Goal: Transaction & Acquisition: Purchase product/service

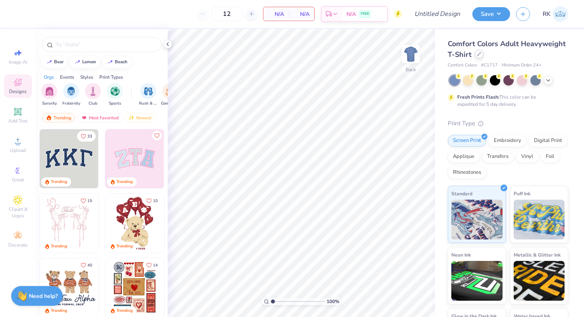
click at [479, 55] on icon at bounding box center [479, 54] width 4 height 4
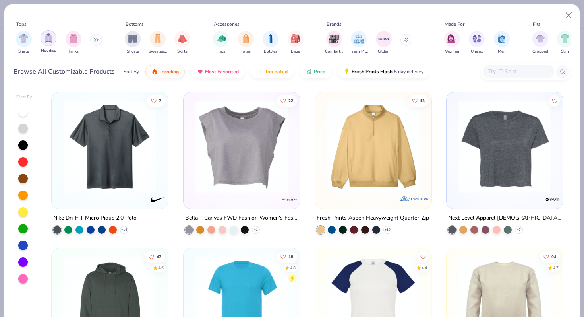
click at [51, 41] on img "filter for Hoodies" at bounding box center [48, 37] width 9 height 9
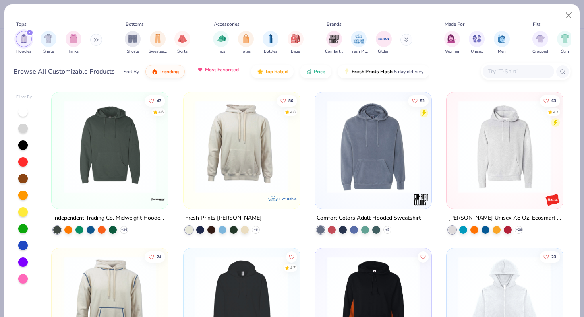
click at [227, 72] on span "Most Favorited" at bounding box center [222, 69] width 34 height 6
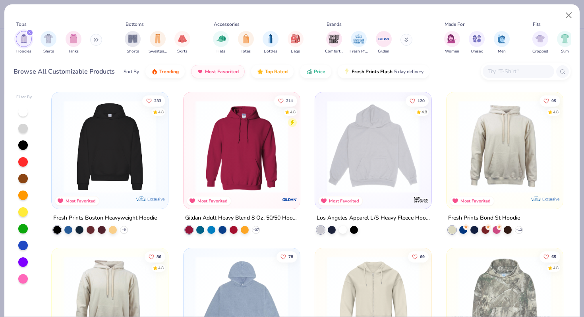
click at [125, 143] on img at bounding box center [110, 146] width 100 height 93
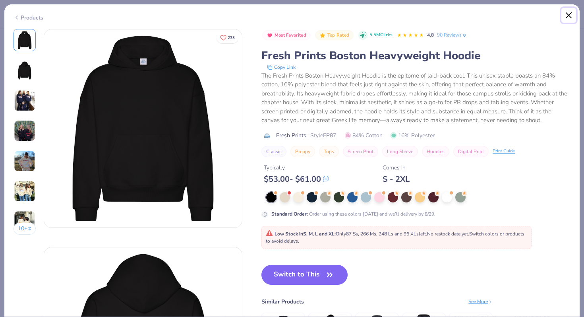
click at [568, 16] on button "Close" at bounding box center [568, 15] width 15 height 15
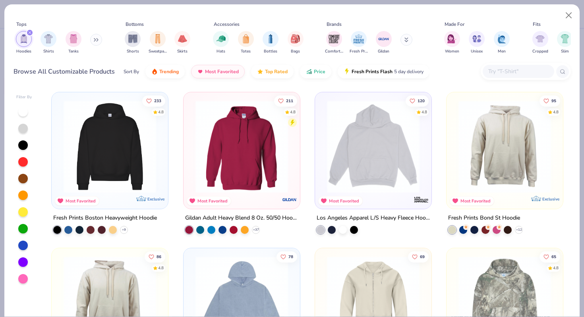
click at [244, 138] on img at bounding box center [241, 146] width 100 height 93
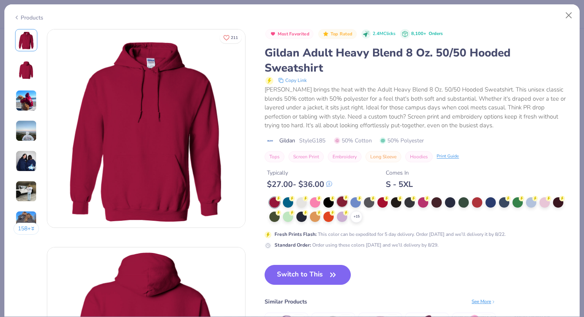
click at [344, 203] on div at bounding box center [342, 201] width 10 height 10
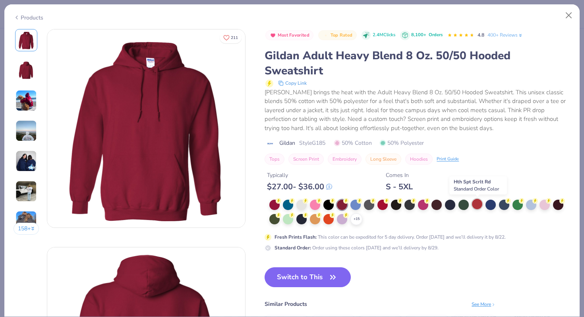
click at [482, 205] on div at bounding box center [477, 204] width 10 height 10
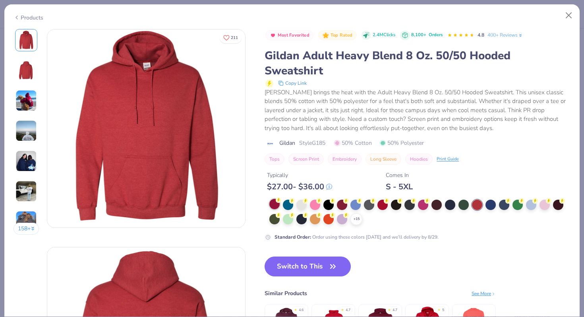
click at [272, 206] on div at bounding box center [274, 204] width 10 height 10
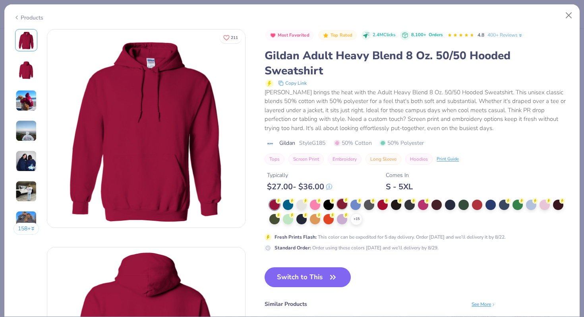
click at [281, 202] on circle at bounding box center [279, 201] width 6 height 6
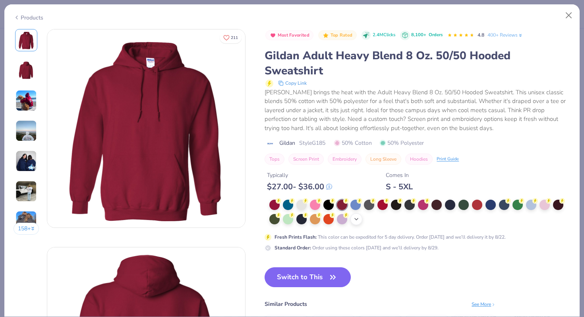
click at [357, 221] on icon at bounding box center [356, 219] width 6 height 6
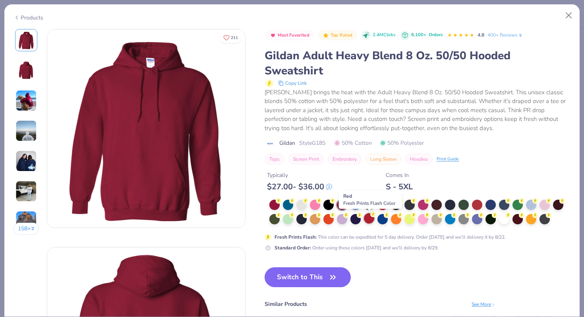
click at [370, 220] on div at bounding box center [369, 218] width 10 height 10
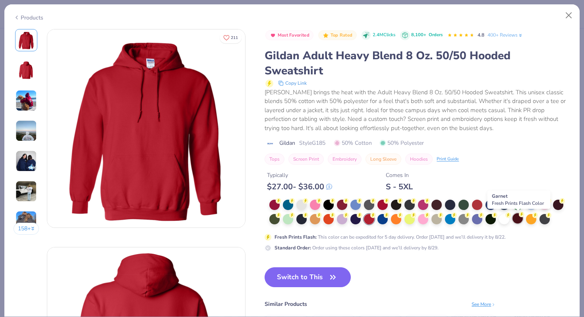
click at [518, 219] on div at bounding box center [517, 218] width 10 height 10
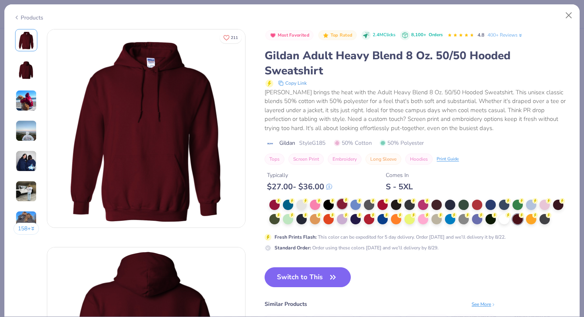
click at [343, 207] on div at bounding box center [342, 204] width 10 height 10
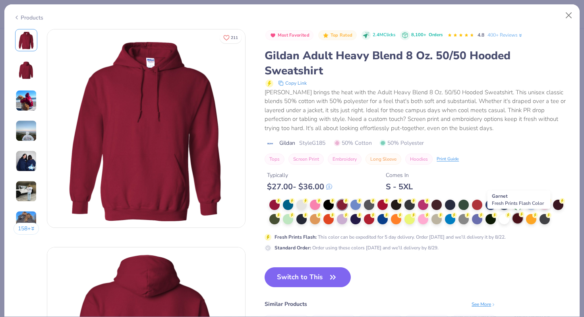
click at [517, 220] on div at bounding box center [517, 218] width 10 height 10
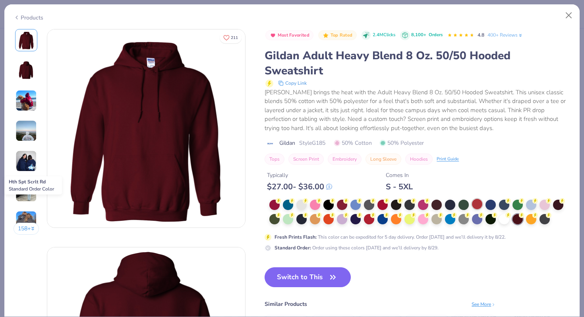
click at [475, 202] on div at bounding box center [477, 204] width 10 height 10
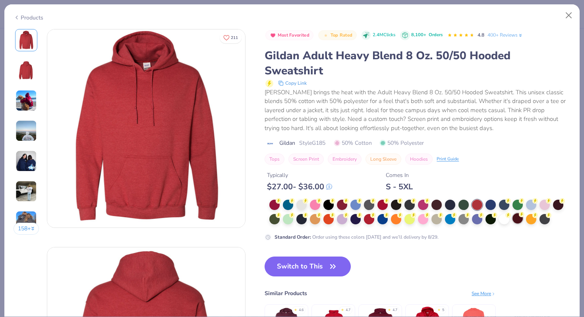
click at [517, 217] on div at bounding box center [517, 218] width 10 height 10
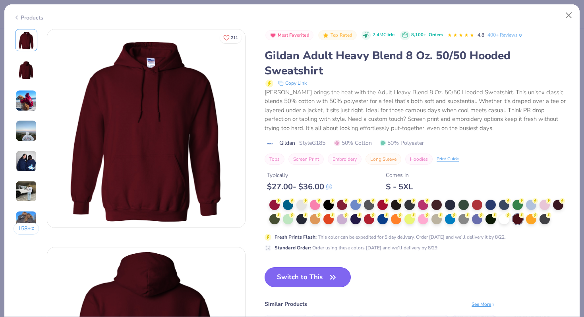
click at [319, 278] on button "Switch to This" at bounding box center [307, 277] width 86 height 20
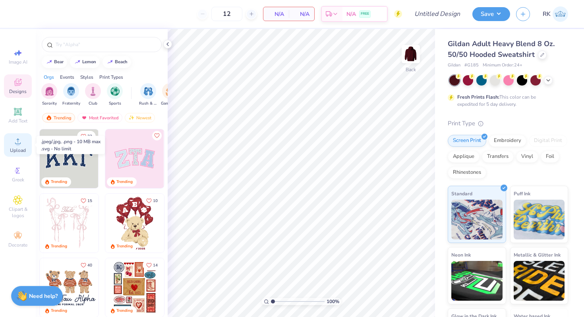
click at [10, 138] on div "Upload" at bounding box center [18, 144] width 28 height 23
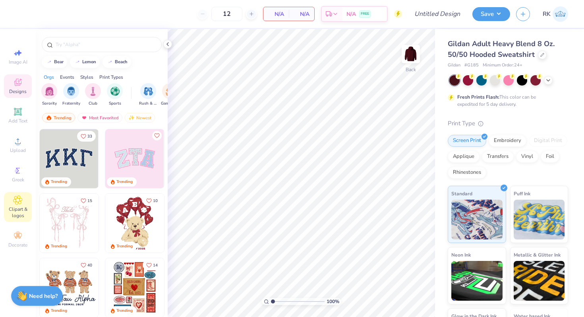
click at [21, 201] on icon at bounding box center [17, 200] width 9 height 10
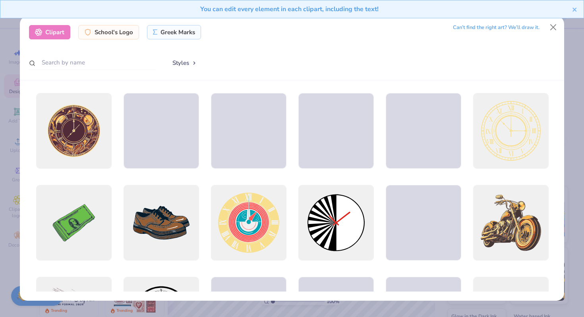
click at [473, 27] on div "Can’t find the right art? We’ll draw it." at bounding box center [496, 28] width 87 height 14
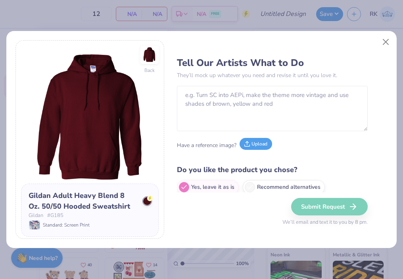
click at [255, 147] on button "Upload" at bounding box center [256, 144] width 33 height 12
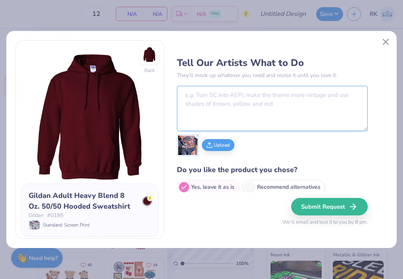
click at [243, 102] on textarea at bounding box center [272, 108] width 191 height 45
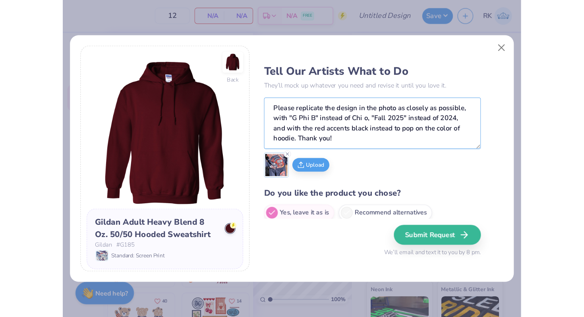
scroll to position [6, 0]
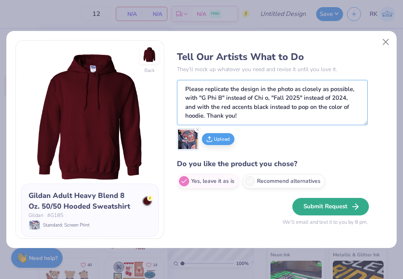
type textarea "Please replicate the design in the photo as closely as possible, with "G Phi B"…"
click at [321, 206] on button "Submit Request" at bounding box center [331, 206] width 77 height 17
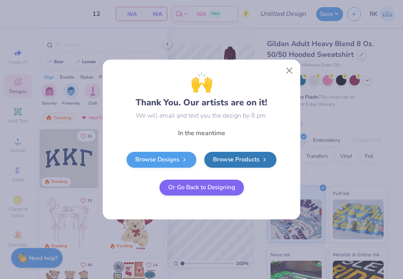
click at [228, 193] on button "Or Go Back to Designing" at bounding box center [202, 188] width 85 height 16
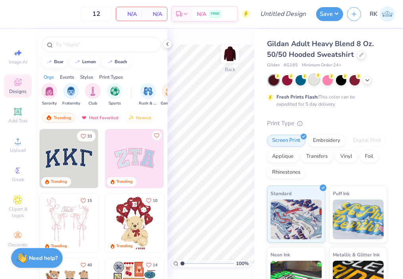
click at [313, 79] on div at bounding box center [314, 79] width 10 height 10
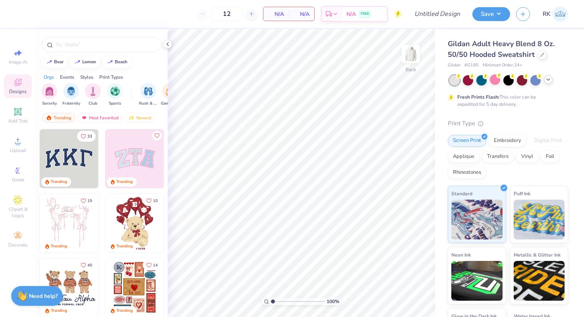
click at [546, 80] on icon at bounding box center [548, 79] width 6 height 6
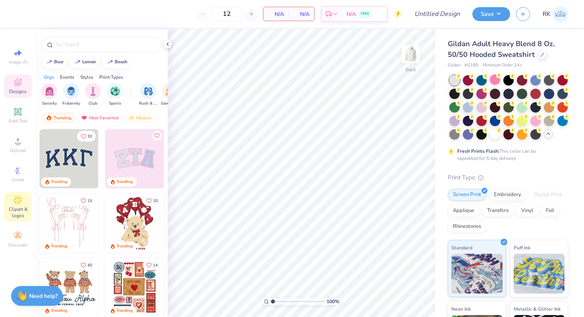
click at [10, 203] on div "Clipart & logos" at bounding box center [18, 207] width 28 height 30
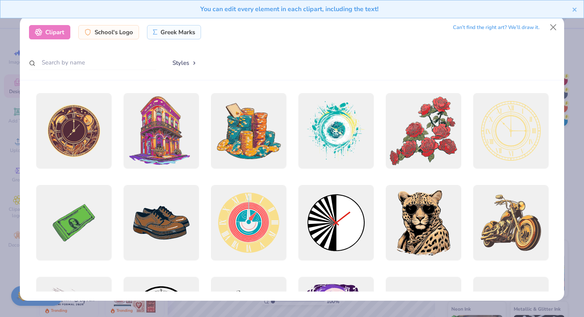
click at [481, 24] on div "You can edit every element in each clipart, including the text!" at bounding box center [292, 12] width 584 height 24
click at [481, 27] on div "Can’t find the right art? We’ll draw it." at bounding box center [496, 28] width 87 height 14
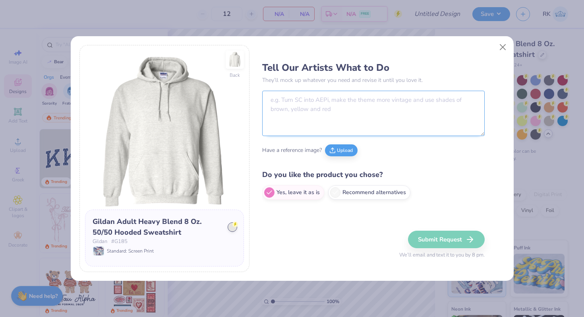
click at [342, 102] on textarea at bounding box center [373, 113] width 222 height 45
click at [341, 150] on button "Upload" at bounding box center [341, 149] width 33 height 12
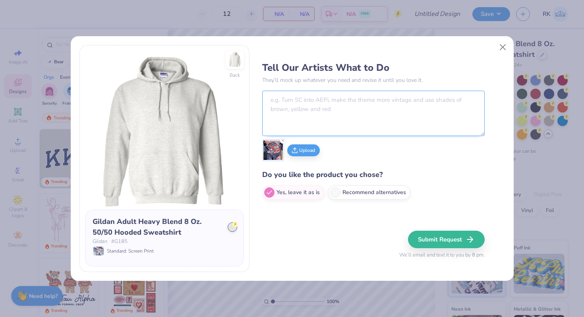
click at [353, 107] on textarea at bounding box center [373, 113] width 222 height 45
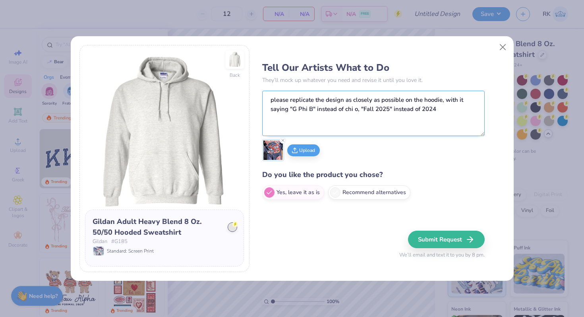
click at [360, 107] on textarea "please replicate the design as closely as possible on the hoodie, with it sayin…" at bounding box center [373, 113] width 222 height 45
click at [459, 109] on textarea "please replicate the design as closely as possible on the hoodie, with it sayin…" at bounding box center [373, 113] width 222 height 45
type textarea "please replicate the design as closely as possible on the hoodie, with it sayin…"
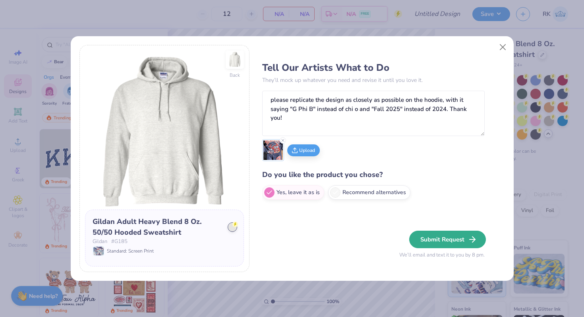
click at [443, 236] on button "Submit Request" at bounding box center [447, 238] width 77 height 17
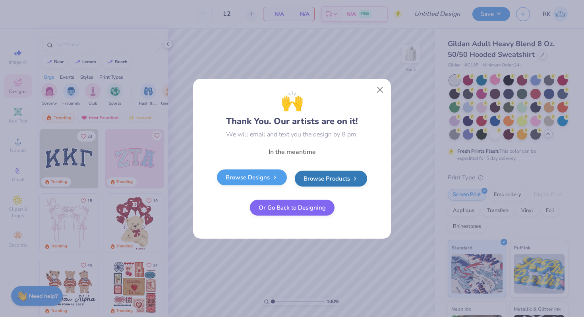
click at [236, 179] on link "Browse Designs" at bounding box center [252, 177] width 70 height 16
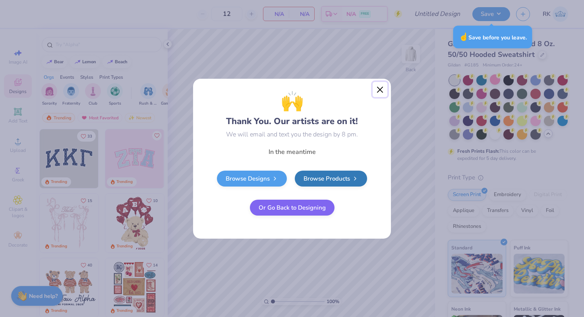
click at [381, 91] on button "Close" at bounding box center [380, 89] width 15 height 15
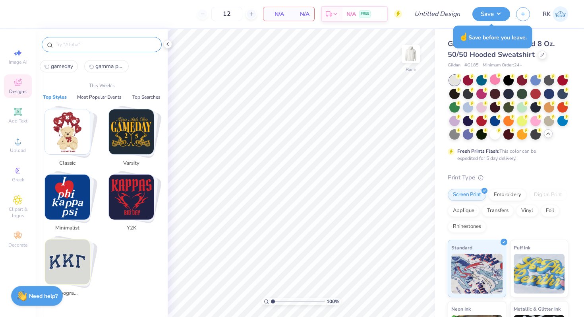
click at [78, 41] on input "text" at bounding box center [106, 45] width 102 height 8
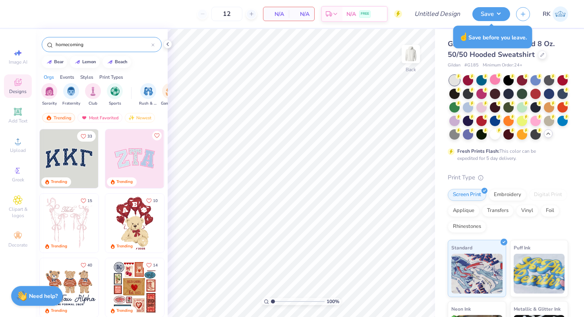
type input "homecoming"
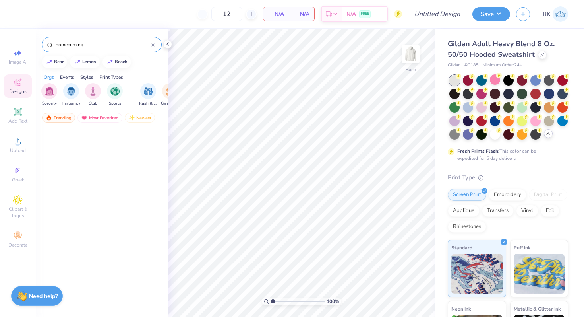
scroll to position [0, 0]
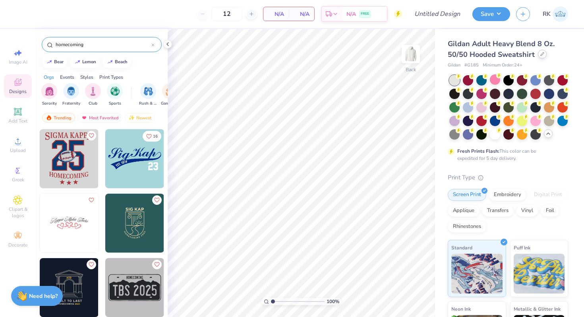
click at [543, 52] on div at bounding box center [542, 54] width 9 height 9
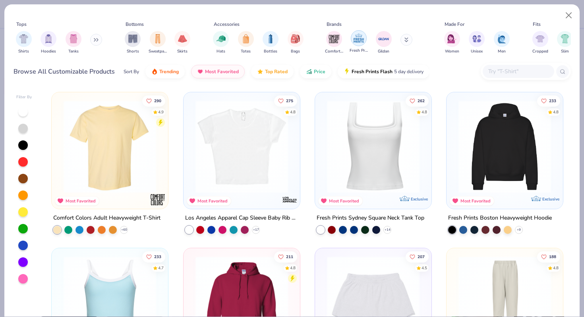
click at [358, 39] on img "filter for Fresh Prints" at bounding box center [359, 38] width 12 height 12
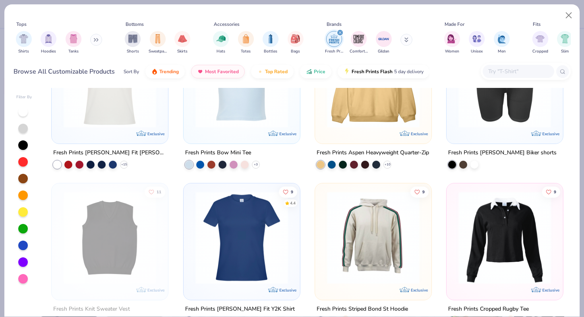
scroll to position [2131, 0]
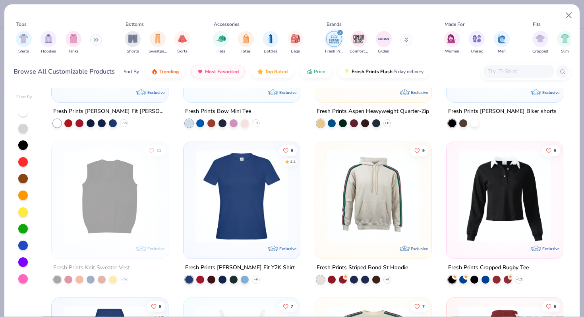
click at [234, 187] on img at bounding box center [241, 195] width 100 height 93
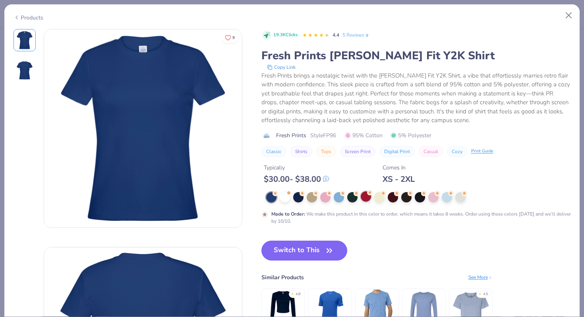
click at [365, 194] on div at bounding box center [366, 196] width 10 height 10
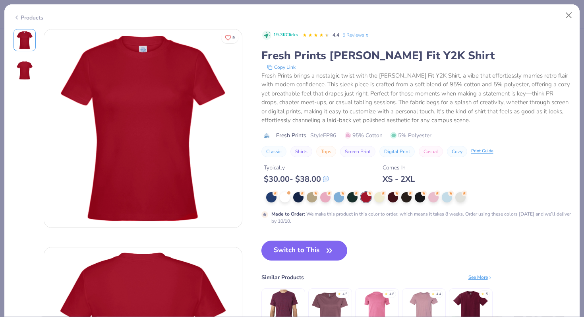
click at [323, 248] on button "Switch to This" at bounding box center [304, 250] width 86 height 20
type input "50"
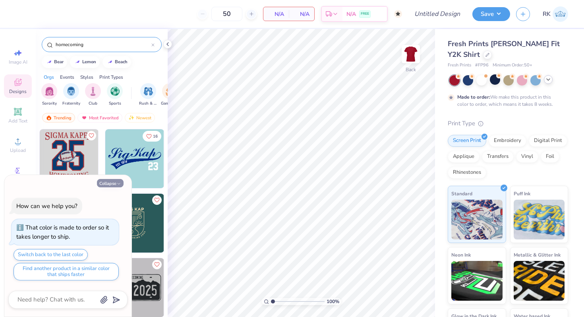
click at [110, 181] on button "Collapse" at bounding box center [110, 183] width 27 height 8
type textarea "x"
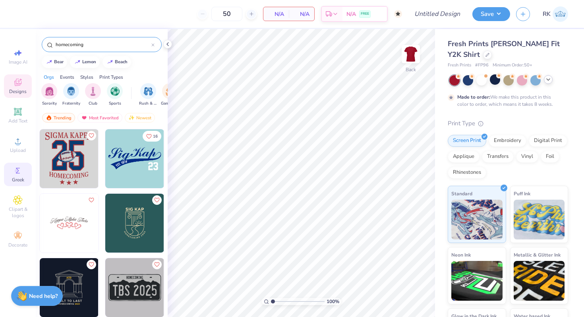
click at [15, 177] on span "Greek" at bounding box center [18, 179] width 12 height 6
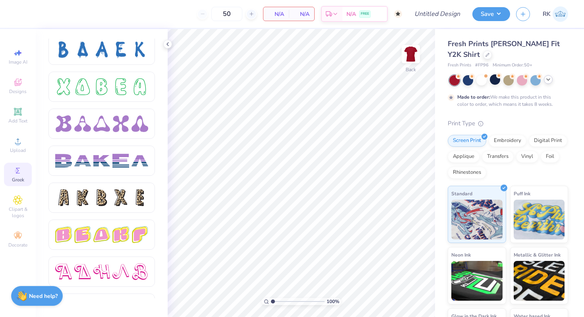
scroll to position [1187, 0]
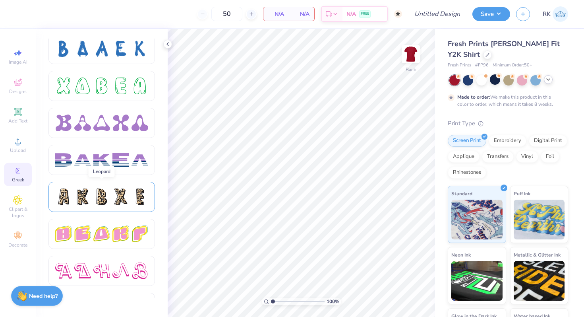
click at [95, 191] on div at bounding box center [101, 196] width 17 height 17
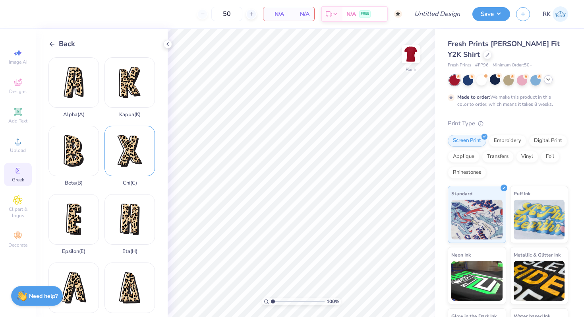
click at [125, 159] on div "Chi ( C )" at bounding box center [129, 155] width 50 height 60
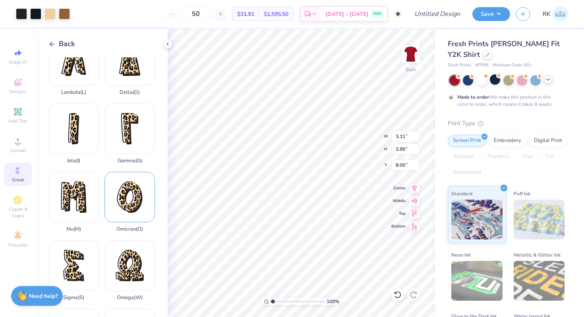
scroll to position [280, 0]
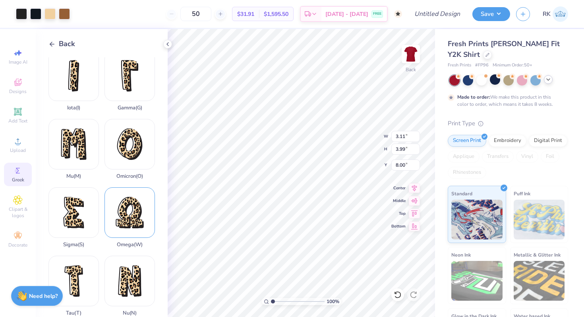
click at [126, 218] on div "Omega ( W )" at bounding box center [129, 217] width 50 height 60
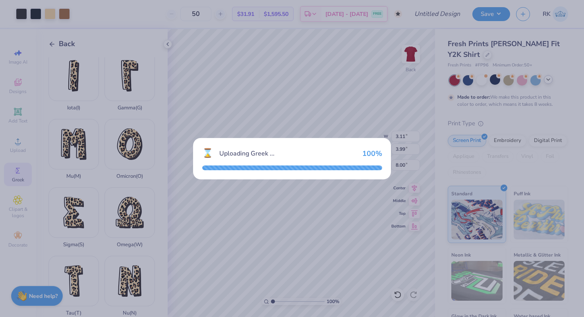
type input "3.74"
type input "4.20"
type input "7.90"
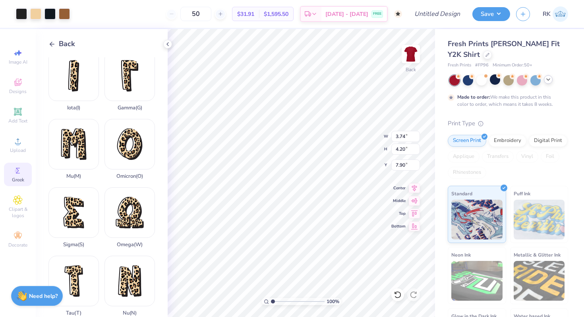
type input "4.51"
type input "3.11"
type input "3.99"
type input "3.21"
type input "3.74"
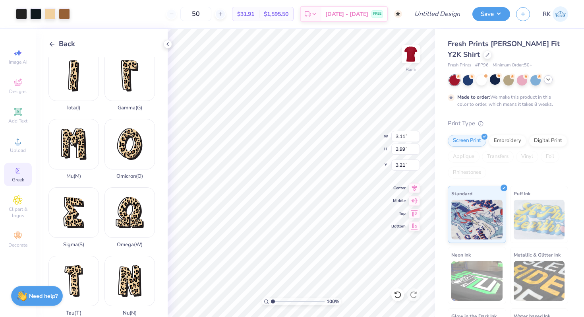
type input "4.20"
type input "3.00"
click at [50, 12] on div at bounding box center [49, 13] width 11 height 11
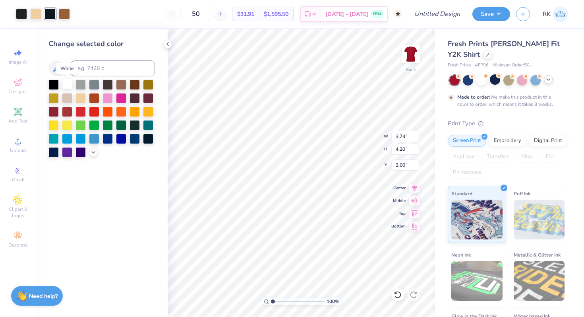
click at [68, 83] on div at bounding box center [67, 84] width 10 height 10
click at [401, 292] on div at bounding box center [397, 294] width 13 height 13
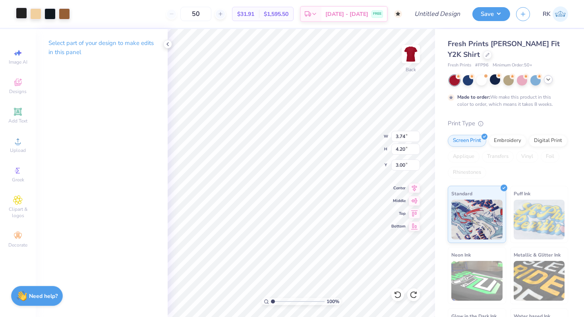
click at [21, 11] on div at bounding box center [21, 13] width 11 height 11
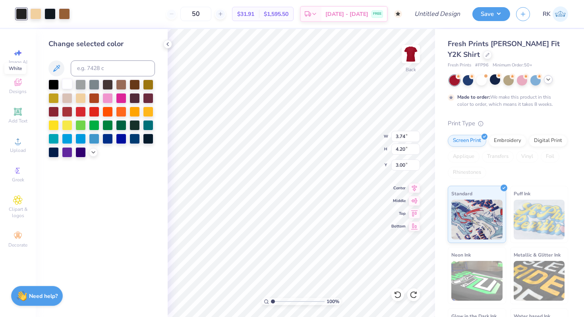
click at [68, 85] on div at bounding box center [67, 84] width 10 height 10
click at [53, 84] on div at bounding box center [53, 84] width 10 height 10
click at [51, 17] on div at bounding box center [49, 13] width 11 height 11
click at [53, 85] on div at bounding box center [53, 84] width 10 height 10
type input "3.11"
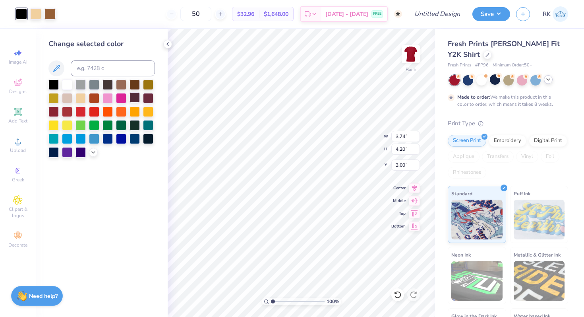
type input "3.99"
type input "3.21"
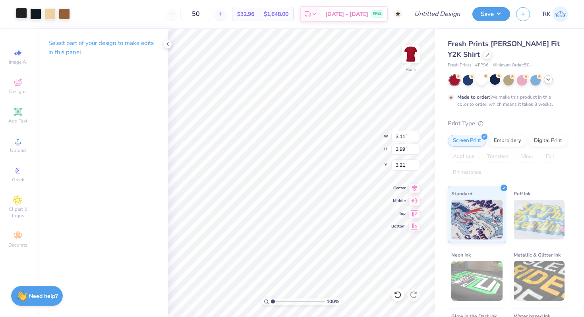
click at [23, 15] on div at bounding box center [21, 13] width 11 height 11
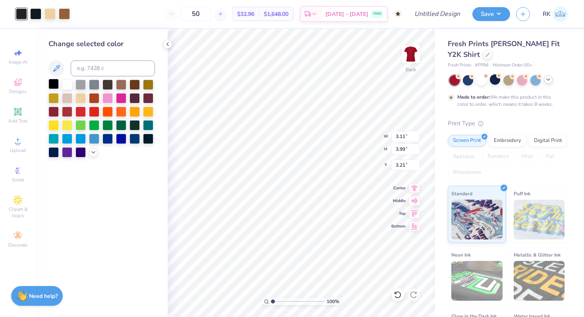
click at [55, 82] on div at bounding box center [53, 84] width 10 height 10
click at [35, 12] on div at bounding box center [35, 13] width 11 height 11
click at [52, 83] on div at bounding box center [53, 84] width 10 height 10
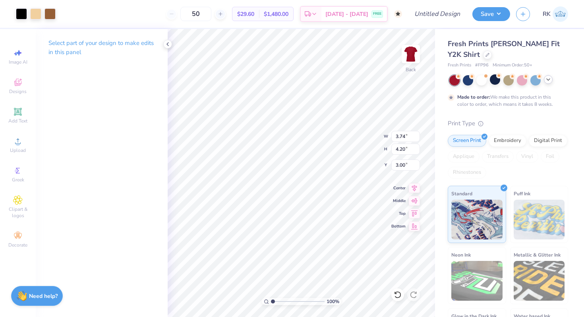
type input "2.69"
type input "3.11"
type input "3.99"
type input "3.00"
click at [20, 10] on div at bounding box center [21, 13] width 11 height 11
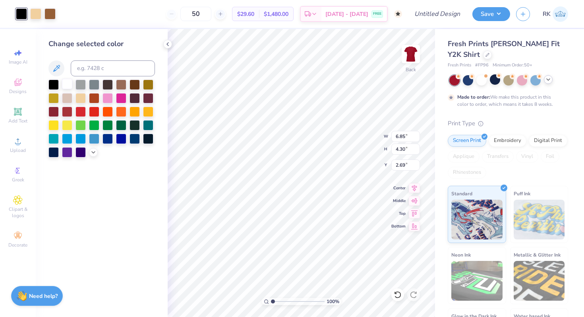
click at [66, 84] on div at bounding box center [67, 84] width 10 height 10
click at [398, 292] on icon at bounding box center [398, 294] width 8 height 8
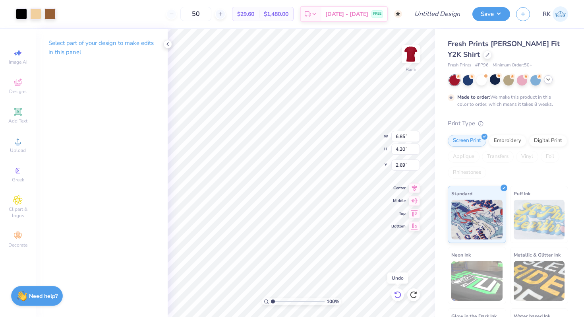
click at [398, 292] on icon at bounding box center [398, 294] width 8 height 8
type input "4.20"
type input "3.00"
click at [398, 292] on icon at bounding box center [398, 294] width 8 height 8
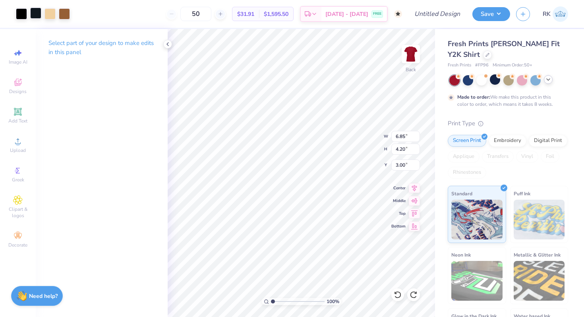
click at [34, 16] on div at bounding box center [35, 13] width 11 height 11
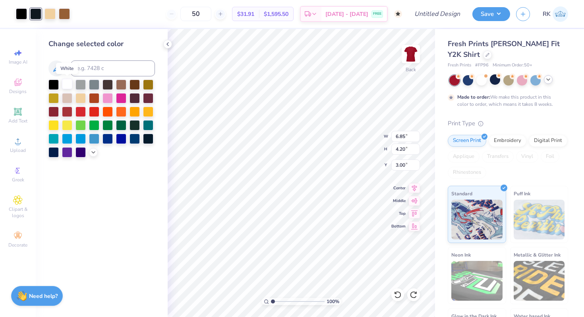
click at [68, 84] on div at bounding box center [67, 84] width 10 height 10
click at [53, 85] on div at bounding box center [53, 84] width 10 height 10
click at [401, 292] on icon at bounding box center [398, 294] width 8 height 8
click at [38, 13] on div at bounding box center [35, 13] width 11 height 11
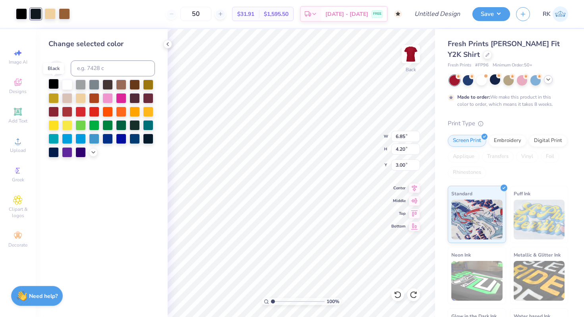
click at [52, 81] on div at bounding box center [53, 84] width 10 height 10
click at [107, 97] on div at bounding box center [107, 97] width 10 height 10
click at [57, 83] on div at bounding box center [53, 84] width 10 height 10
click at [397, 289] on div at bounding box center [397, 294] width 13 height 13
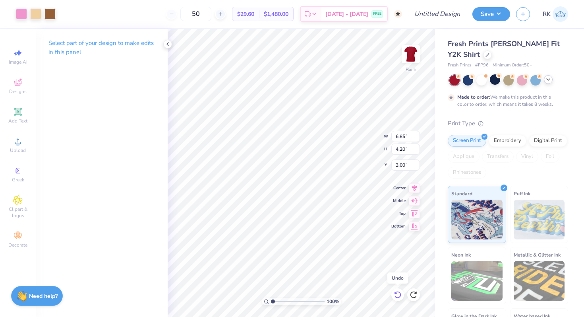
click at [397, 289] on div at bounding box center [397, 294] width 13 height 13
click at [36, 12] on div at bounding box center [35, 13] width 11 height 11
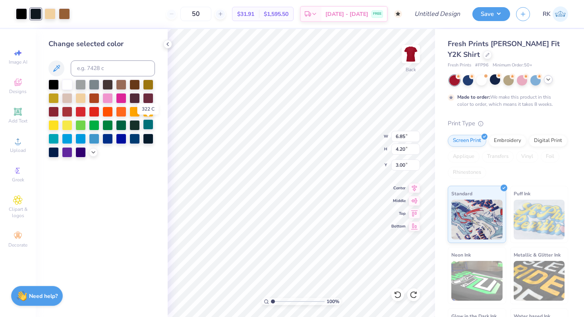
click at [147, 125] on div at bounding box center [148, 124] width 10 height 10
click at [396, 295] on icon at bounding box center [398, 294] width 8 height 8
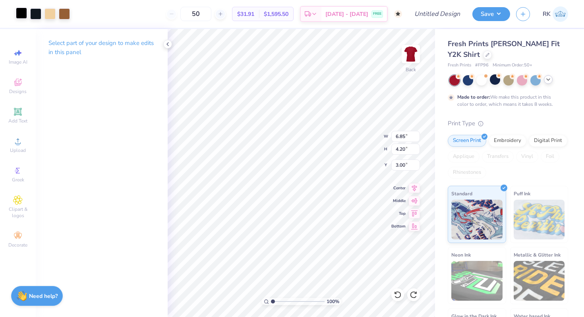
click at [22, 12] on div at bounding box center [21, 13] width 11 height 11
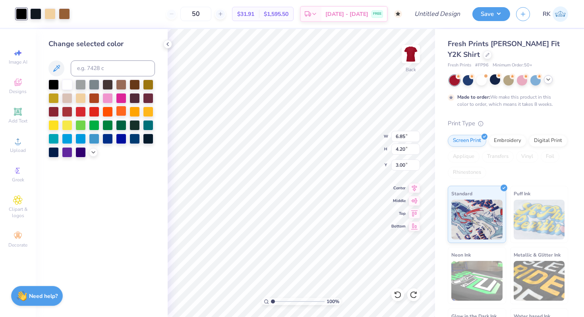
click at [122, 114] on div at bounding box center [121, 111] width 10 height 10
click at [51, 82] on div at bounding box center [53, 84] width 10 height 10
click at [66, 84] on div at bounding box center [67, 84] width 10 height 10
click at [53, 87] on div at bounding box center [53, 84] width 10 height 10
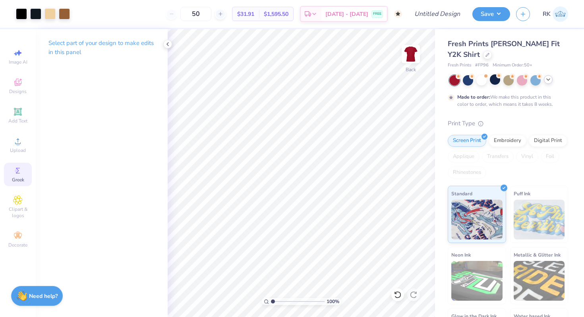
click at [11, 178] on div "Greek" at bounding box center [18, 173] width 28 height 23
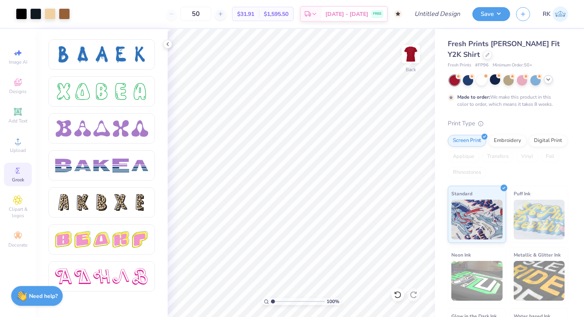
scroll to position [1179, 0]
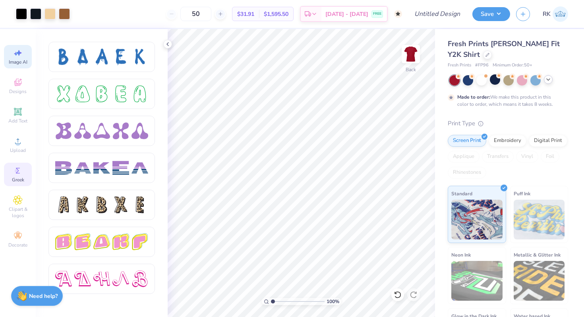
click at [22, 63] on span "Image AI" at bounding box center [18, 62] width 19 height 6
select select "4"
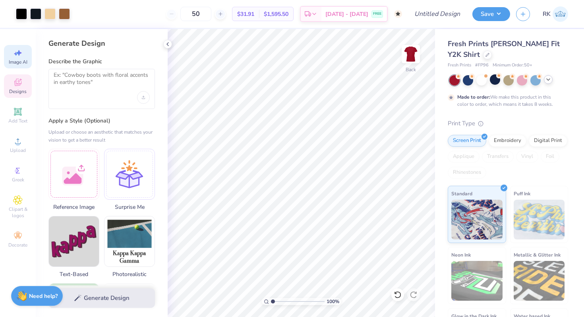
click at [26, 82] on div "Designs" at bounding box center [18, 85] width 28 height 23
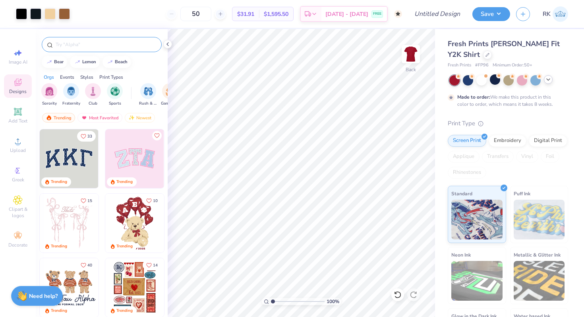
click at [97, 46] on input "text" at bounding box center [106, 45] width 102 height 8
type input "chi omega"
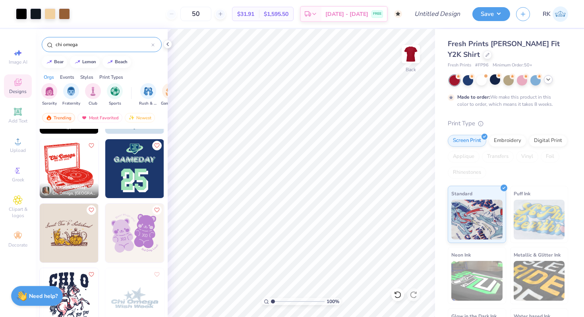
scroll to position [1415, 0]
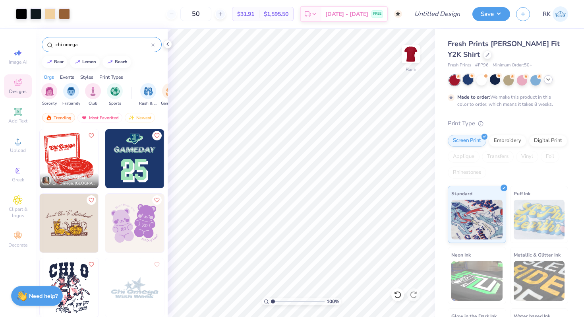
click at [471, 79] on div at bounding box center [468, 79] width 10 height 10
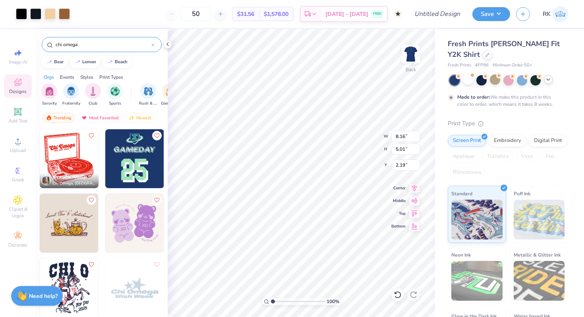
type input "8.16"
type input "5.01"
type input "1.94"
click at [468, 77] on div at bounding box center [468, 79] width 10 height 10
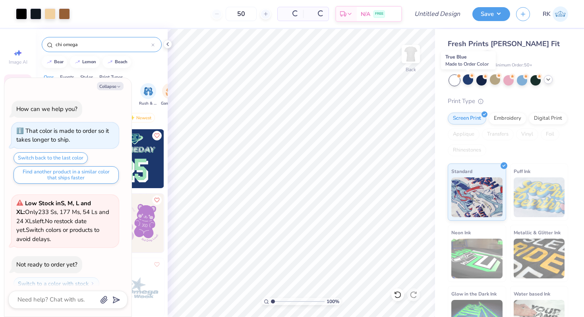
scroll to position [73, 0]
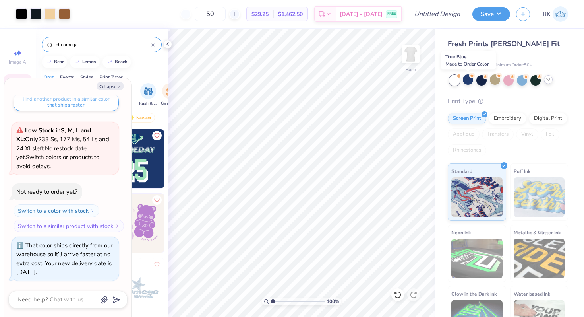
click at [468, 77] on div at bounding box center [468, 79] width 10 height 10
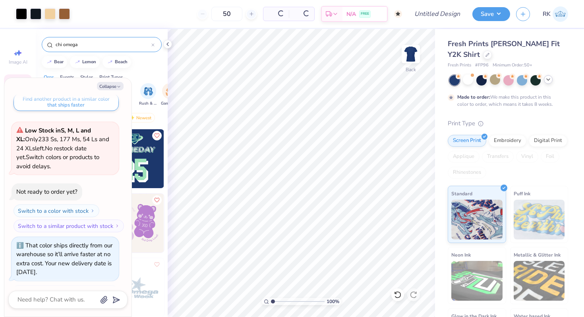
scroll to position [148, 0]
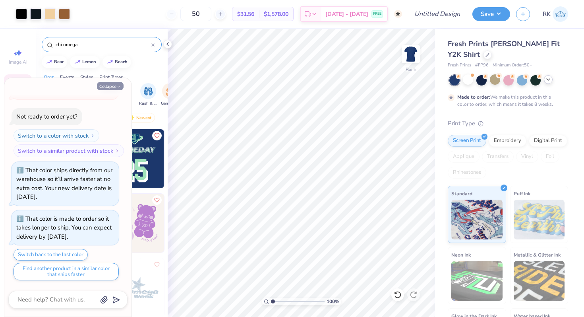
click at [110, 88] on button "Collapse" at bounding box center [110, 86] width 27 height 8
type textarea "x"
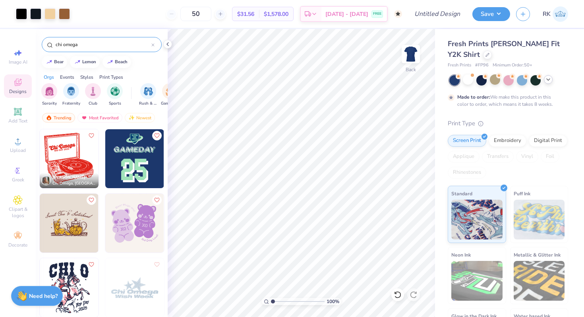
click at [473, 59] on div "Fresh Prints [PERSON_NAME] Fit Y2K Shirt" at bounding box center [508, 49] width 120 height 21
click at [472, 58] on div "Fresh Prints [PERSON_NAME] Fit Y2K Shirt" at bounding box center [508, 49] width 120 height 21
click at [483, 56] on div at bounding box center [487, 54] width 9 height 9
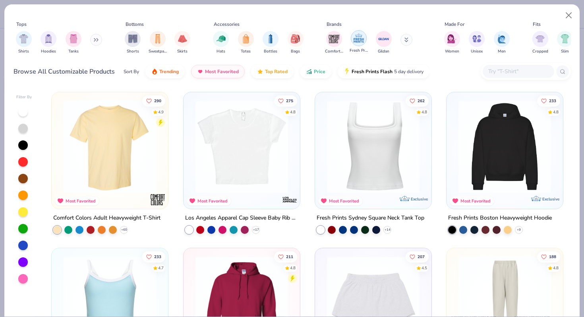
click at [359, 42] on img "filter for Fresh Prints" at bounding box center [359, 38] width 12 height 12
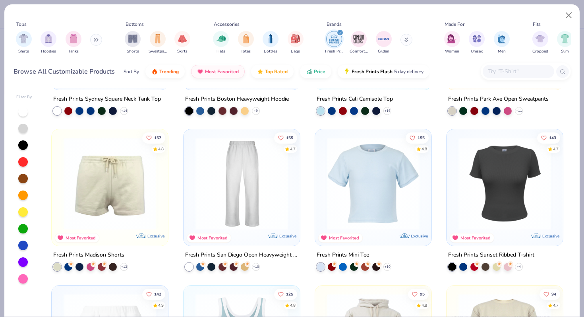
scroll to position [119, 0]
click at [501, 174] on img at bounding box center [504, 183] width 100 height 93
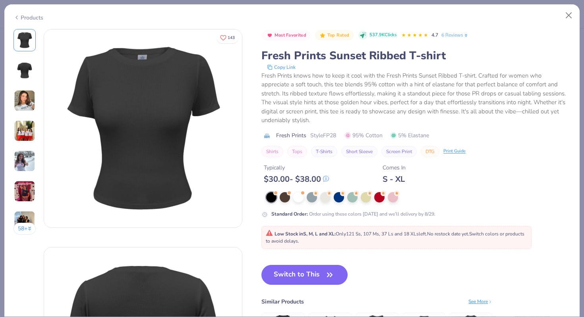
click at [29, 125] on img at bounding box center [24, 130] width 21 height 21
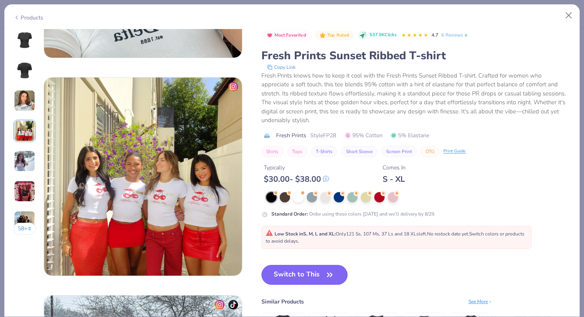
scroll to position [653, 0]
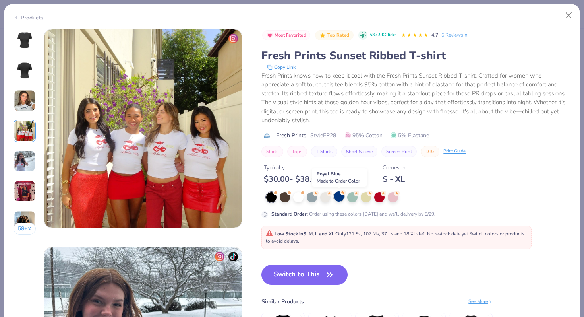
click at [336, 198] on div at bounding box center [339, 196] width 10 height 10
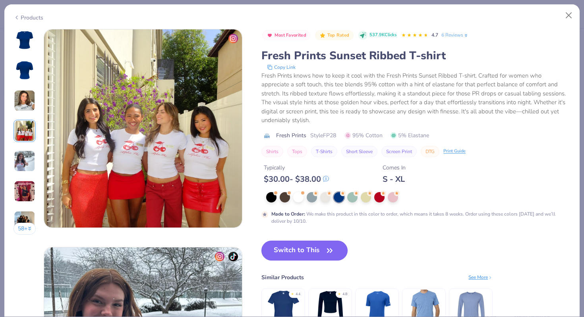
click at [324, 248] on span "button" at bounding box center [329, 250] width 11 height 11
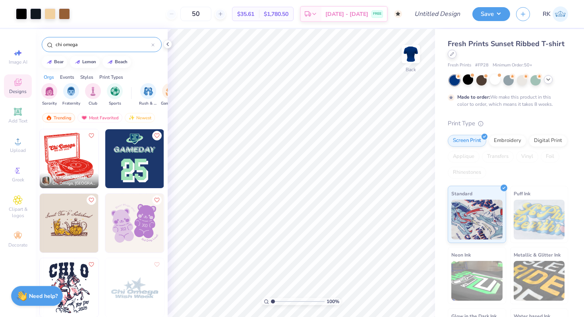
click at [454, 55] on div at bounding box center [452, 54] width 9 height 9
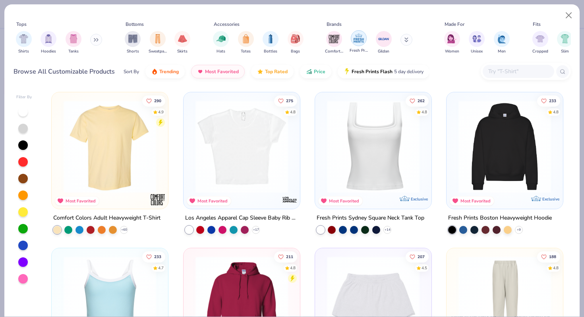
click at [356, 35] on img "filter for Fresh Prints" at bounding box center [359, 38] width 12 height 12
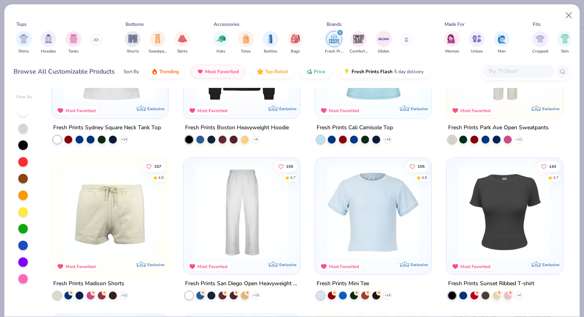
scroll to position [93, 0]
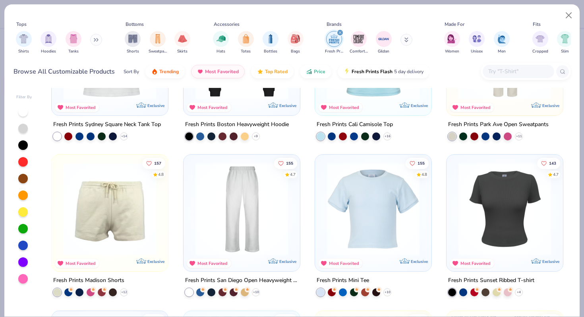
click at [370, 224] on img at bounding box center [373, 208] width 100 height 93
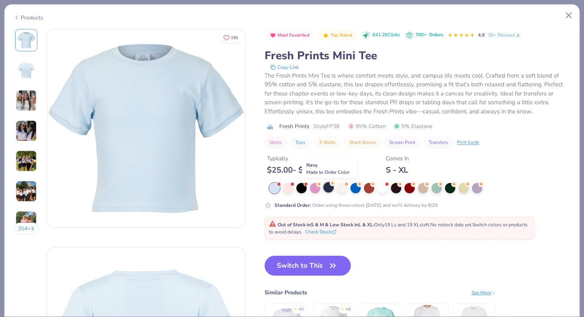
click at [324, 189] on div at bounding box center [328, 187] width 10 height 10
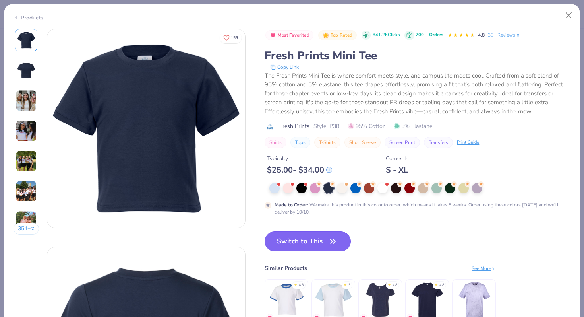
click at [323, 239] on button "Switch to This" at bounding box center [307, 241] width 86 height 20
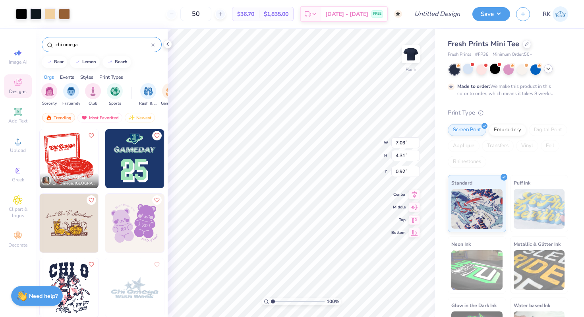
type input "1.65"
click at [481, 69] on div at bounding box center [481, 69] width 10 height 10
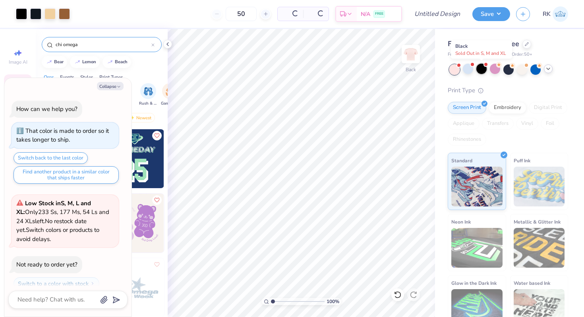
scroll to position [317, 0]
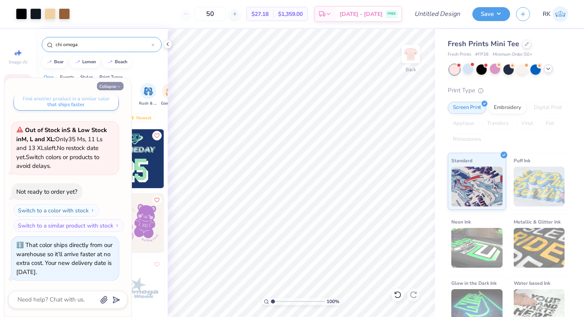
click at [111, 89] on button "Collapse" at bounding box center [110, 86] width 27 height 8
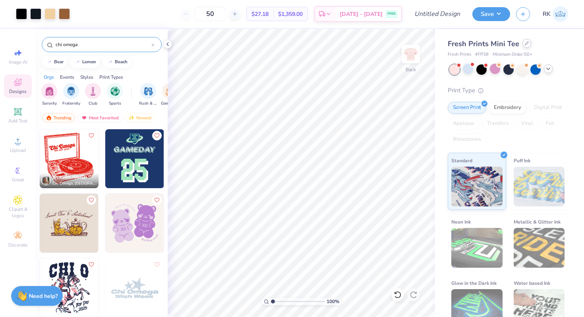
click at [525, 41] on div at bounding box center [526, 43] width 9 height 9
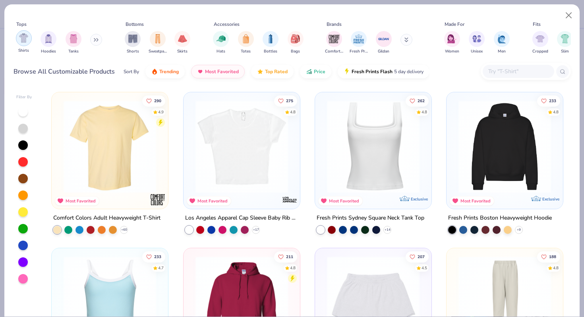
click at [16, 41] on div "filter for Shirts" at bounding box center [24, 38] width 16 height 16
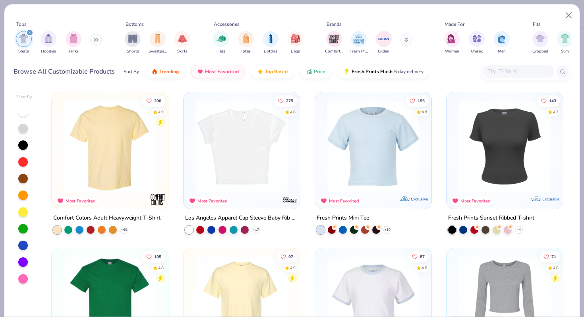
click at [253, 168] on img at bounding box center [241, 146] width 100 height 93
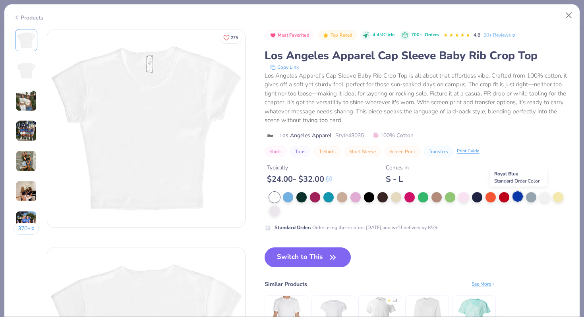
click at [519, 195] on div at bounding box center [517, 196] width 10 height 10
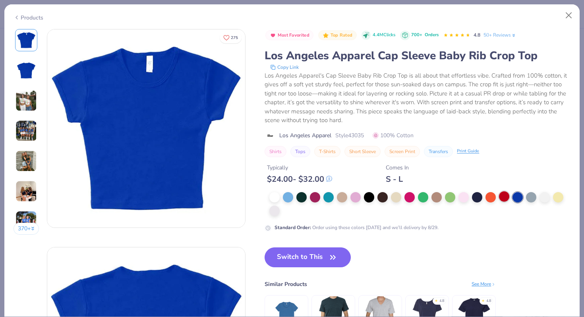
click at [501, 197] on div at bounding box center [504, 196] width 10 height 10
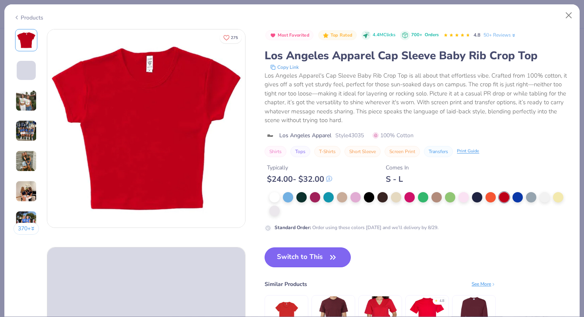
click at [336, 254] on icon "button" at bounding box center [332, 256] width 11 height 11
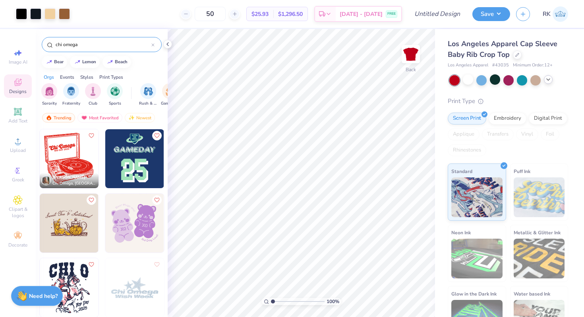
click at [548, 79] on icon at bounding box center [548, 79] width 6 height 6
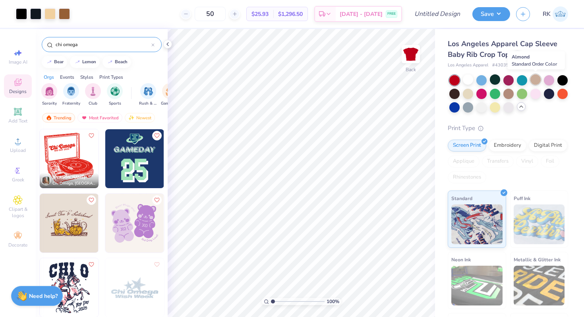
click at [537, 80] on div at bounding box center [535, 79] width 10 height 10
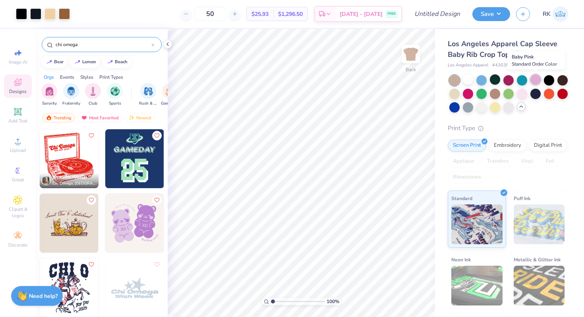
click at [539, 81] on div at bounding box center [535, 79] width 10 height 10
click at [465, 95] on div at bounding box center [468, 93] width 10 height 10
click at [563, 82] on div at bounding box center [562, 79] width 10 height 10
click at [18, 13] on div at bounding box center [21, 13] width 11 height 11
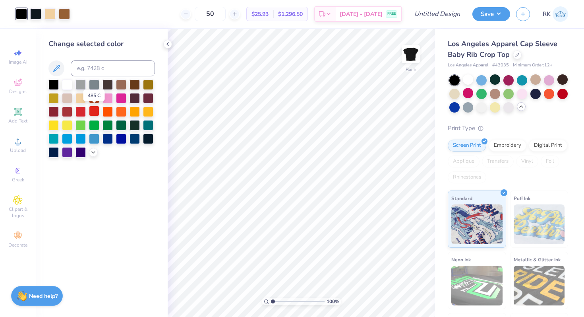
click at [93, 112] on div at bounding box center [94, 111] width 10 height 10
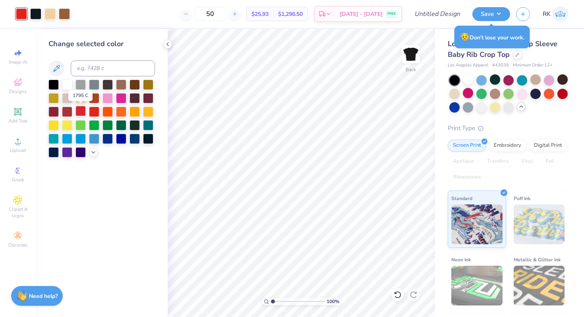
click at [85, 111] on div at bounding box center [80, 111] width 10 height 10
click at [57, 84] on div at bounding box center [53, 84] width 10 height 10
click at [36, 14] on div at bounding box center [35, 13] width 11 height 11
click at [83, 113] on div at bounding box center [80, 111] width 10 height 10
click at [48, 79] on div at bounding box center [53, 84] width 10 height 10
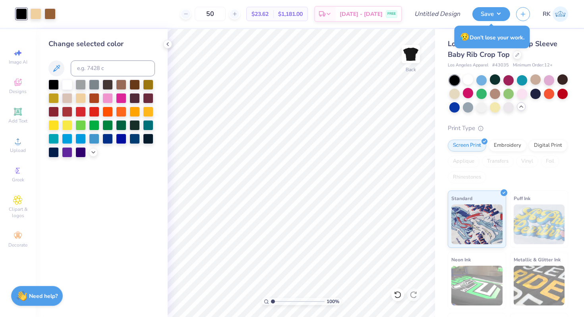
click at [191, 26] on div "50 $23.62 Per Item $1,181.00 Total Est. Delivery Aug 26 - 29 FREE" at bounding box center [232, 14] width 340 height 28
click at [518, 57] on div at bounding box center [517, 54] width 9 height 9
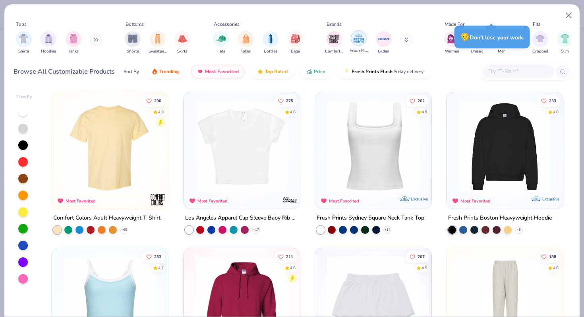
click at [351, 39] on div "filter for Fresh Prints" at bounding box center [359, 38] width 16 height 16
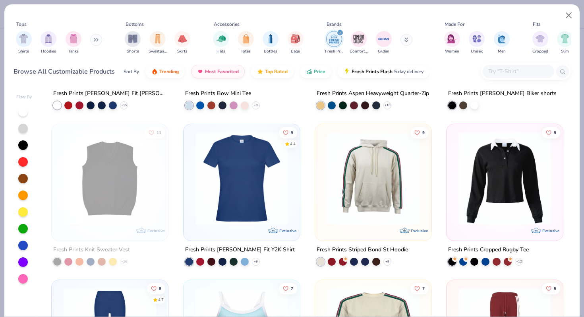
scroll to position [2153, 0]
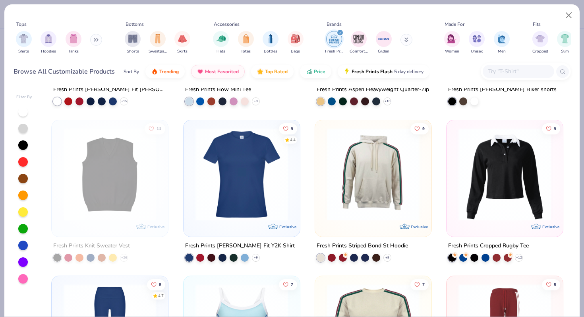
click at [263, 195] on img at bounding box center [241, 173] width 100 height 93
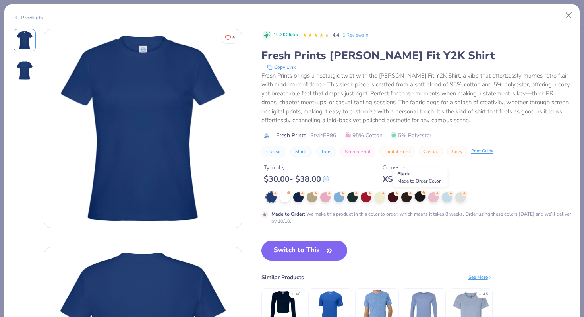
click at [418, 195] on div at bounding box center [420, 196] width 10 height 10
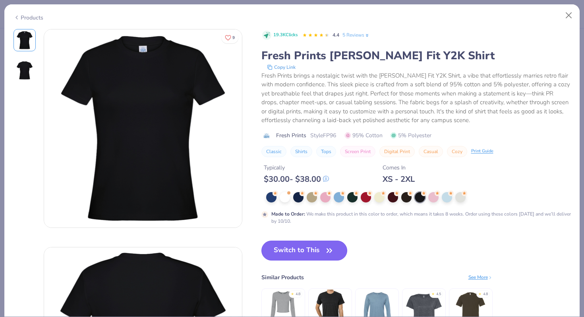
click at [320, 244] on button "Switch to This" at bounding box center [304, 250] width 86 height 20
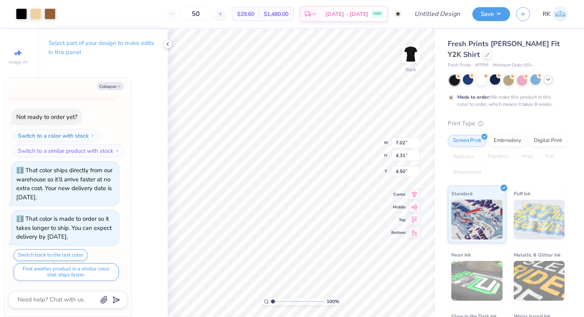
type textarea "x"
type input "3.00"
type textarea "x"
type input "3.39"
type input "4.36"
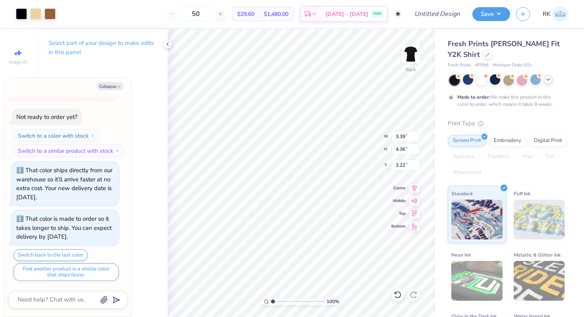
type input "2.95"
type textarea "x"
type input "2.05"
type textarea "x"
type input "2.07"
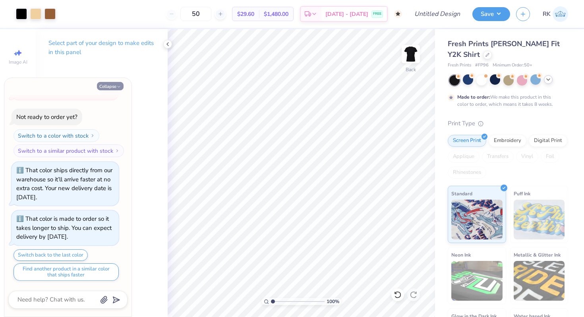
click at [118, 87] on icon "button" at bounding box center [118, 86] width 5 height 5
type textarea "x"
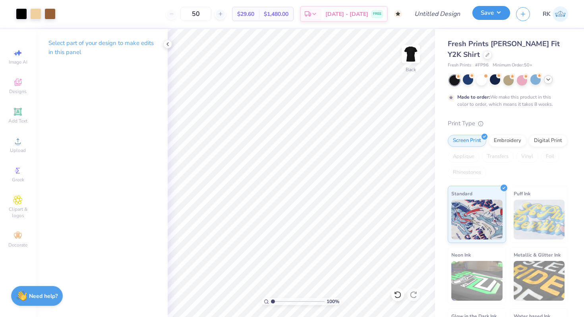
click at [484, 9] on button "Save" at bounding box center [491, 13] width 38 height 14
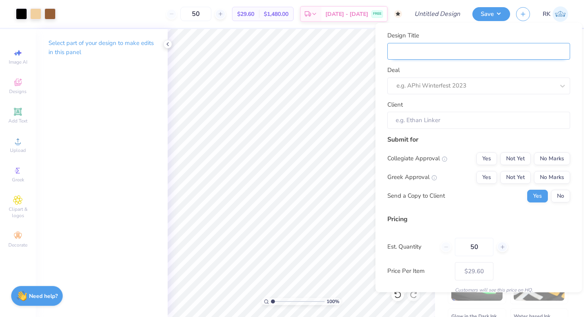
click at [465, 49] on input "Design Title" at bounding box center [478, 50] width 183 height 17
type input "c"
type input "ch"
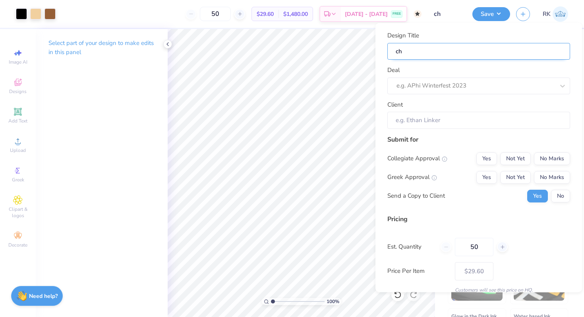
type input "chi"
type input "chi o"
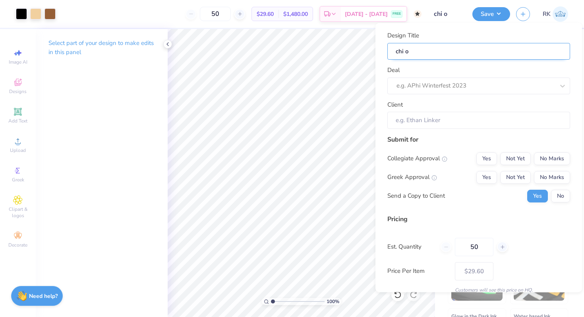
type input "chi o"
type input "chi o m"
type input "chi o me"
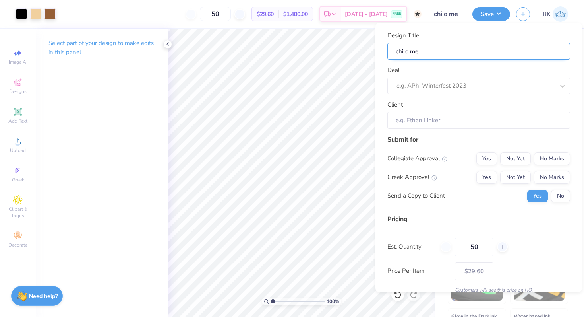
type input "chi o mer"
type input "chi o merc"
type input "chi o merch"
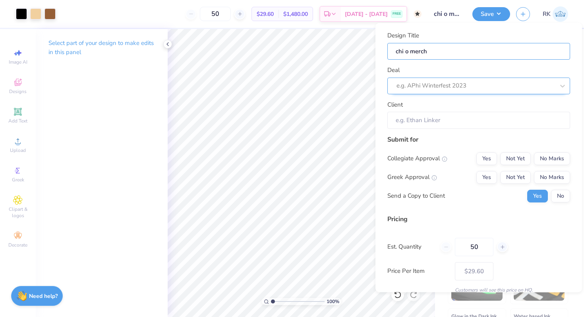
type input "chi o merch"
click at [485, 83] on div at bounding box center [475, 85] width 158 height 11
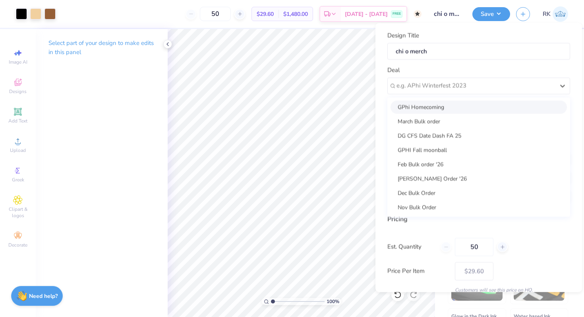
scroll to position [229, 0]
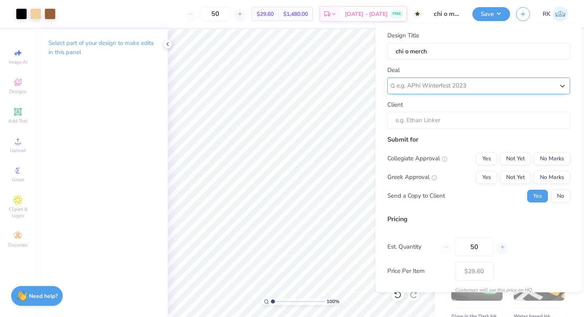
click at [467, 84] on div at bounding box center [475, 85] width 158 height 11
click at [434, 78] on div "e.g. APhi Winterfest 2023" at bounding box center [478, 85] width 183 height 17
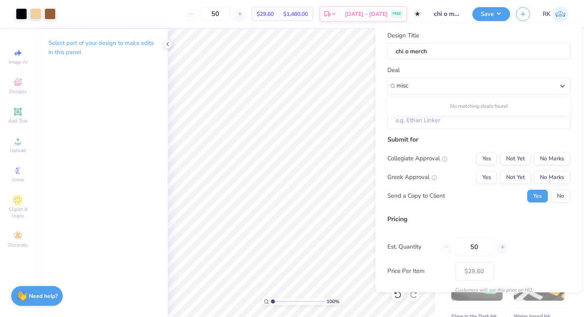
type input "misc"
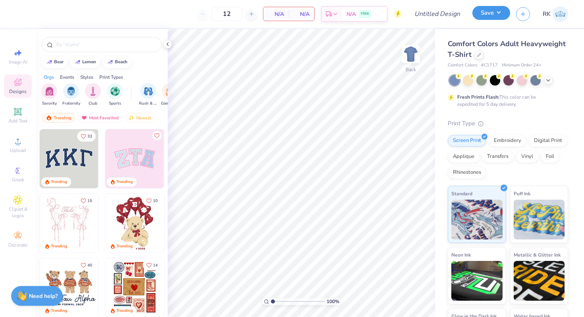
click at [498, 10] on button "Save" at bounding box center [491, 13] width 38 height 14
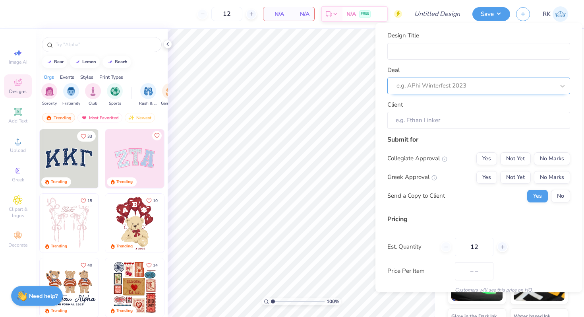
click at [472, 83] on div at bounding box center [475, 85] width 158 height 11
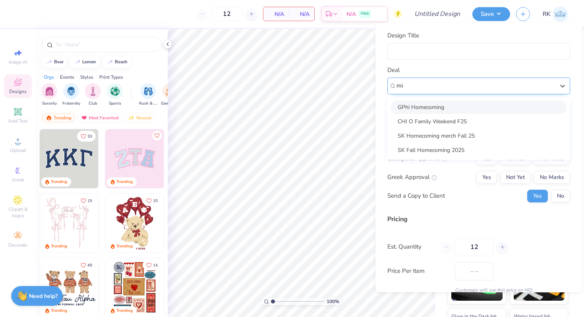
type input "m"
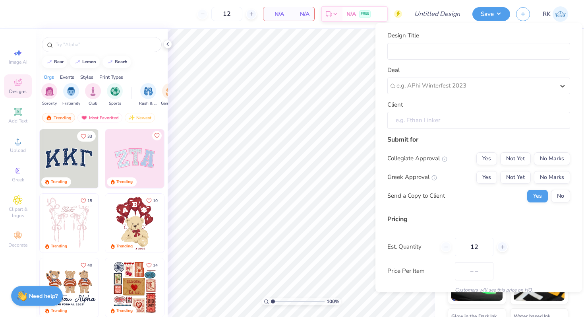
click at [425, 116] on input "Client" at bounding box center [478, 120] width 183 height 17
click at [428, 118] on input "Client" at bounding box center [478, 120] width 183 height 17
click at [434, 50] on input "Design Title" at bounding box center [478, 50] width 183 height 17
type input "chi o merch"
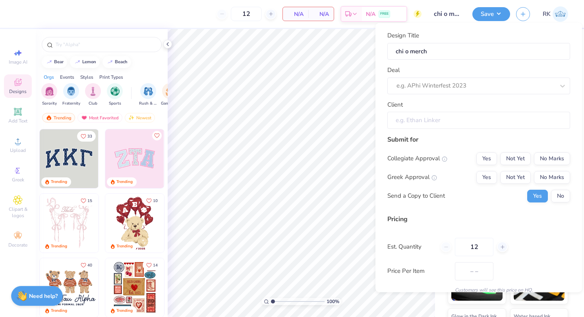
click at [431, 122] on input "Client" at bounding box center [478, 120] width 183 height 17
click at [403, 104] on div "Client" at bounding box center [478, 114] width 183 height 29
click at [415, 85] on div at bounding box center [475, 85] width 158 height 11
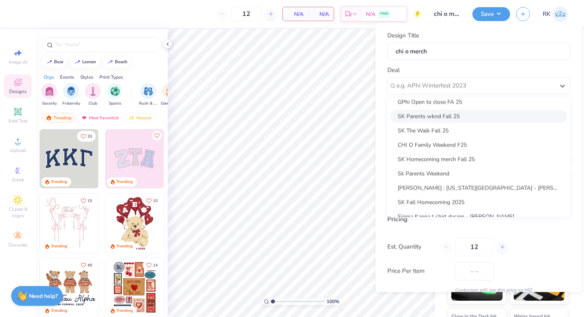
scroll to position [229, 0]
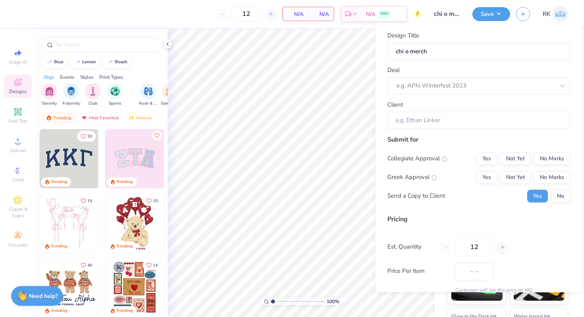
click at [431, 224] on div "Pricing Est. Quantity 12 Price Per Item – – Customers will see this price on HQ." at bounding box center [478, 253] width 183 height 79
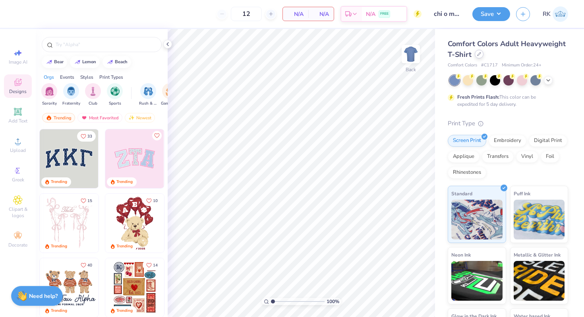
click at [479, 52] on div at bounding box center [479, 54] width 9 height 9
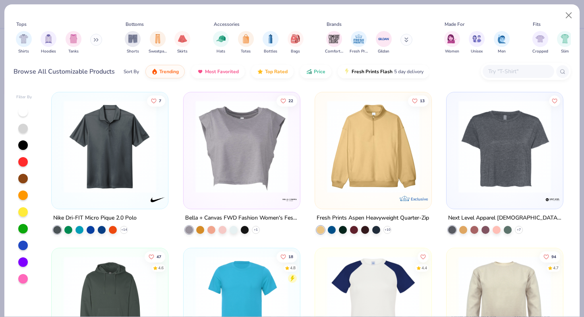
click at [411, 41] on button at bounding box center [406, 40] width 12 height 12
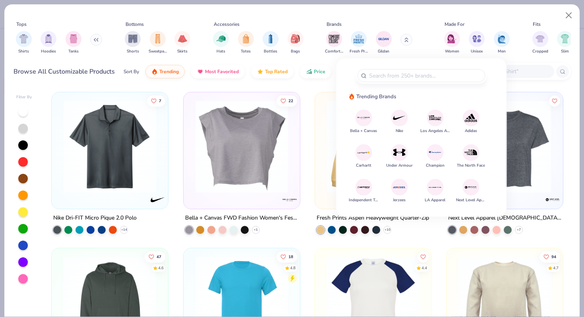
click at [411, 41] on div "Comfort Colors Fresh Prints Gildan" at bounding box center [374, 42] width 100 height 29
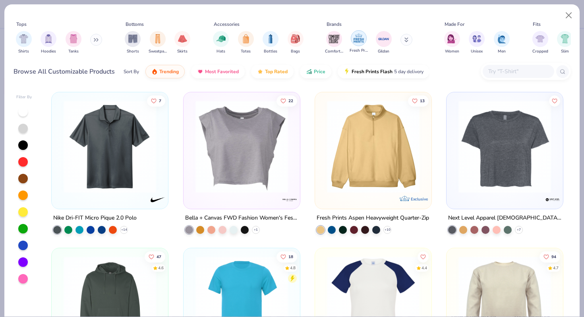
click at [360, 35] on img "filter for Fresh Prints" at bounding box center [359, 38] width 12 height 12
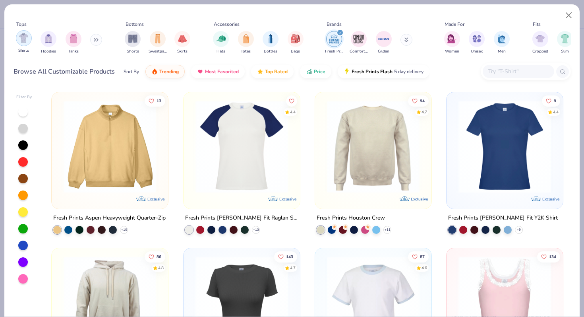
click at [27, 42] on img "filter for Shirts" at bounding box center [23, 37] width 9 height 9
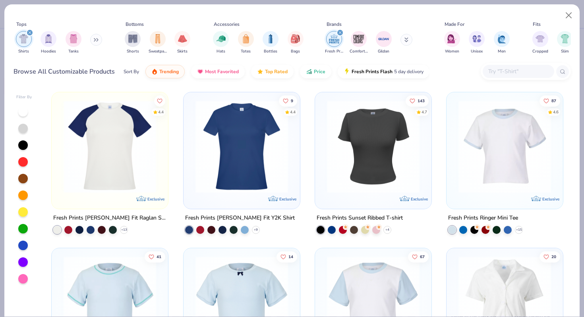
click at [217, 134] on img at bounding box center [241, 146] width 100 height 93
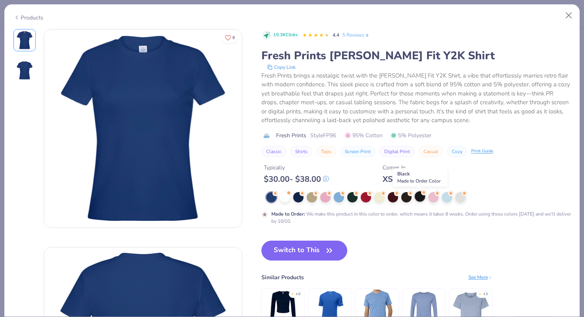
click at [417, 192] on div at bounding box center [420, 196] width 10 height 10
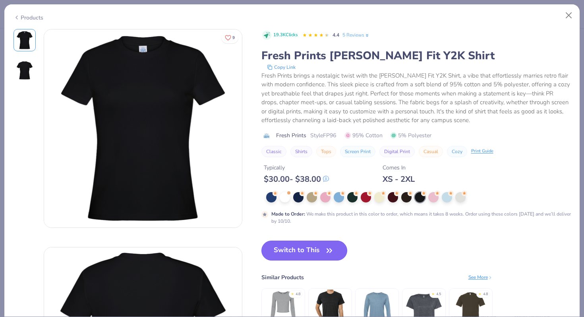
click at [328, 245] on icon "button" at bounding box center [329, 250] width 11 height 11
type input "50"
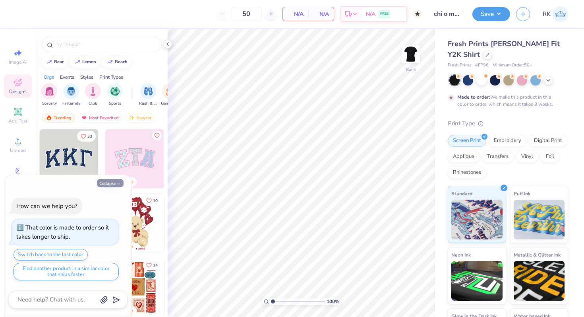
click at [100, 181] on button "Collapse" at bounding box center [110, 183] width 27 height 8
type textarea "x"
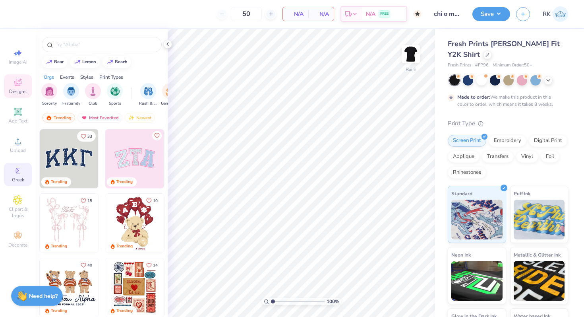
click at [19, 174] on icon at bounding box center [18, 171] width 10 height 10
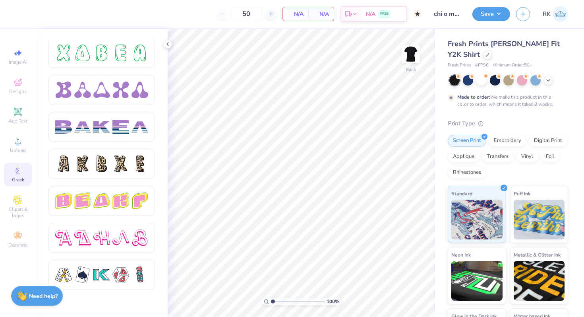
scroll to position [1328, 0]
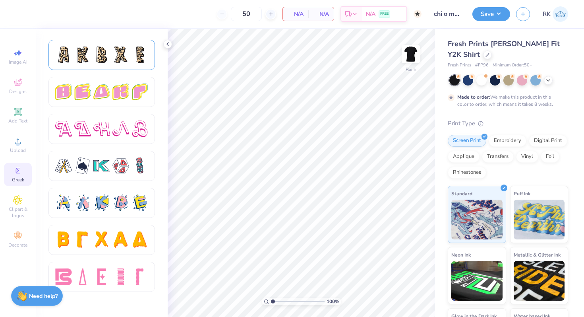
click at [110, 59] on div at bounding box center [101, 54] width 17 height 17
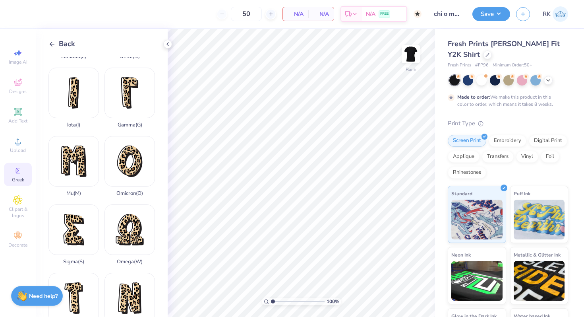
scroll to position [264, 0]
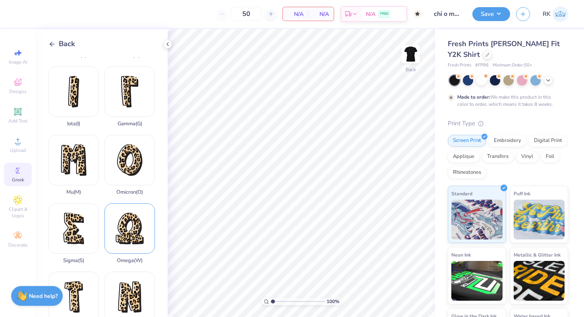
click at [130, 232] on div "Omega ( W )" at bounding box center [129, 233] width 50 height 60
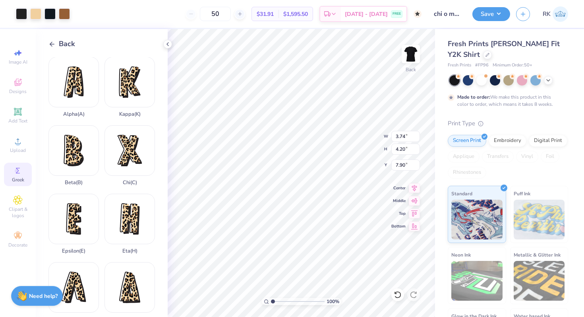
scroll to position [0, 0]
click at [130, 171] on div "Chi ( C )" at bounding box center [129, 155] width 50 height 60
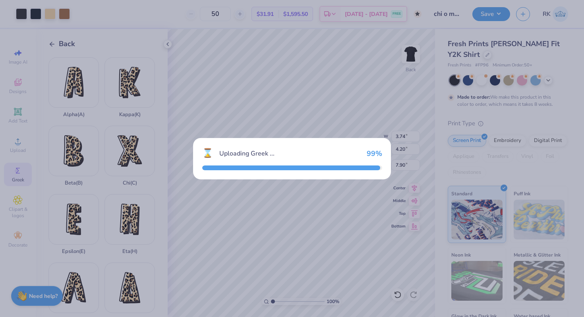
type input "3.11"
type input "3.99"
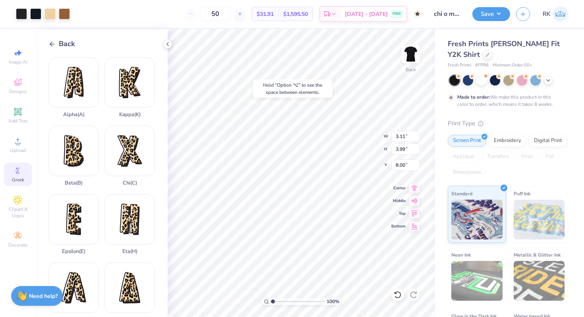
type input "3.00"
type input "3.74"
type input "4.20"
type input "3.00"
type input "3.74"
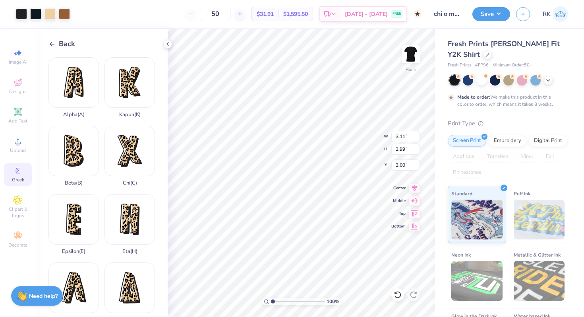
type input "4.20"
type input "3.56"
type input "4.57"
type input "3.49"
type input "4.47"
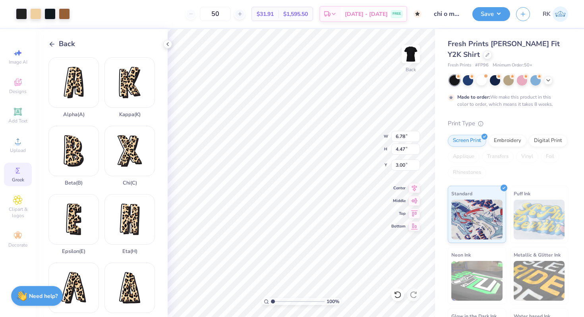
type input "2.25"
click at [484, 82] on div at bounding box center [481, 79] width 10 height 10
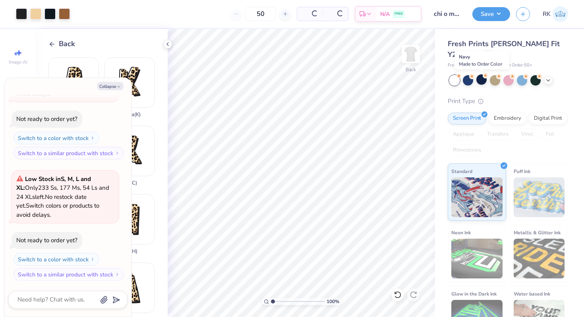
scroll to position [194, 0]
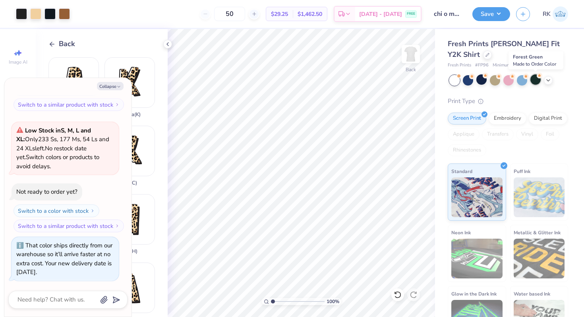
click at [537, 79] on div at bounding box center [535, 79] width 10 height 10
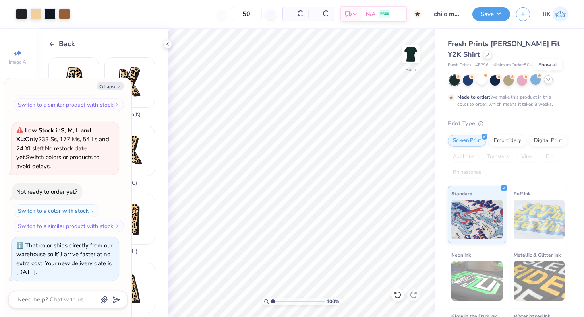
scroll to position [269, 0]
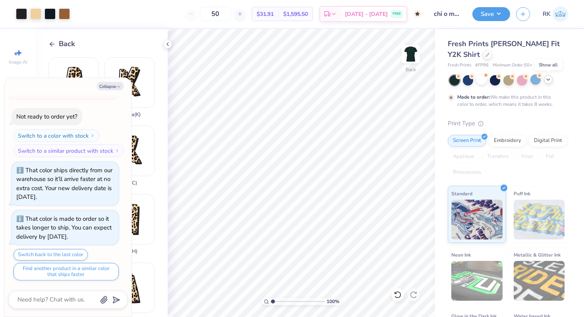
click at [548, 78] on icon at bounding box center [548, 79] width 6 height 6
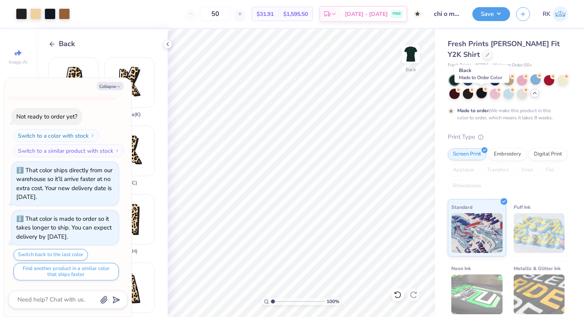
click at [483, 93] on div at bounding box center [481, 93] width 10 height 10
click at [103, 87] on button "Collapse" at bounding box center [110, 86] width 27 height 8
type textarea "x"
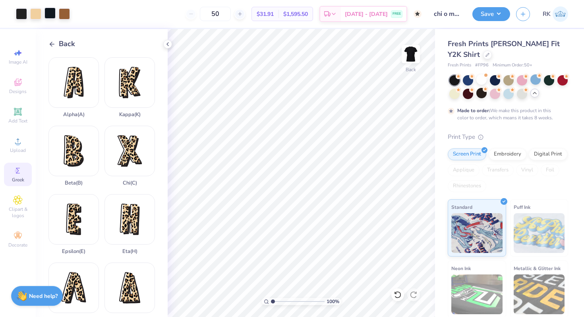
click at [48, 12] on div at bounding box center [49, 13] width 11 height 11
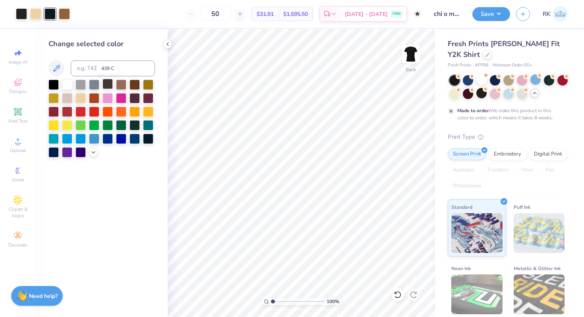
click at [106, 85] on div at bounding box center [107, 84] width 10 height 10
click at [22, 13] on div at bounding box center [21, 13] width 11 height 11
click at [106, 84] on div at bounding box center [107, 84] width 10 height 10
click at [400, 291] on icon at bounding box center [398, 294] width 8 height 8
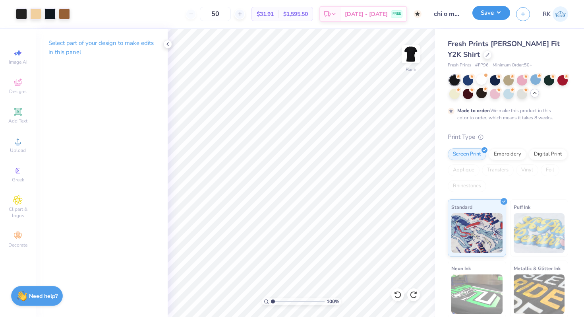
click at [485, 14] on button "Save" at bounding box center [491, 13] width 38 height 14
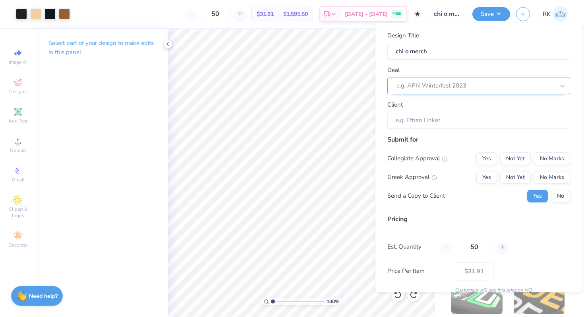
click at [448, 90] on div at bounding box center [475, 85] width 158 height 11
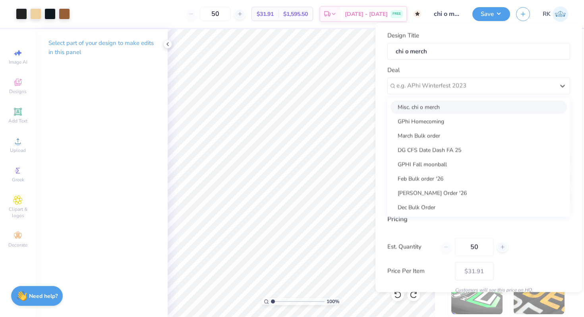
click at [444, 104] on div "Misc. chi o merch" at bounding box center [478, 106] width 176 height 13
type input "[PERSON_NAME]"
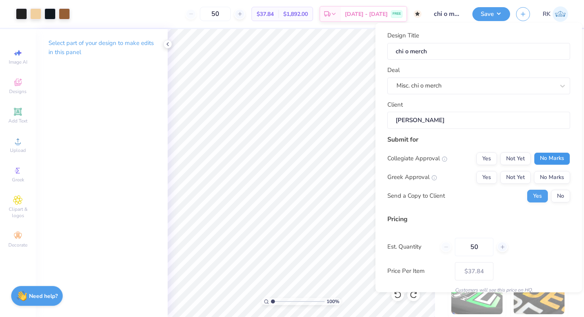
click at [543, 158] on button "No Marks" at bounding box center [552, 158] width 36 height 13
click at [516, 176] on button "Not Yet" at bounding box center [515, 176] width 31 height 13
type input "$37.84"
click at [557, 196] on button "No" at bounding box center [560, 195] width 19 height 13
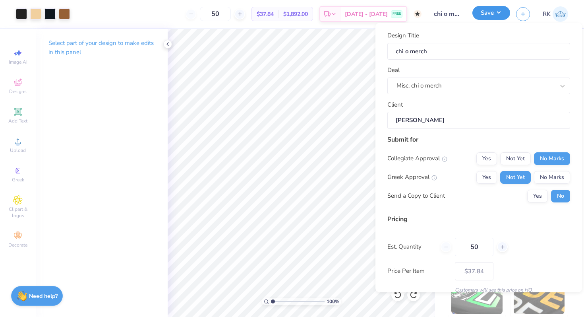
click at [489, 17] on button "Save" at bounding box center [491, 13] width 38 height 14
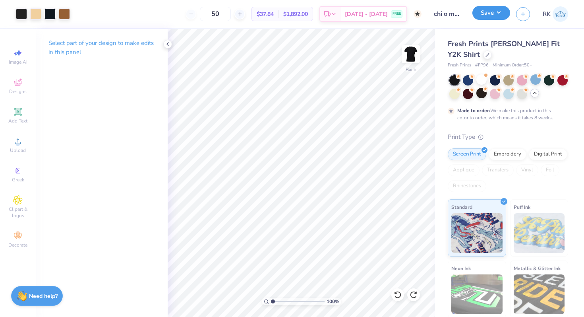
click at [487, 12] on button "Save" at bounding box center [491, 13] width 38 height 14
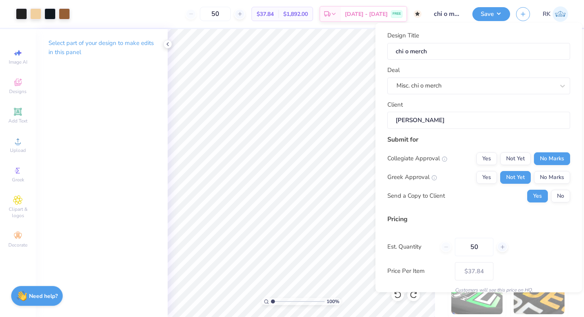
scroll to position [34, 0]
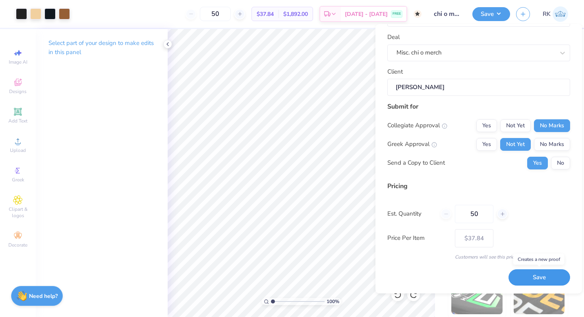
click at [528, 272] on button "Save" at bounding box center [539, 277] width 62 height 16
type input "– –"
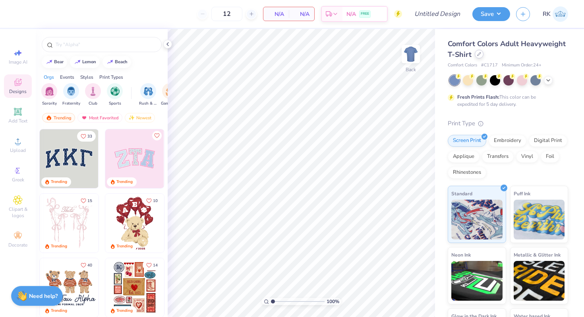
click at [477, 54] on icon at bounding box center [479, 54] width 4 height 4
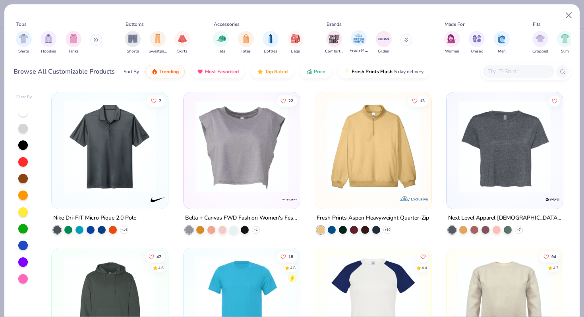
click at [349, 43] on div "Fresh Prints" at bounding box center [358, 41] width 18 height 23
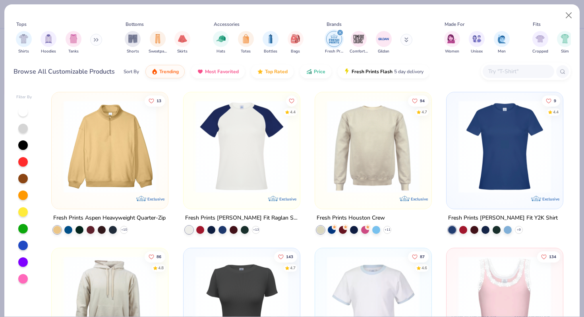
click at [98, 41] on icon at bounding box center [96, 40] width 5 height 4
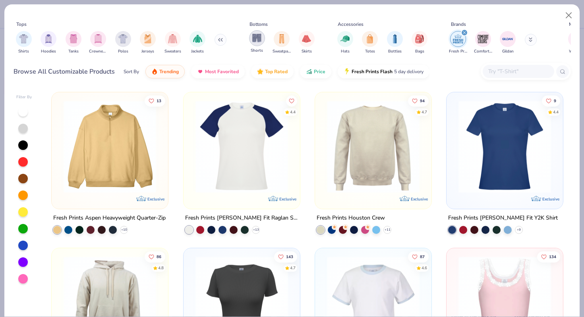
click at [258, 40] on img "filter for Shorts" at bounding box center [256, 37] width 9 height 9
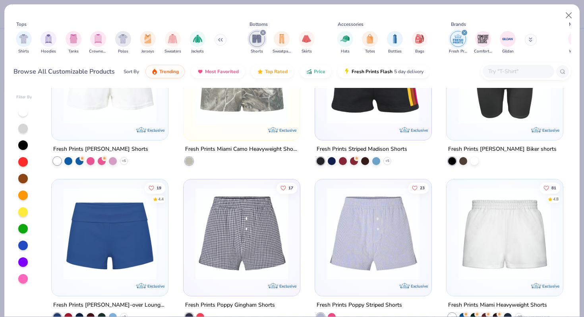
scroll to position [95, 0]
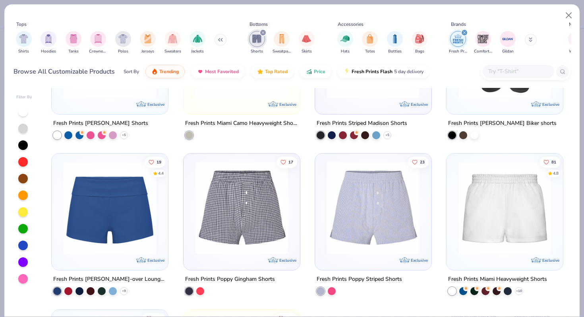
click at [121, 213] on img at bounding box center [110, 207] width 100 height 93
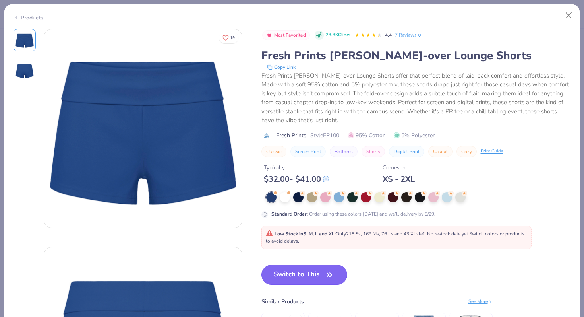
click at [306, 266] on button "Switch to This" at bounding box center [304, 274] width 86 height 20
type input "50"
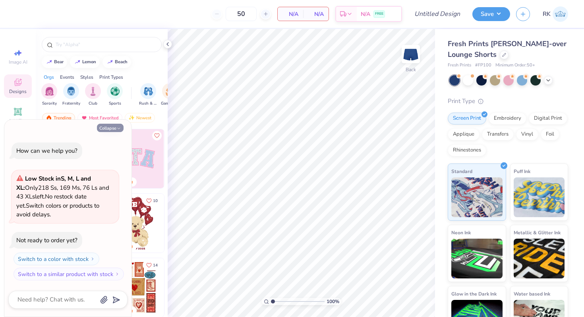
click at [107, 127] on button "Collapse" at bounding box center [110, 128] width 27 height 8
type textarea "x"
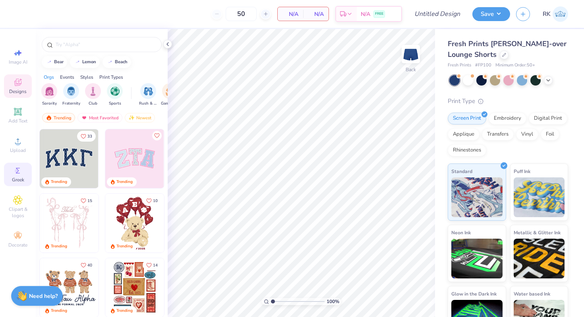
click at [19, 180] on span "Greek" at bounding box center [18, 179] width 12 height 6
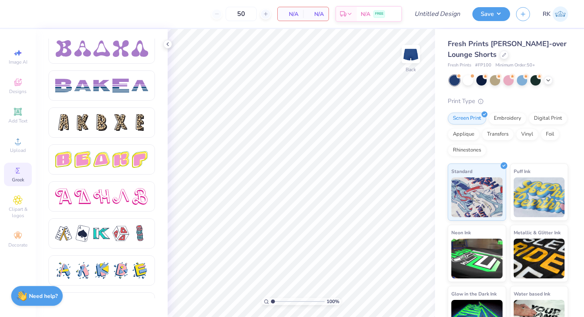
scroll to position [1252, 0]
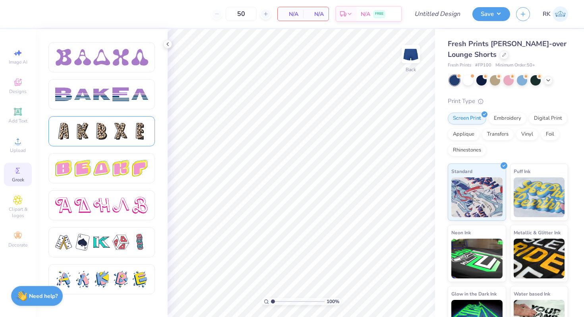
click at [102, 132] on div at bounding box center [101, 131] width 17 height 17
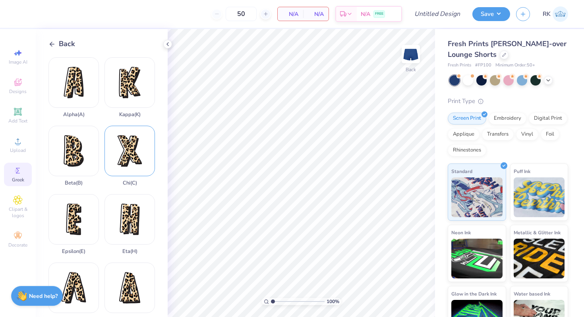
click at [125, 150] on div "Chi ( C )" at bounding box center [129, 155] width 50 height 60
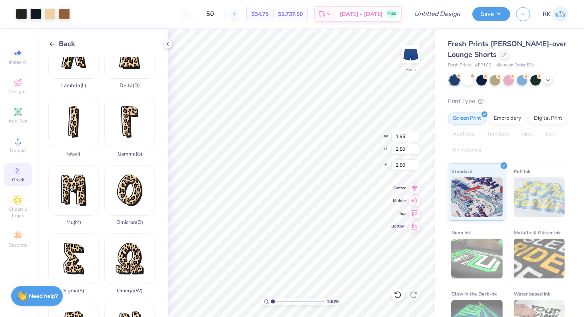
scroll to position [234, 0]
click at [133, 272] on div "Omega ( W )" at bounding box center [129, 263] width 50 height 60
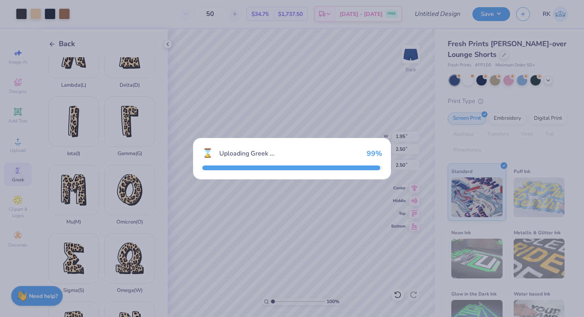
type input "2.34"
type input "2.63"
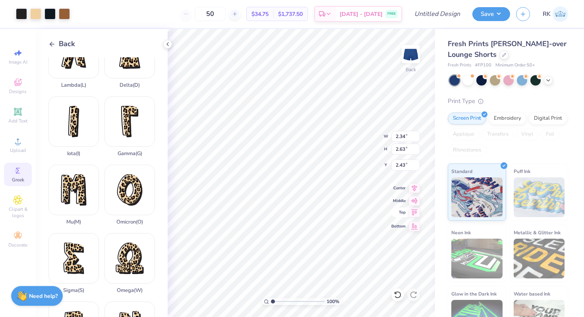
click at [396, 214] on div "100 % Back W 2.34 2.34 " H 2.63 2.63 " Y 2.43 2.43 " Center Middle Top Bottom" at bounding box center [301, 173] width 267 height 288
type input "3.25"
type input "3.32"
type input "2.04"
type input "2.61"
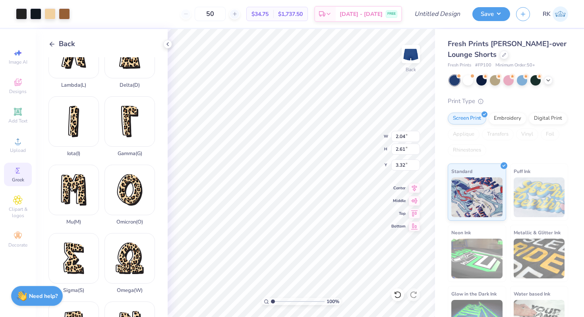
type input "3.26"
click at [545, 79] on icon at bounding box center [548, 79] width 6 height 6
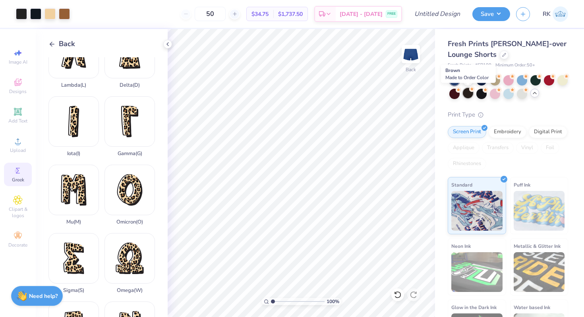
click at [469, 94] on div at bounding box center [468, 93] width 10 height 10
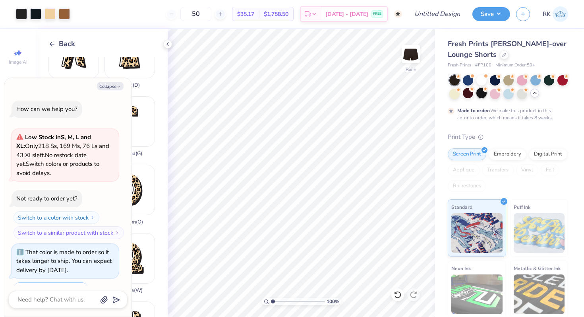
scroll to position [33, 0]
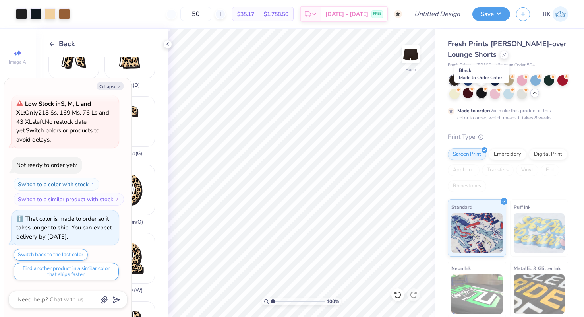
click at [483, 94] on div at bounding box center [481, 93] width 10 height 10
type textarea "x"
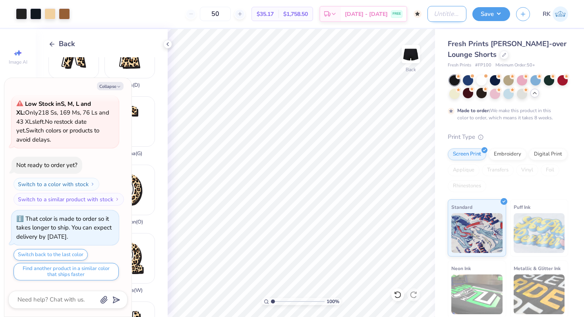
click at [450, 16] on input "Design Title" at bounding box center [446, 14] width 39 height 16
type input "chi o merch"
click at [484, 14] on button "Save" at bounding box center [491, 13] width 38 height 14
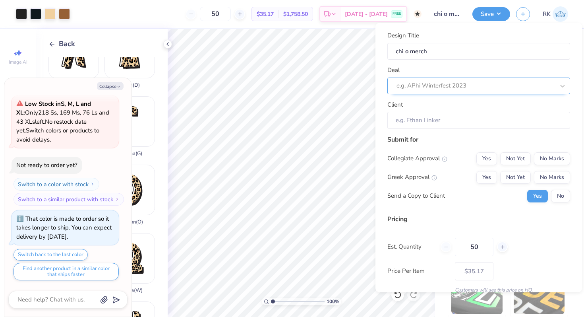
click at [443, 81] on div at bounding box center [475, 85] width 158 height 11
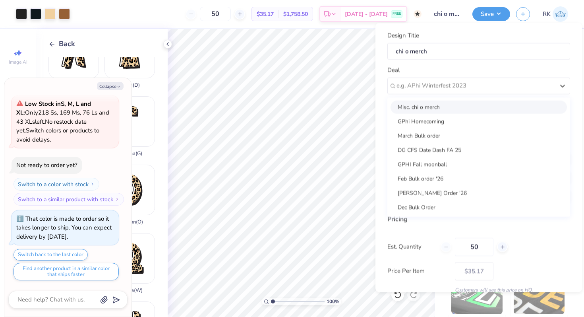
click at [439, 106] on div "Misc. chi o merch" at bounding box center [478, 106] width 176 height 13
type textarea "x"
type input "[PERSON_NAME]"
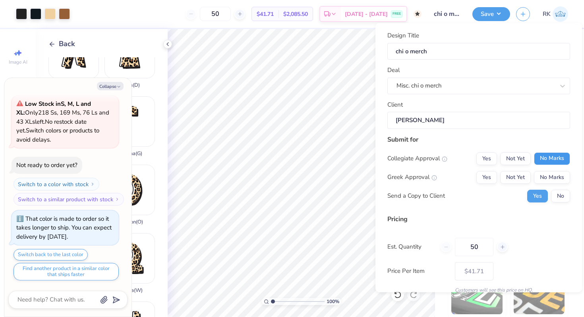
click at [544, 155] on button "No Marks" at bounding box center [552, 158] width 36 height 13
click at [518, 173] on button "Not Yet" at bounding box center [515, 176] width 31 height 13
type input "– –"
click at [555, 193] on button "No" at bounding box center [560, 195] width 19 height 13
type textarea "x"
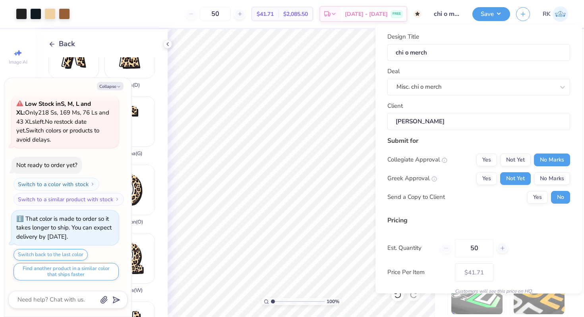
scroll to position [34, 0]
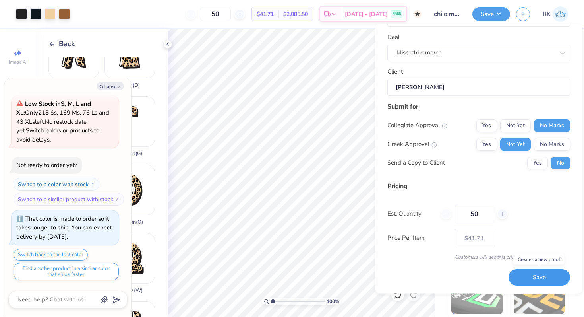
click at [537, 275] on button "Save" at bounding box center [539, 277] width 62 height 16
type input "$41.71"
type textarea "x"
type input "– –"
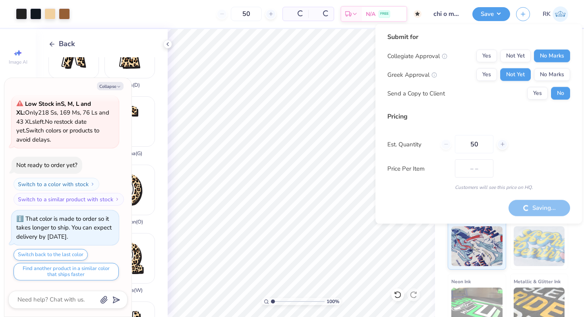
type textarea "x"
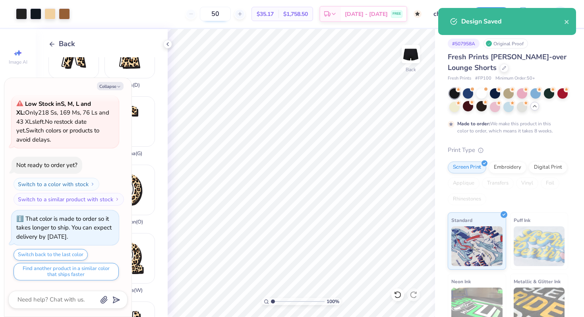
click at [231, 11] on input "50" at bounding box center [215, 14] width 31 height 14
type input "5"
type input "1"
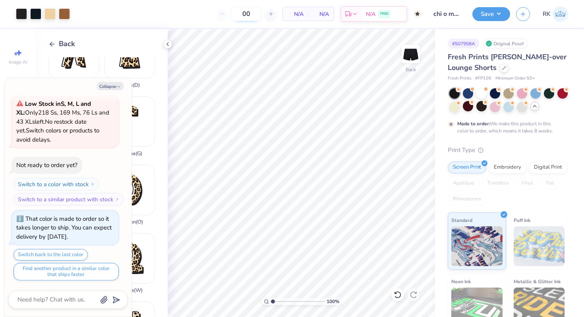
type input "0"
type input "1"
click at [113, 86] on button "Collapse" at bounding box center [110, 86] width 27 height 8
type textarea "x"
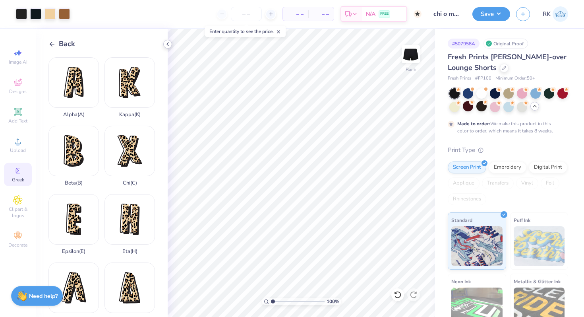
click at [164, 44] on icon at bounding box center [167, 44] width 6 height 6
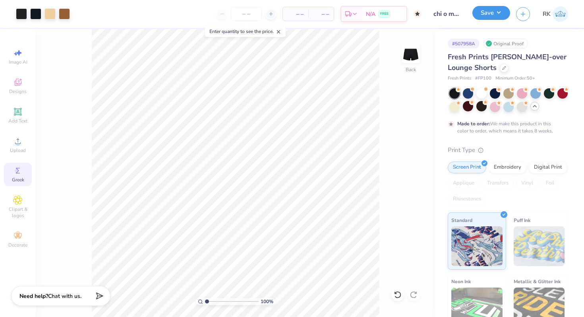
click at [495, 12] on button "Save" at bounding box center [491, 13] width 38 height 14
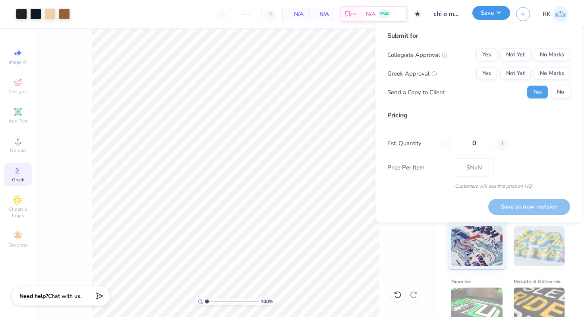
type input "0"
click at [495, 12] on button "Save" at bounding box center [491, 13] width 38 height 14
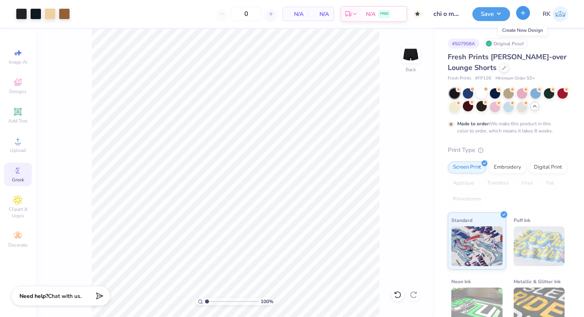
click at [527, 15] on button "button" at bounding box center [523, 13] width 14 height 14
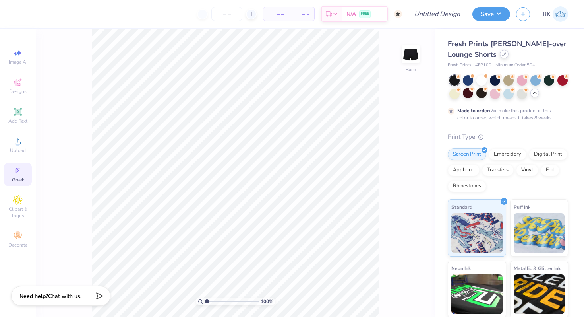
click at [502, 58] on div at bounding box center [504, 54] width 9 height 9
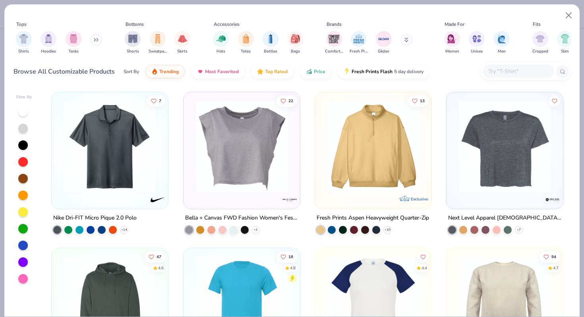
click at [98, 40] on icon at bounding box center [97, 40] width 1 height 3
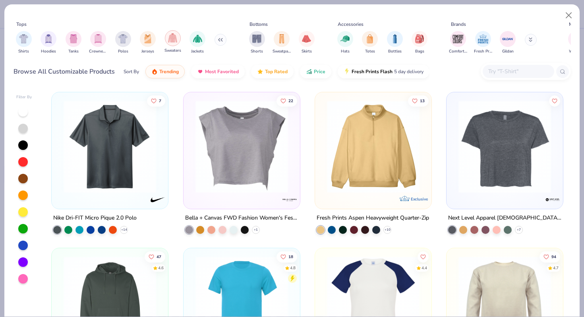
click at [166, 37] on div "filter for Sweaters" at bounding box center [173, 38] width 16 height 16
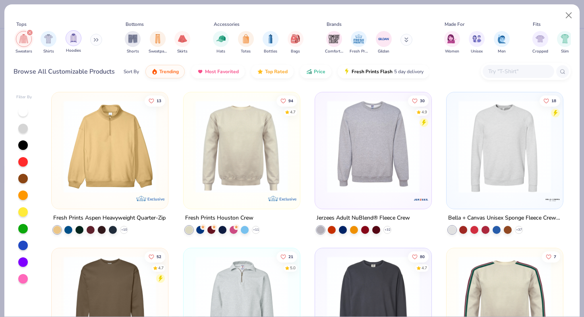
click at [69, 34] on div "filter for Hoodies" at bounding box center [74, 38] width 16 height 16
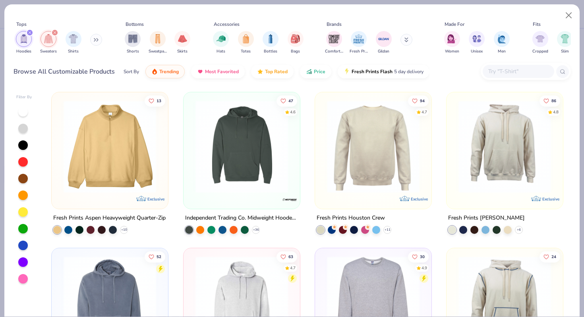
click at [53, 32] on icon "filter for Sweaters" at bounding box center [54, 32] width 3 height 3
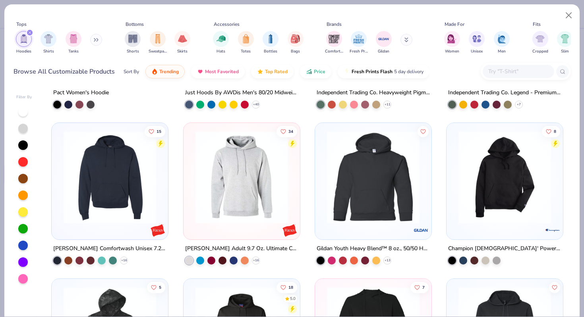
scroll to position [1249, 0]
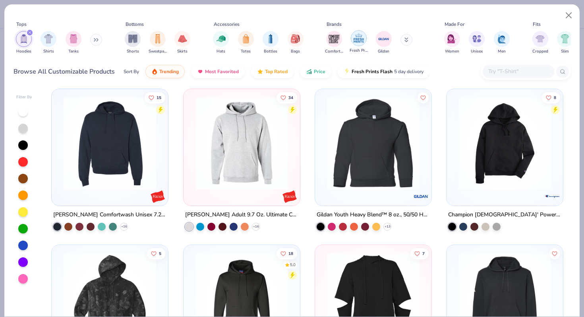
click at [359, 42] on img "filter for Fresh Prints" at bounding box center [359, 38] width 12 height 12
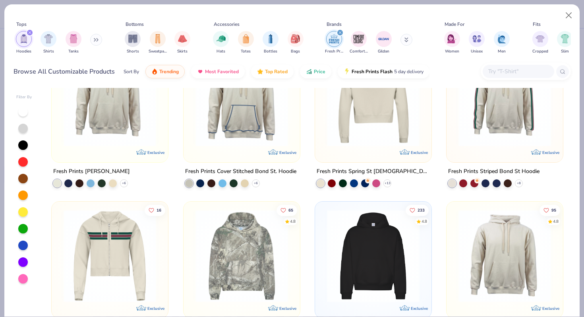
scroll to position [48, 0]
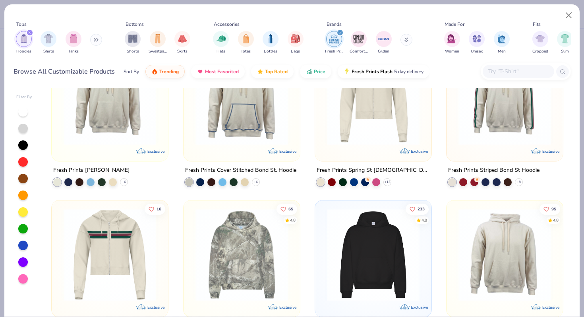
click at [249, 236] on img at bounding box center [241, 254] width 100 height 93
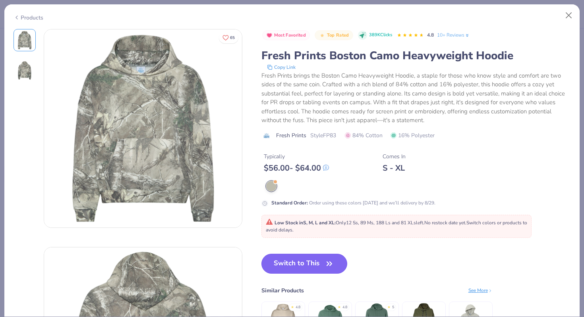
click at [301, 257] on button "Switch to This" at bounding box center [304, 263] width 86 height 20
type input "12"
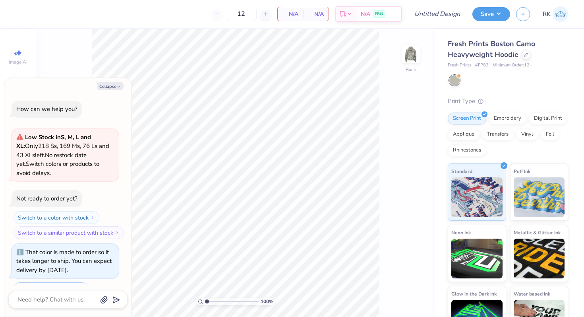
scroll to position [73, 0]
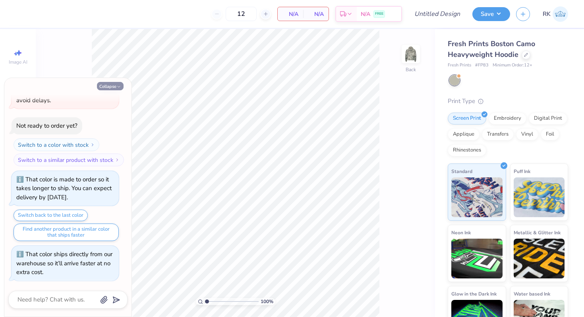
click at [109, 88] on button "Collapse" at bounding box center [110, 86] width 27 height 8
type textarea "x"
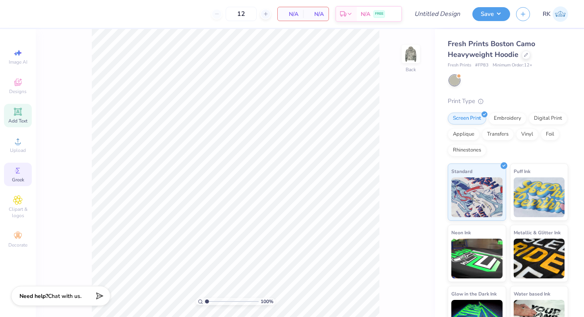
click at [15, 119] on span "Add Text" at bounding box center [17, 121] width 19 height 6
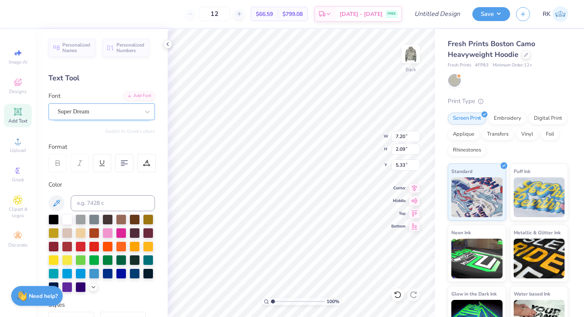
click at [111, 111] on div "Super Dream" at bounding box center [98, 111] width 83 height 12
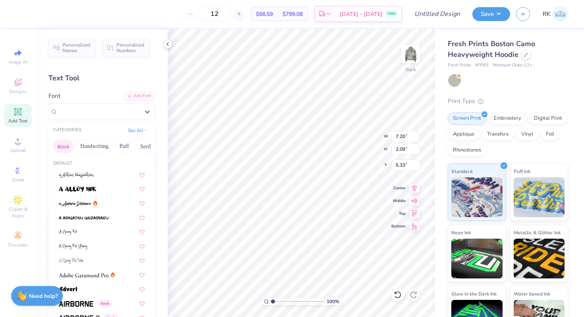
click at [66, 141] on button "Greek" at bounding box center [63, 146] width 20 height 13
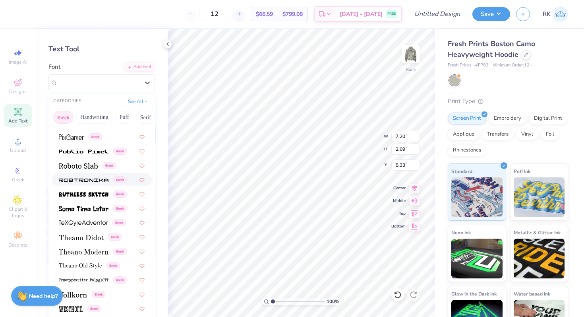
scroll to position [53, 0]
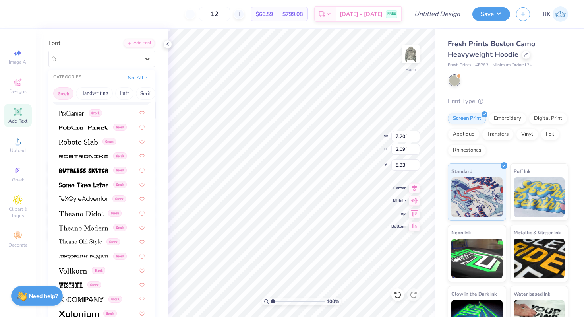
click at [66, 98] on button "Greek" at bounding box center [63, 93] width 20 height 13
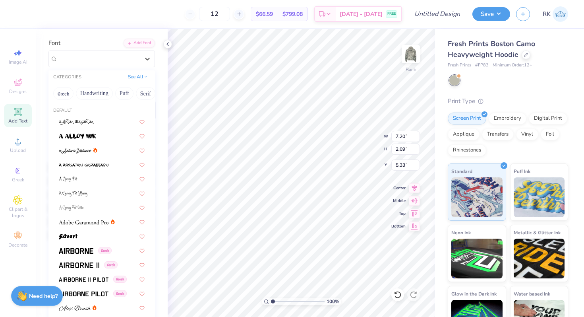
click at [138, 78] on button "See All" at bounding box center [137, 77] width 25 height 8
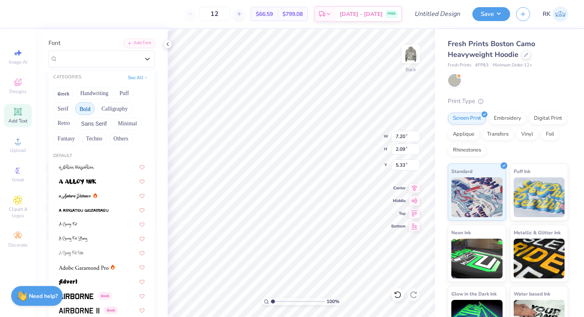
click at [85, 106] on button "Bold" at bounding box center [84, 108] width 19 height 13
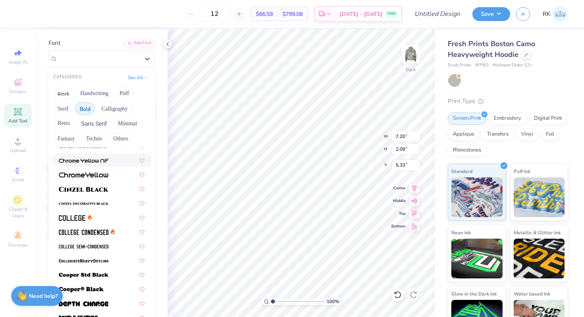
scroll to position [22, 0]
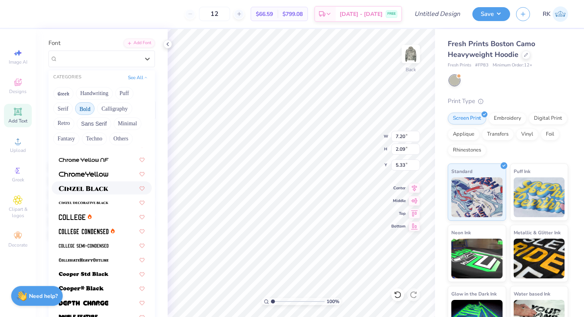
click at [93, 187] on img at bounding box center [84, 188] width 50 height 6
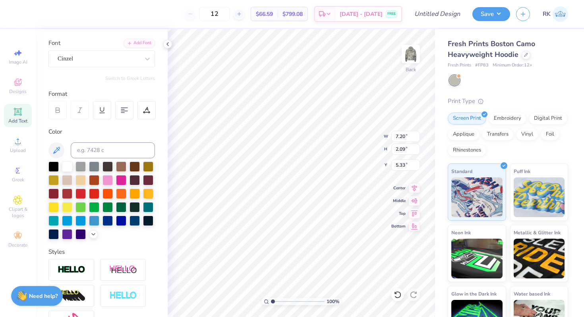
type input "8.42"
type input "2.14"
type input "5.30"
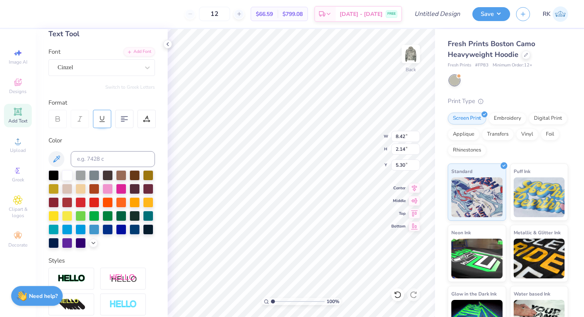
scroll to position [44, 0]
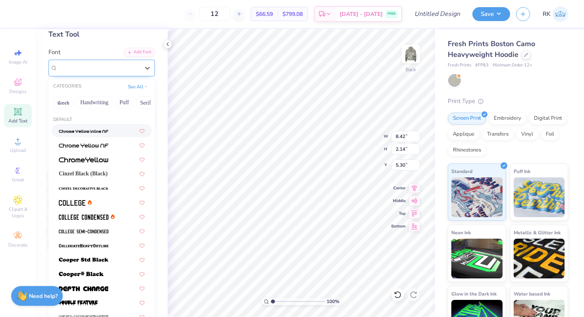
click at [123, 69] on div "Cinzel" at bounding box center [98, 68] width 83 height 12
click at [139, 91] on div "CATEGORIES See All" at bounding box center [101, 86] width 106 height 14
click at [139, 89] on button "See All" at bounding box center [137, 86] width 25 height 8
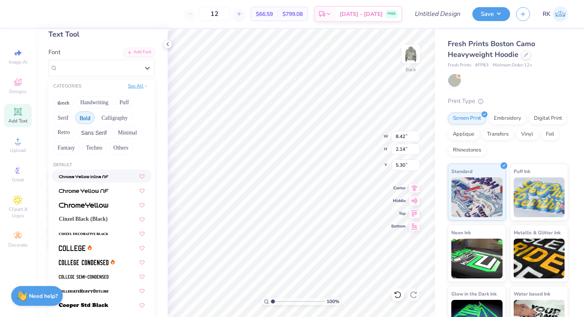
click at [138, 88] on button "See All" at bounding box center [137, 86] width 25 height 8
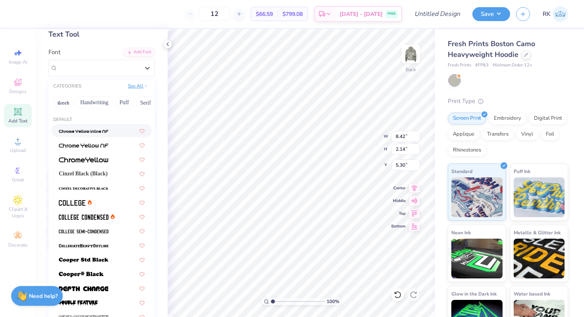
click at [138, 88] on button "See All" at bounding box center [137, 86] width 25 height 8
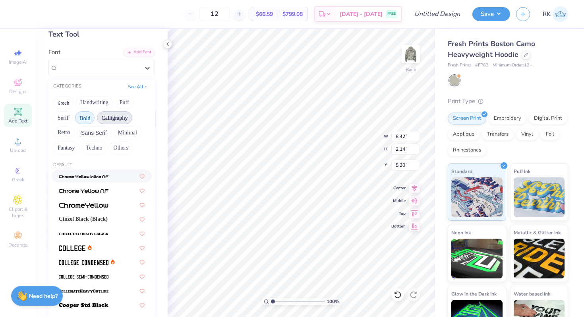
click at [120, 118] on button "Calligraphy" at bounding box center [114, 117] width 35 height 13
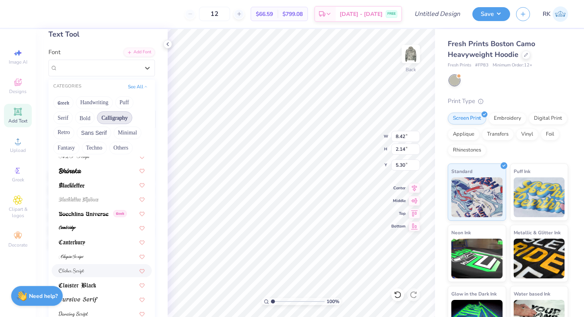
scroll to position [0, 0]
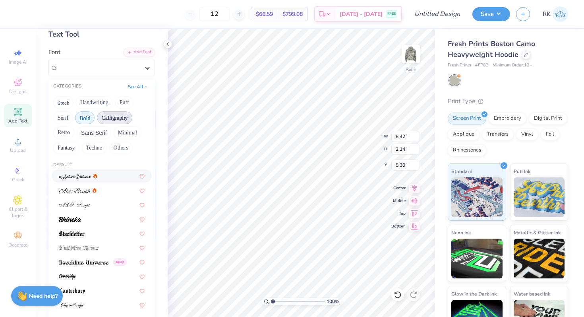
click at [95, 118] on button "Bold" at bounding box center [84, 117] width 19 height 13
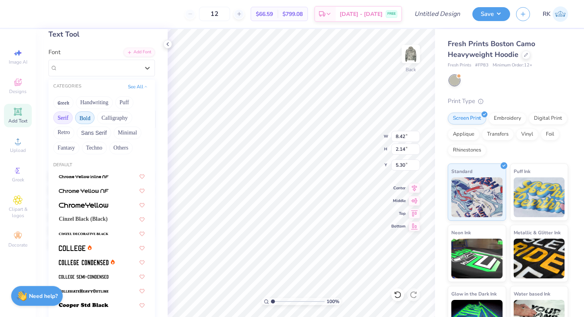
click at [68, 117] on button "Serif" at bounding box center [62, 117] width 19 height 13
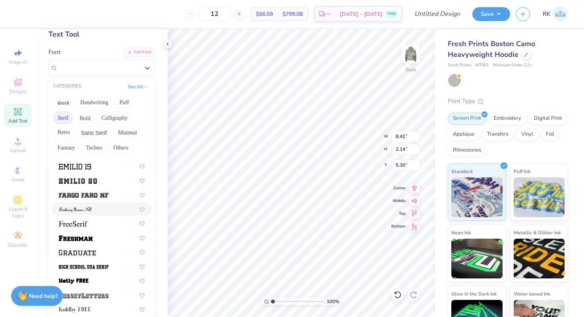
scroll to position [626, 0]
click at [88, 239] on img at bounding box center [76, 237] width 34 height 6
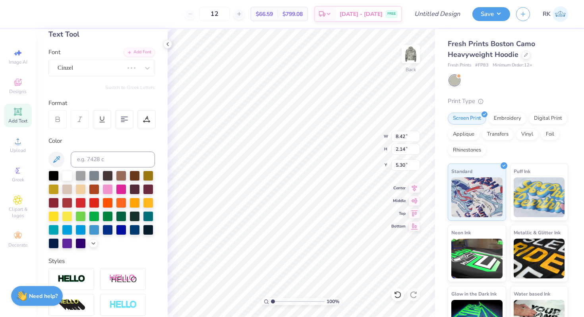
type input "9.17"
type input "2.48"
type input "5.13"
click at [108, 190] on div at bounding box center [107, 188] width 10 height 10
click at [119, 153] on input at bounding box center [113, 159] width 84 height 16
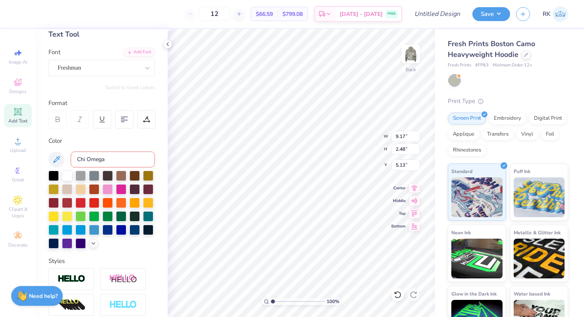
type input "Chi Omega"
drag, startPoint x: 113, startPoint y: 160, endPoint x: 50, endPoint y: 154, distance: 63.1
click at [52, 156] on div "Chi Omega" at bounding box center [101, 159] width 106 height 16
click at [121, 187] on div at bounding box center [121, 188] width 10 height 10
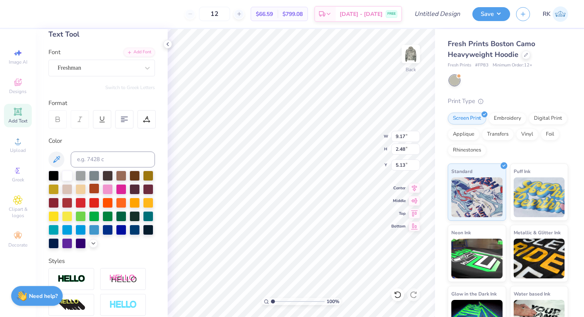
click at [98, 187] on div at bounding box center [94, 188] width 10 height 10
click at [108, 187] on div at bounding box center [107, 188] width 10 height 10
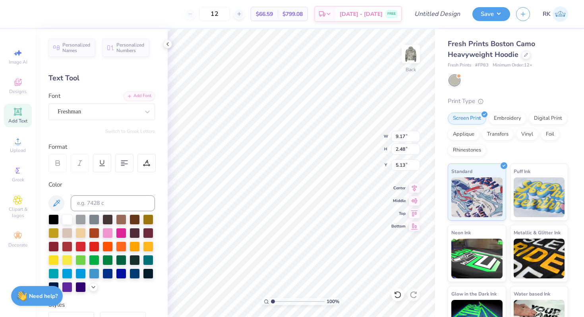
type textarea "CHI OMEGA"
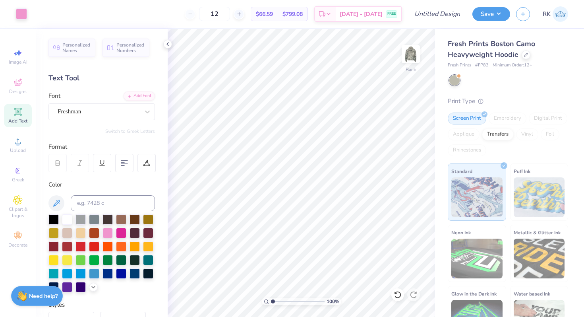
scroll to position [145, 0]
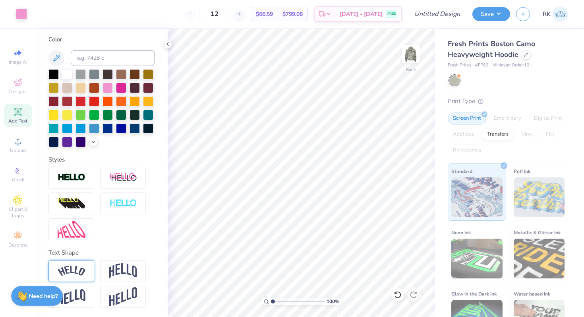
click at [68, 270] on img at bounding box center [72, 270] width 28 height 11
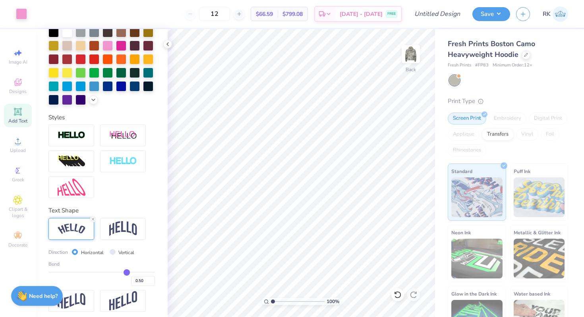
scroll to position [191, 0]
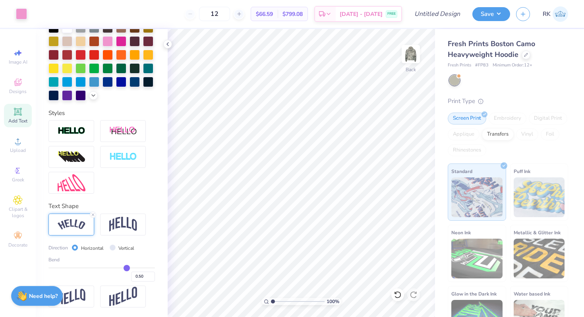
type input "0.51"
type input "0.5"
type input "0.50"
type input "0.49"
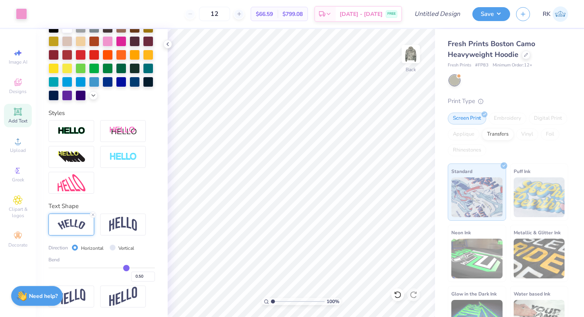
type input "0.49"
type input "0.48"
type input "0.46"
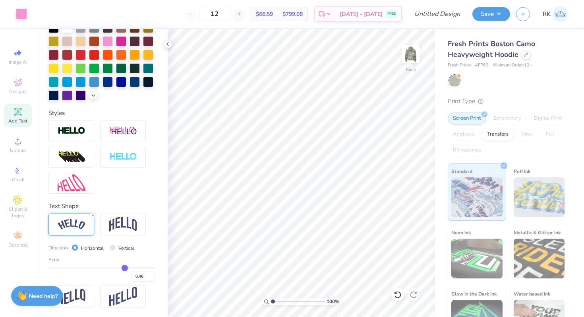
type input "0.45"
type input "0.43"
type input "0.42"
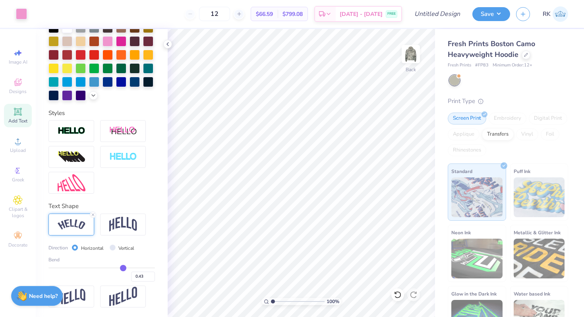
type input "0.42"
type input "0.41"
type input "0.4"
type input "0.40"
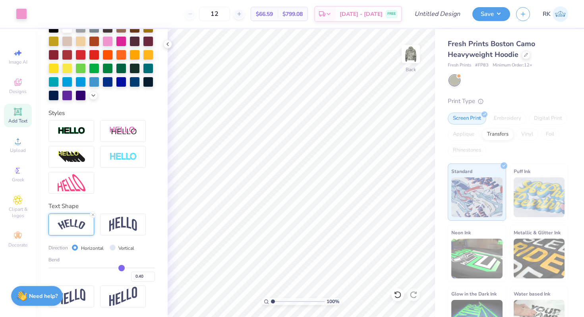
type input "0.39"
type input "0.38"
type input "0.37"
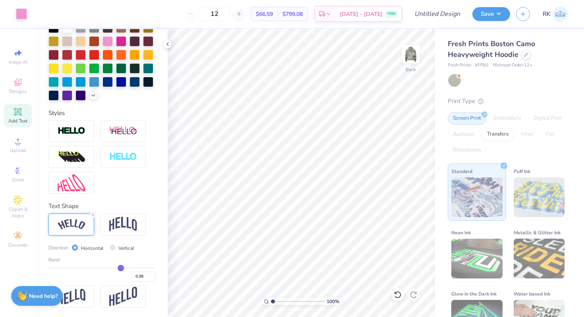
type input "0.37"
type input "0.36"
type input "0.35"
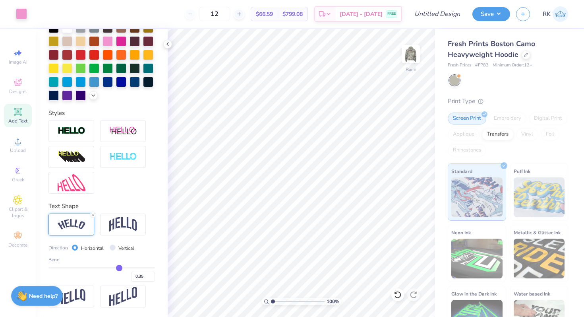
type input "0.34"
type input "0.33"
type input "0.32"
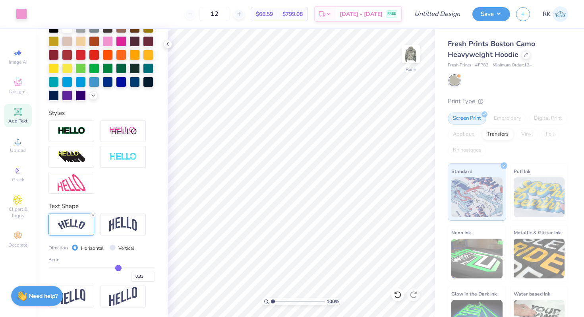
type input "0.32"
type input "0.31"
type input "0.3"
type input "0.30"
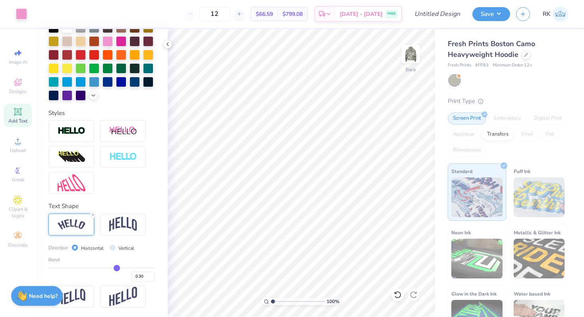
type input "0.29"
type input "0.28"
type input "0.27"
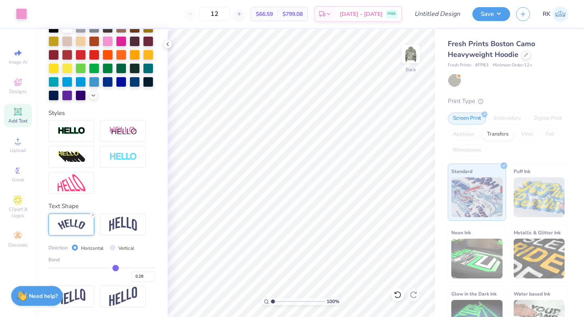
type input "0.27"
type input "0.26"
type input "0.25"
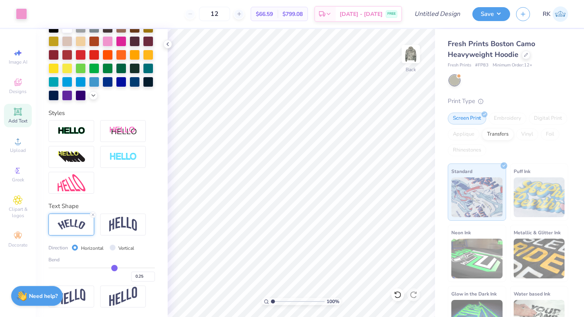
type input "0.24"
drag, startPoint x: 127, startPoint y: 268, endPoint x: 114, endPoint y: 267, distance: 13.5
click at [114, 267] on input "range" at bounding box center [101, 267] width 106 height 1
type input "0.23"
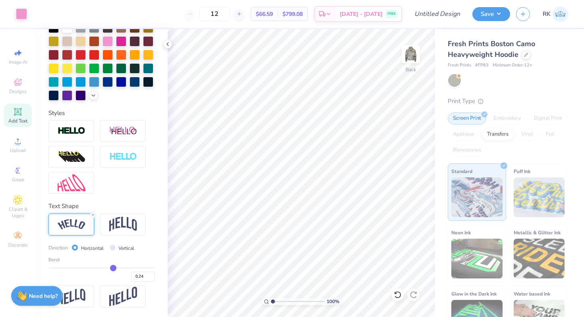
type input "0.23"
type input "0.24"
type input "0.26"
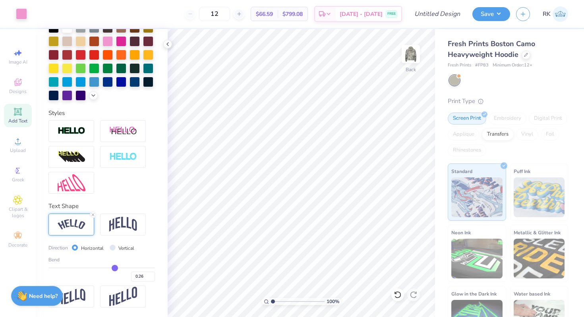
type input "0.29"
type input "0.31"
type input "0.34"
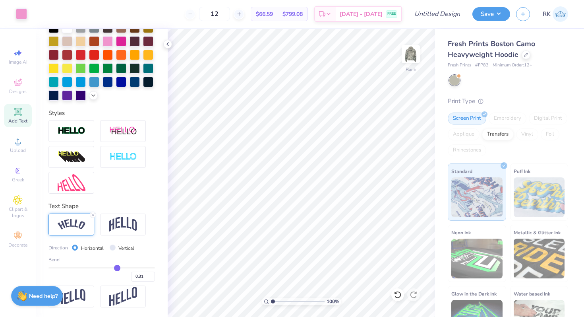
type input "0.34"
type input "0.37"
type input "0.39"
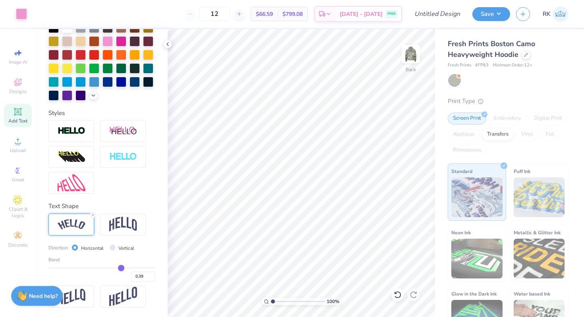
type input "0.41"
type input "0.42"
type input "0.43"
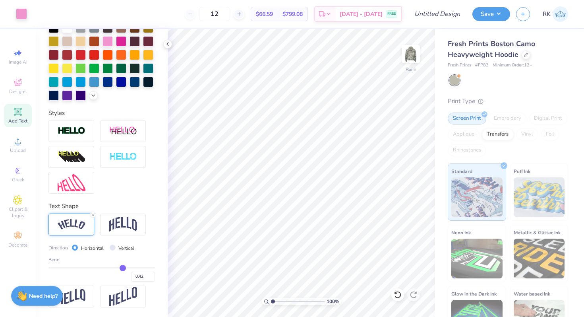
type input "0.43"
type input "0.44"
type input "0.45"
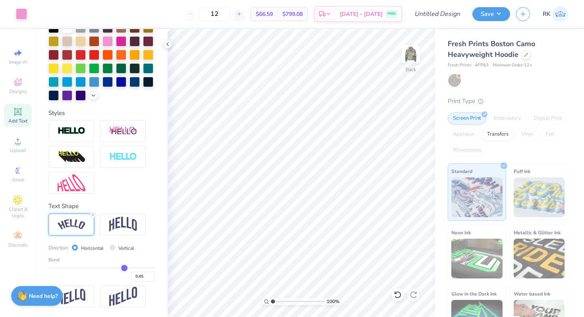
type input "0.46"
drag, startPoint x: 113, startPoint y: 267, endPoint x: 124, endPoint y: 267, distance: 11.5
type input "0.46"
click at [124, 267] on input "range" at bounding box center [101, 267] width 106 height 1
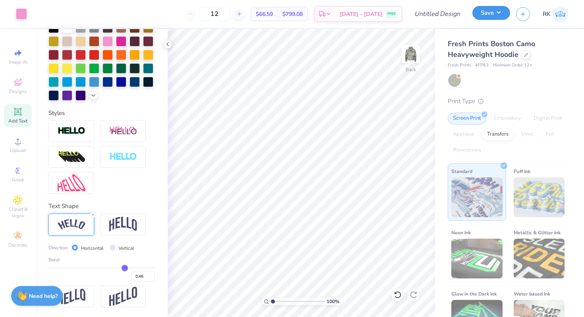
click at [485, 10] on button "Save" at bounding box center [491, 13] width 38 height 14
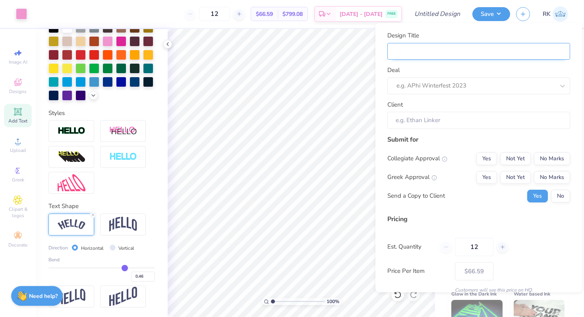
click at [468, 49] on input "Design Title" at bounding box center [478, 50] width 183 height 17
type input "m"
type input "mi"
type input "mis"
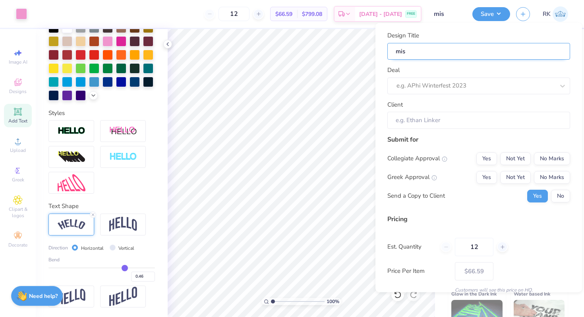
type input "misc"
type input "misc m"
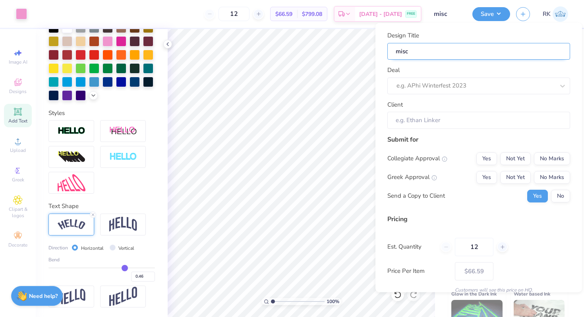
type input "misc m"
type input "misc me"
type input "misc mer"
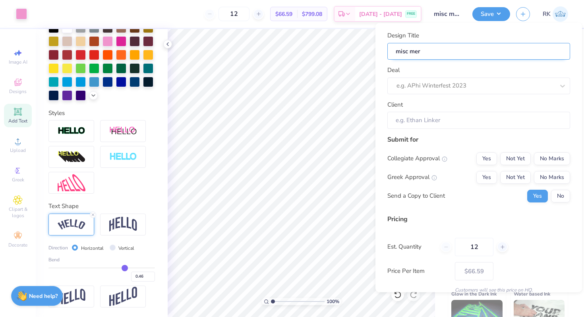
type input "misc merc"
type input "misc merch"
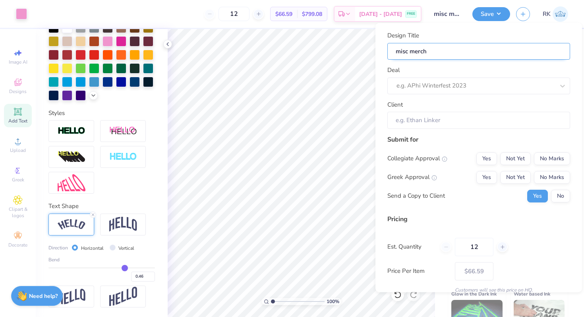
type input "misc merch"
type input "misc merch i"
type input "misc merch id"
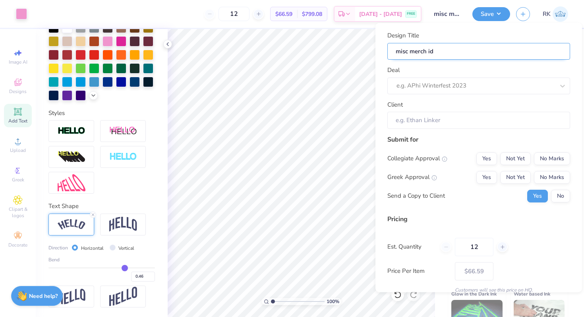
type input "misc merch ide"
type input "misc merch idea"
type input "misc merch ideas"
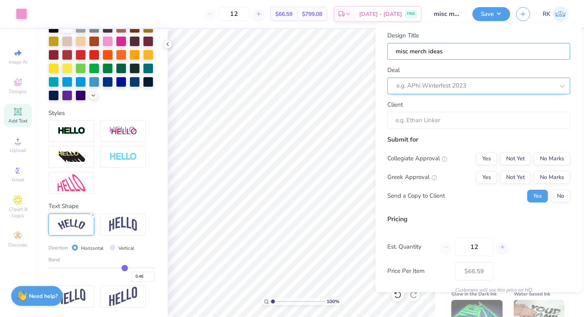
type input "misc merch ideas"
click at [499, 88] on div at bounding box center [467, 85] width 142 height 11
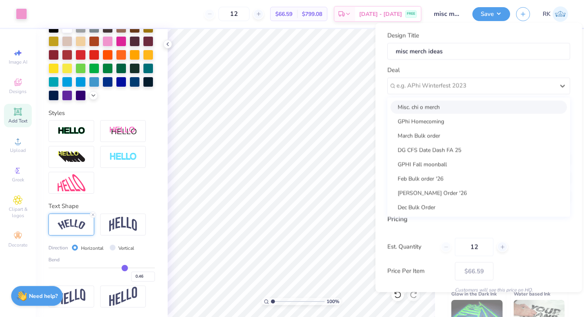
click at [488, 105] on div "Misc. chi o merch" at bounding box center [478, 106] width 176 height 13
type input "[PERSON_NAME]"
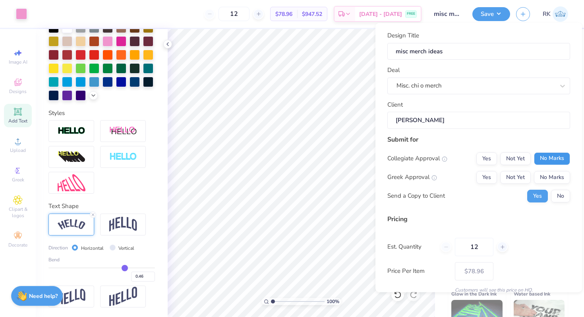
click at [535, 159] on button "No Marks" at bounding box center [552, 158] width 36 height 13
click at [519, 171] on button "Not Yet" at bounding box center [515, 176] width 31 height 13
type input "$78.96"
click at [559, 197] on button "No" at bounding box center [560, 195] width 19 height 13
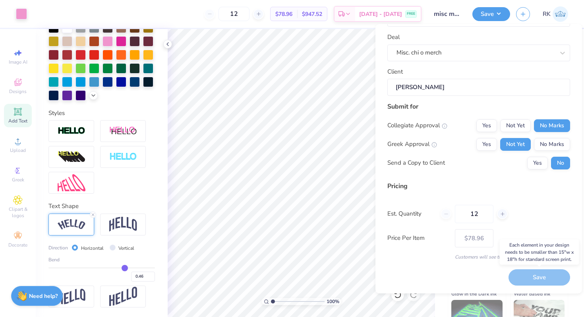
click at [531, 276] on div "Save" at bounding box center [539, 277] width 62 height 16
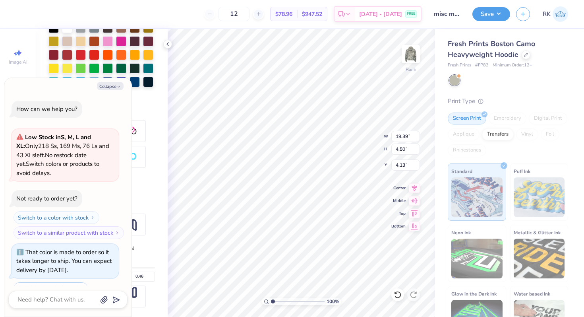
scroll to position [139, 0]
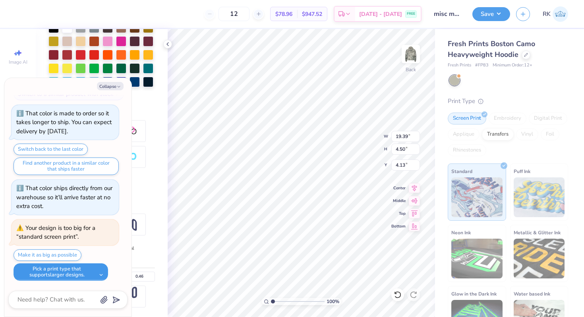
click at [87, 267] on button "Pick a print type that supports larger designs." at bounding box center [61, 271] width 95 height 17
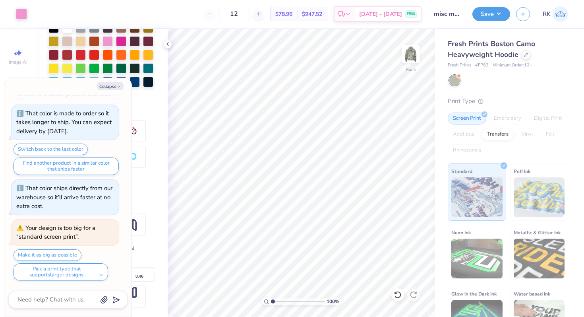
click at [487, 127] on div "Screen Print Embroidery Digital Print Applique Transfers Vinyl Foil Rhinestones" at bounding box center [508, 134] width 120 height 44
click at [488, 128] on div "Transfers" at bounding box center [498, 133] width 32 height 12
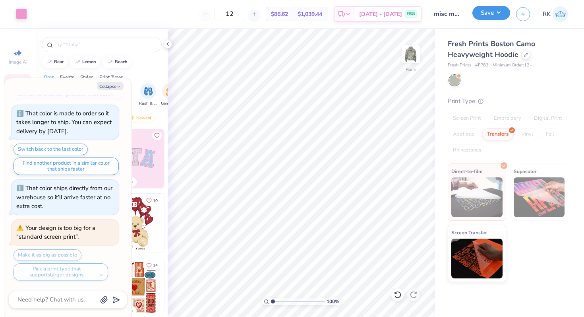
click at [481, 16] on button "Save" at bounding box center [491, 13] width 38 height 14
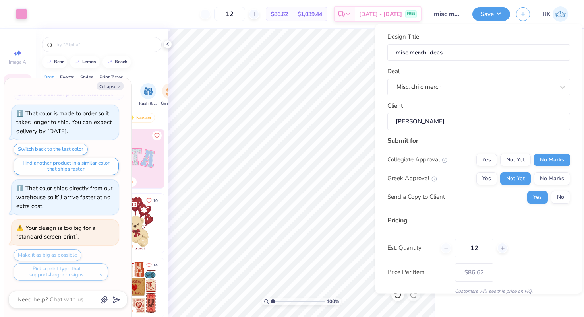
scroll to position [34, 0]
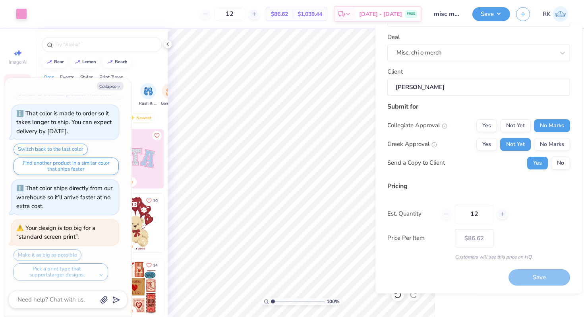
click at [536, 280] on div "Save" at bounding box center [539, 277] width 62 height 16
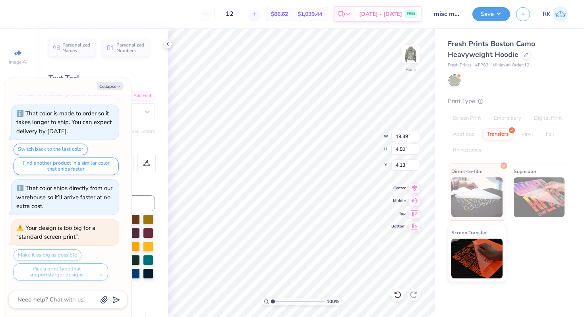
type textarea "x"
type input "10.86"
type input "2.52"
type input "6.10"
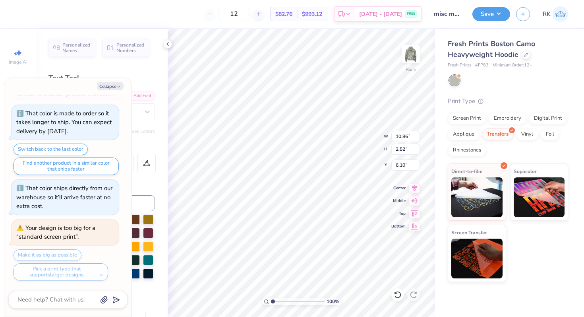
type textarea "x"
type input "2.55"
click at [409, 75] on div "Back" at bounding box center [410, 78] width 10 height 7
click at [410, 70] on div at bounding box center [410, 54] width 37 height 37
click at [495, 13] on button "Save" at bounding box center [491, 13] width 38 height 14
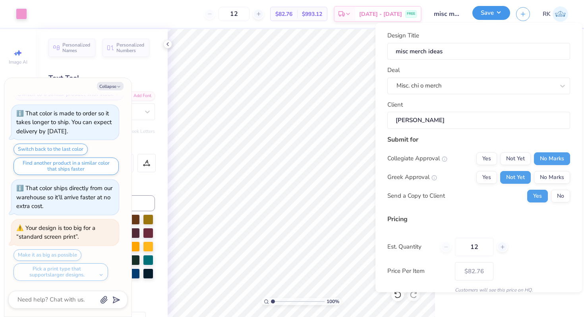
type textarea "x"
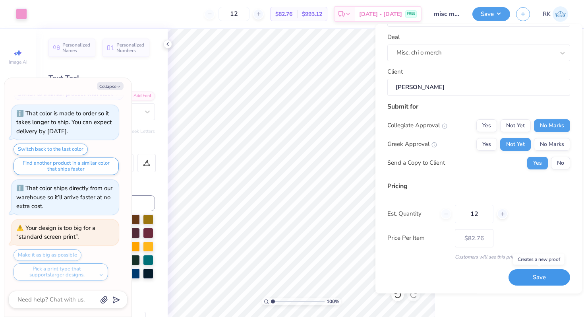
click at [540, 276] on button "Save" at bounding box center [539, 277] width 62 height 16
type input "$82.76"
click at [561, 163] on button "No" at bounding box center [560, 162] width 19 height 13
type textarea "x"
type input "– –"
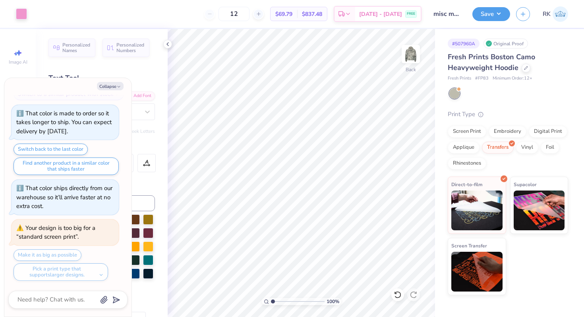
click at [566, 47] on icon "close" at bounding box center [566, 49] width 4 height 4
click at [492, 12] on div "Design Saved" at bounding box center [506, 24] width 141 height 36
click at [498, 14] on button "Save" at bounding box center [491, 13] width 38 height 14
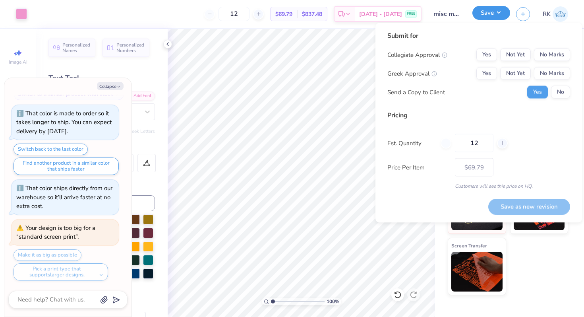
type textarea "x"
type input "$82.76"
click at [552, 91] on button "No" at bounding box center [560, 92] width 19 height 13
click at [493, 9] on button "Save" at bounding box center [491, 13] width 38 height 14
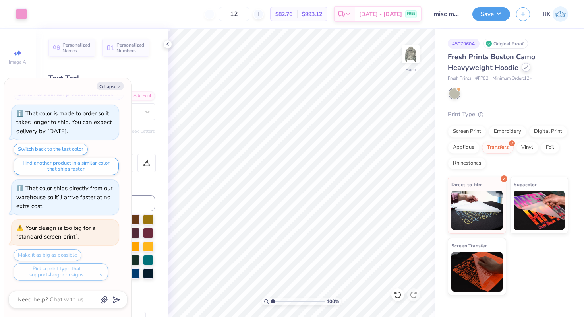
click at [524, 70] on div at bounding box center [525, 67] width 9 height 9
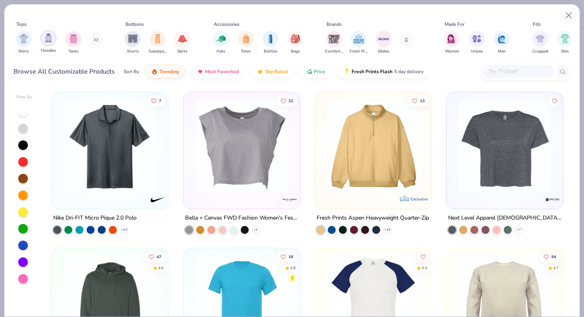
click at [52, 40] on img "filter for Hoodies" at bounding box center [48, 37] width 9 height 9
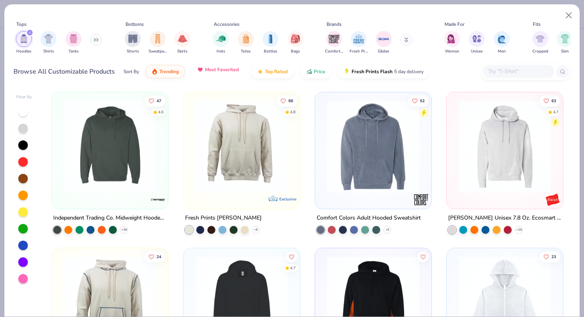
click at [212, 71] on span "Most Favorited" at bounding box center [222, 69] width 34 height 6
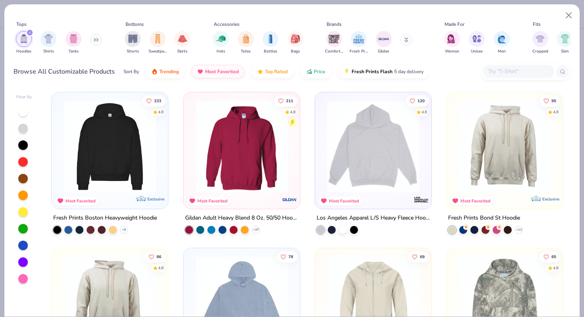
click at [227, 117] on img at bounding box center [241, 146] width 100 height 93
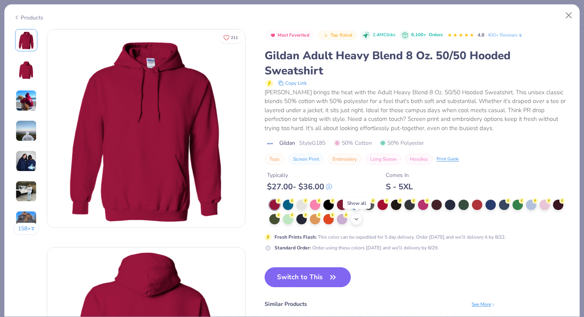
click at [356, 216] on icon at bounding box center [356, 219] width 6 height 6
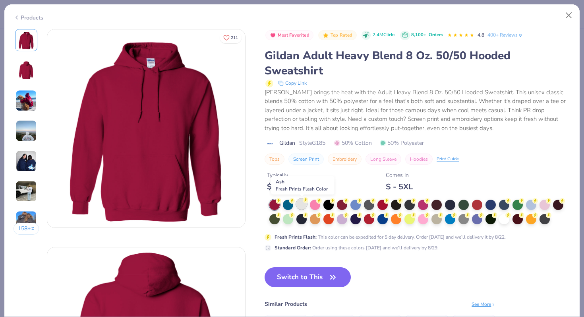
click at [303, 205] on div at bounding box center [301, 204] width 10 height 10
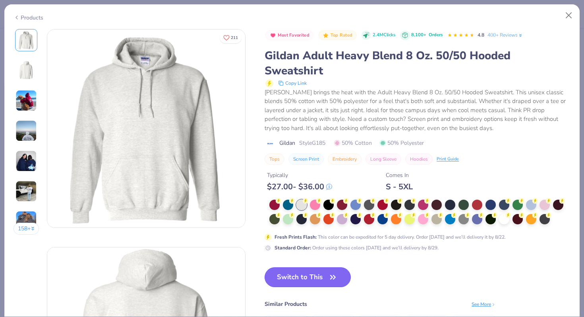
click at [335, 277] on icon "button" at bounding box center [332, 276] width 11 height 11
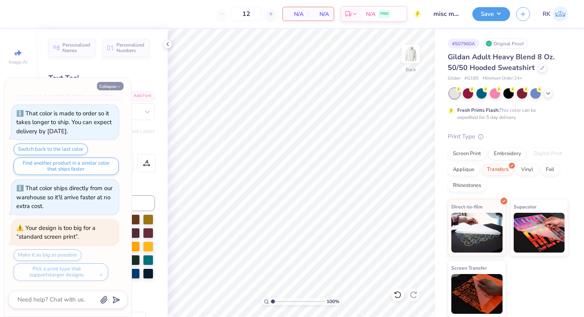
click at [111, 88] on button "Collapse" at bounding box center [110, 86] width 27 height 8
type textarea "x"
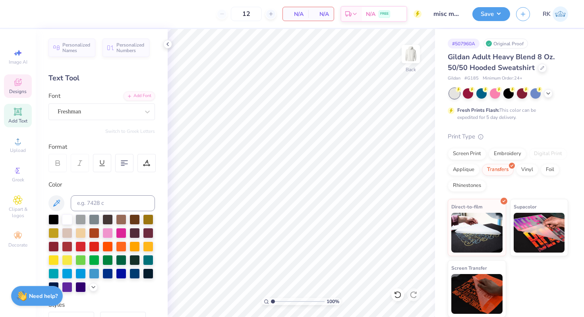
click at [16, 80] on icon at bounding box center [17, 82] width 7 height 7
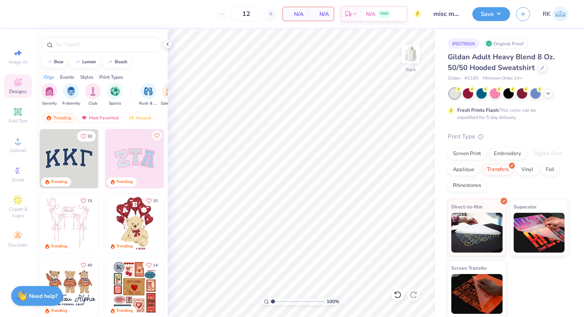
click at [83, 161] on img at bounding box center [69, 158] width 59 height 59
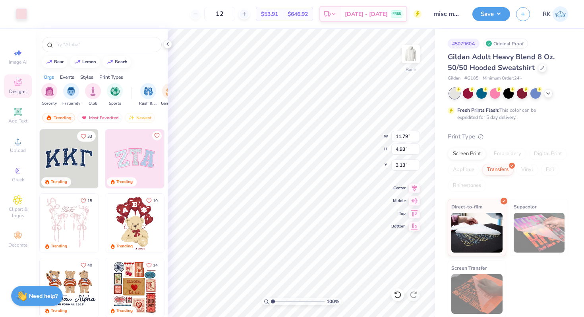
type input "3.00"
type input "11.89"
type input "5.07"
type input "3.10"
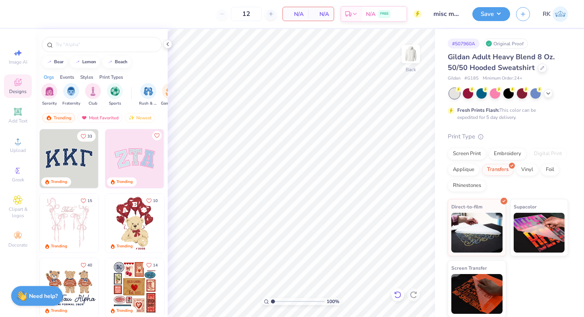
click at [397, 293] on icon at bounding box center [398, 294] width 8 height 8
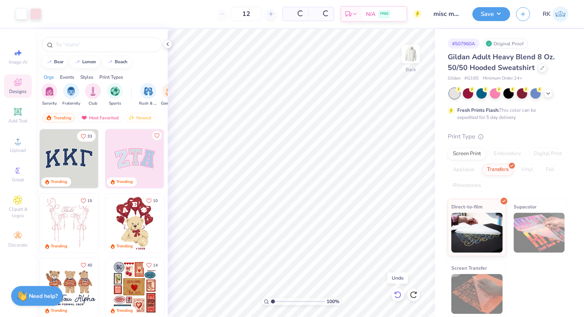
click at [397, 293] on icon at bounding box center [398, 294] width 8 height 8
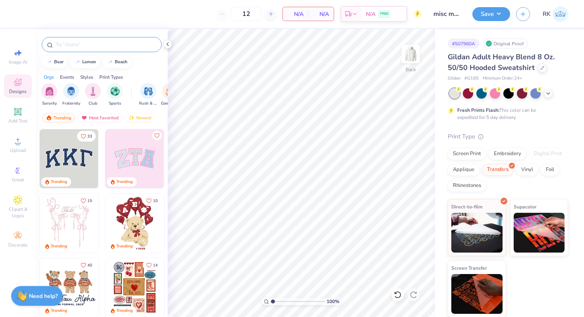
click at [102, 44] on input "text" at bounding box center [106, 45] width 102 height 8
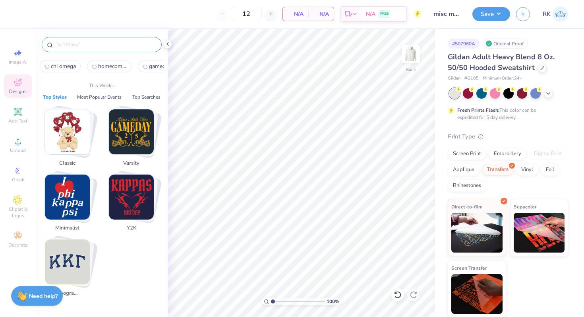
click at [71, 65] on span "chi omega" at bounding box center [63, 66] width 25 height 8
type input "chi omega"
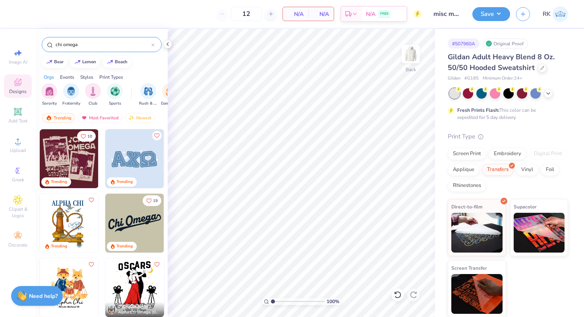
click at [60, 157] on img at bounding box center [69, 158] width 59 height 59
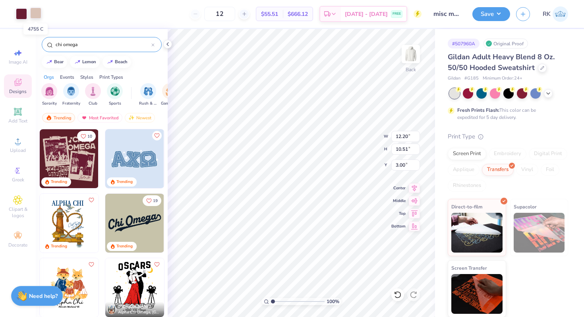
click at [38, 14] on div at bounding box center [35, 13] width 11 height 11
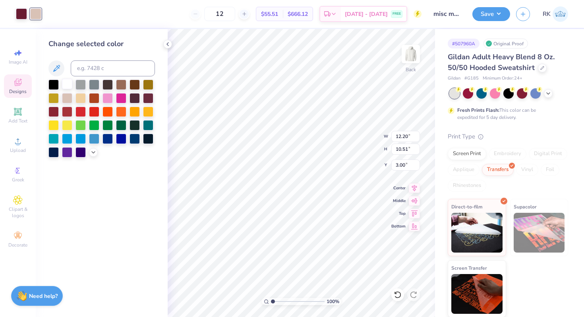
click at [64, 82] on div at bounding box center [67, 84] width 10 height 10
click at [56, 81] on div at bounding box center [53, 84] width 10 height 10
click at [17, 14] on div at bounding box center [21, 13] width 11 height 11
click at [93, 154] on icon at bounding box center [93, 151] width 6 height 6
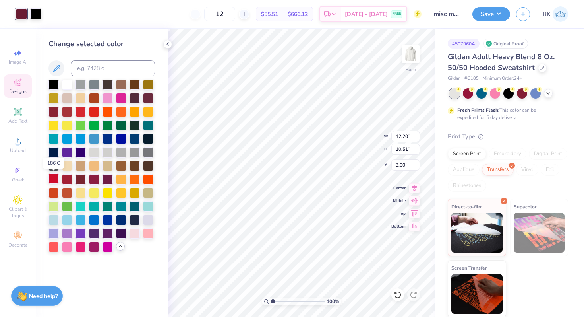
click at [54, 179] on div at bounding box center [53, 178] width 10 height 10
click at [111, 101] on div at bounding box center [107, 97] width 10 height 10
click at [29, 84] on div "Designs" at bounding box center [18, 85] width 28 height 23
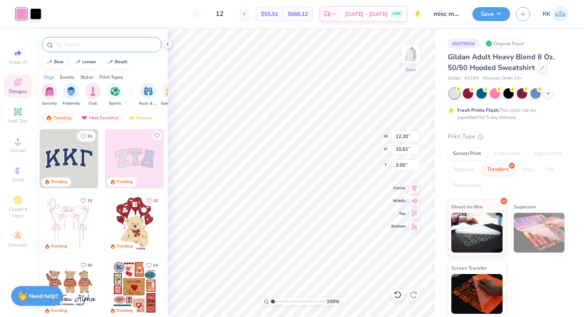
click at [66, 45] on input "text" at bounding box center [106, 45] width 102 height 8
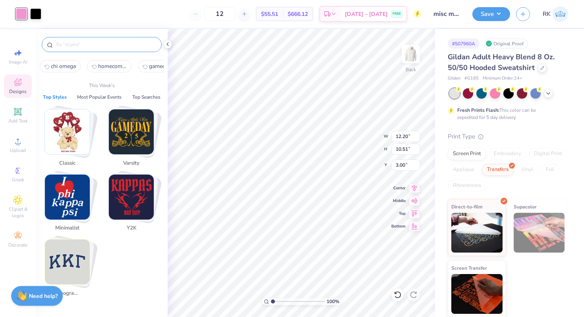
click at [64, 65] on span "chi omega" at bounding box center [63, 66] width 25 height 8
type input "chi omega"
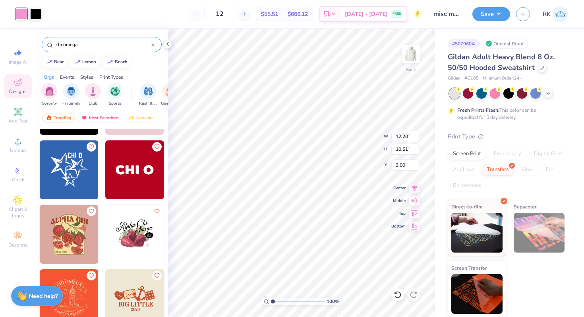
scroll to position [697, 0]
click at [70, 167] on img at bounding box center [69, 169] width 59 height 59
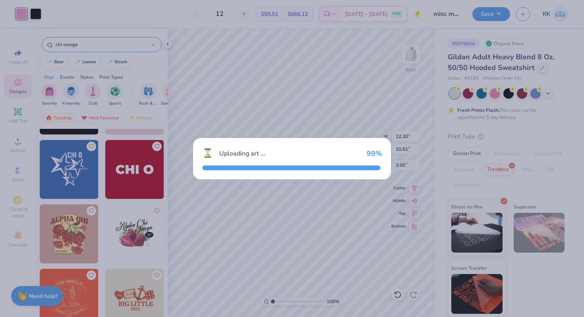
type input "7.35"
type input "10.96"
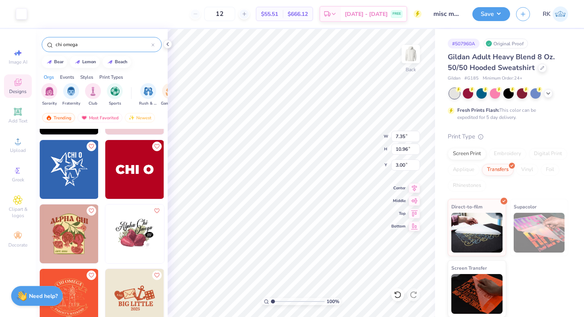
type input "12.20"
type input "10.51"
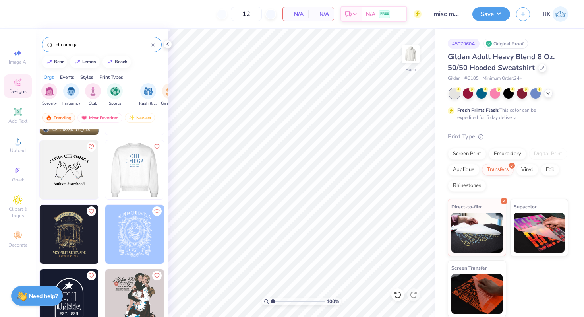
scroll to position [1019, 0]
click at [118, 180] on img at bounding box center [134, 168] width 59 height 59
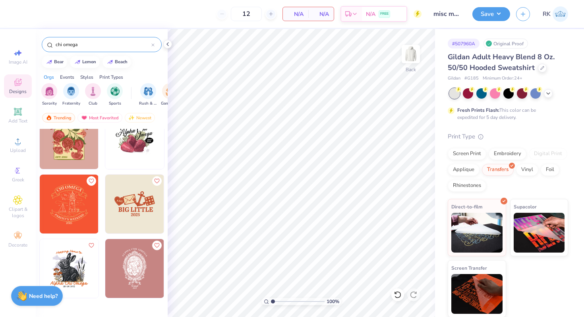
scroll to position [592, 0]
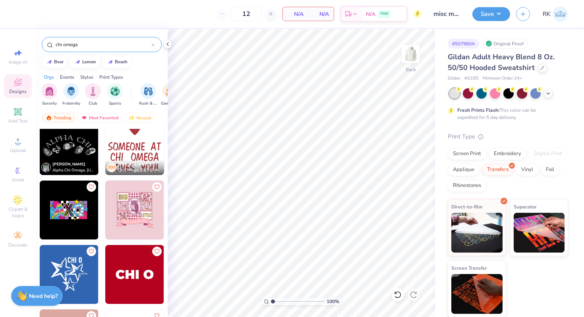
click at [151, 44] on input "chi omega" at bounding box center [103, 45] width 97 height 8
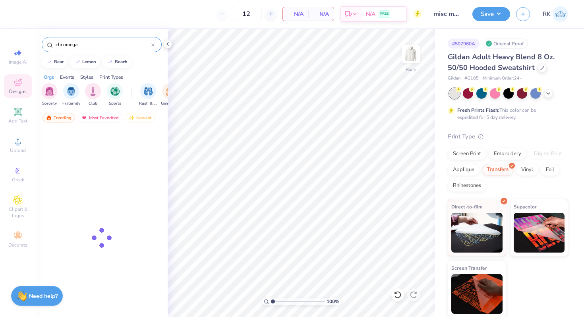
click at [154, 45] on icon at bounding box center [152, 44] width 3 height 3
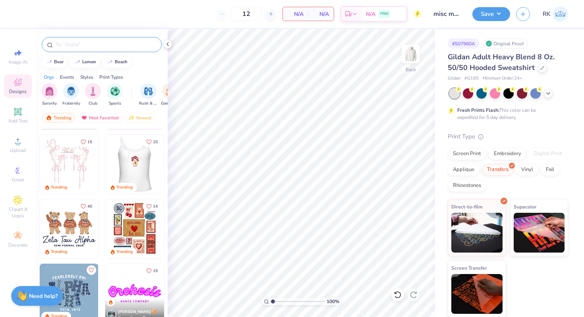
scroll to position [69, 0]
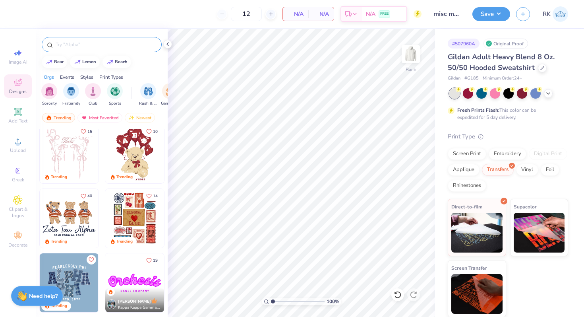
click at [128, 204] on img at bounding box center [134, 218] width 59 height 59
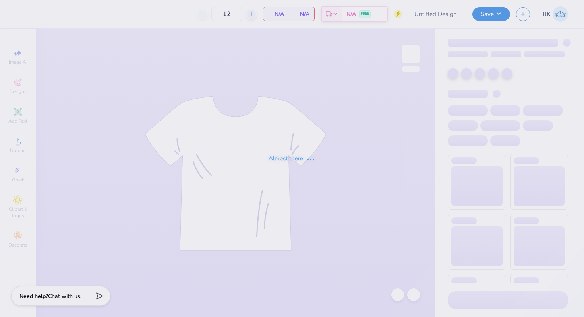
type input "chi o merch"
type input "50"
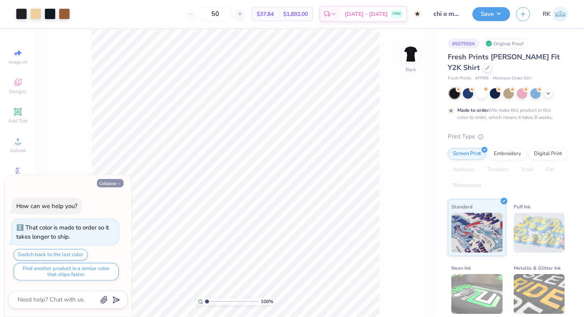
click at [104, 181] on button "Collapse" at bounding box center [110, 183] width 27 height 8
type textarea "x"
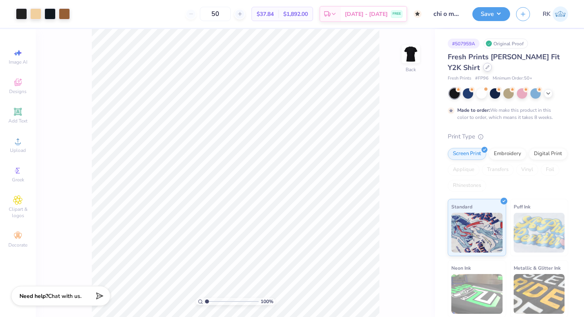
click at [485, 67] on icon at bounding box center [487, 67] width 4 height 4
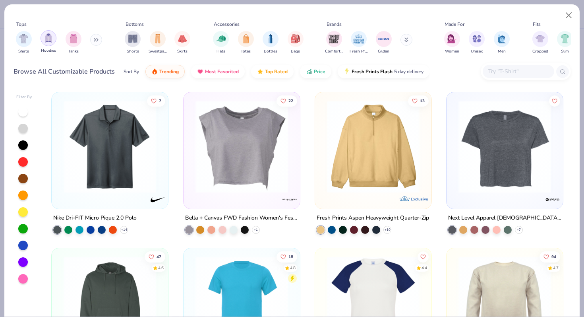
click at [55, 37] on div "filter for Hoodies" at bounding box center [49, 38] width 16 height 16
